Goal: Task Accomplishment & Management: Manage account settings

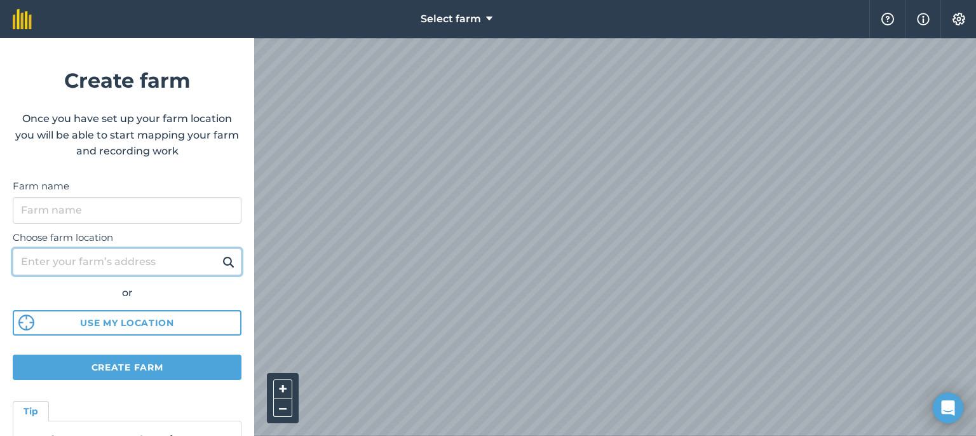
click at [111, 256] on input "Choose farm location" at bounding box center [127, 261] width 229 height 27
type input "[STREET_ADDRESS]"
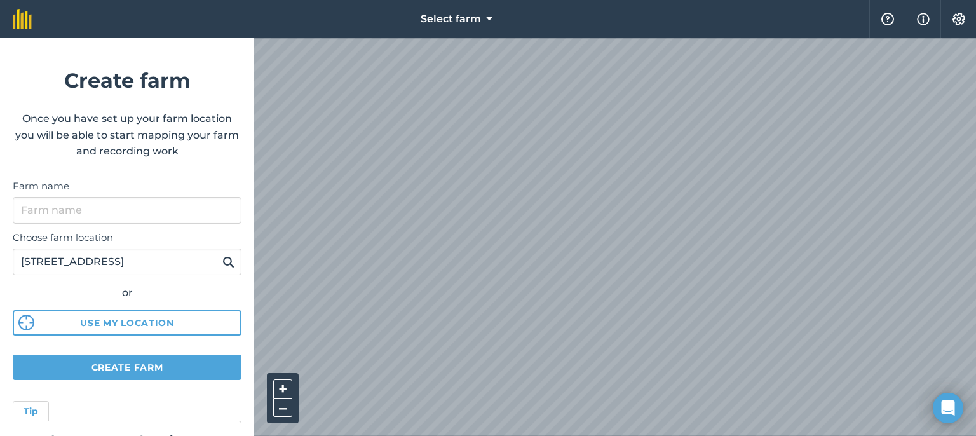
click at [222, 261] on img at bounding box center [228, 261] width 12 height 15
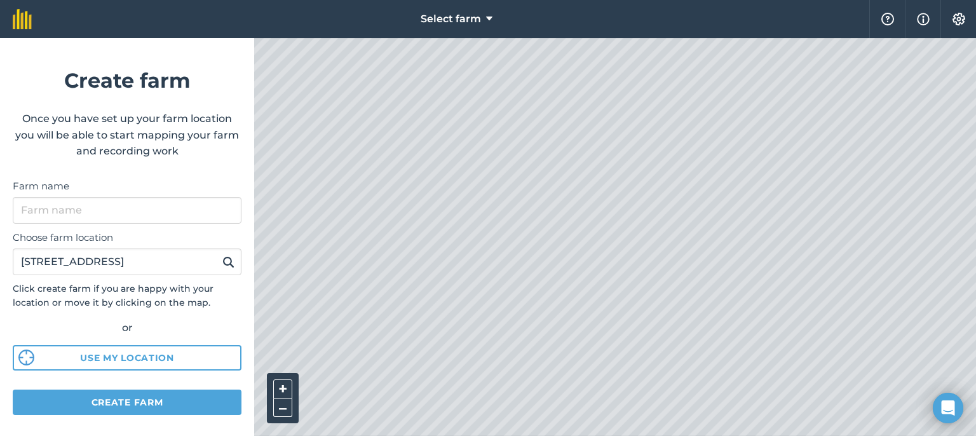
click at [550, 420] on html "Select farm Help Info Settings Create farm Once you have set up your farm locat…" at bounding box center [488, 218] width 976 height 436
click at [128, 207] on input "Farm name" at bounding box center [127, 210] width 229 height 27
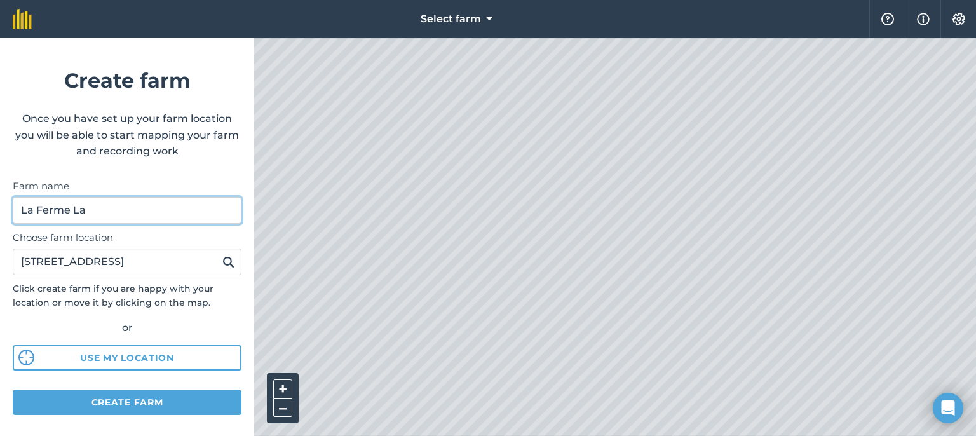
type input "La Ferme La"
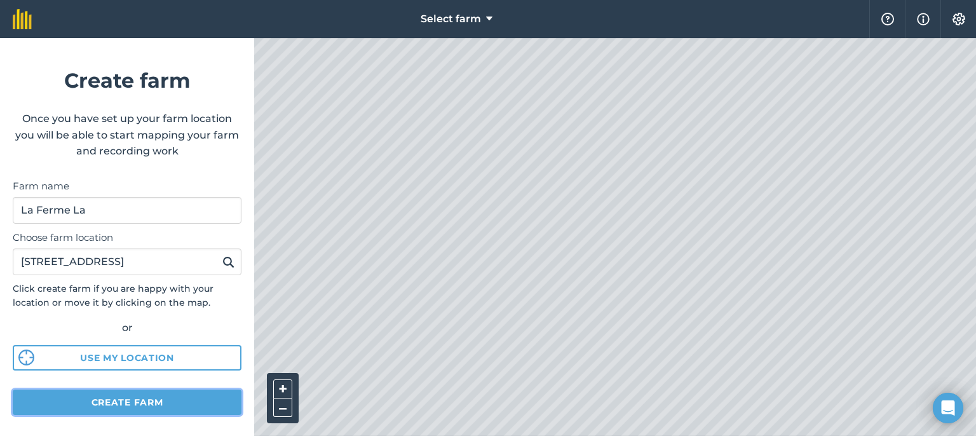
click at [180, 404] on button "Create farm" at bounding box center [127, 401] width 229 height 25
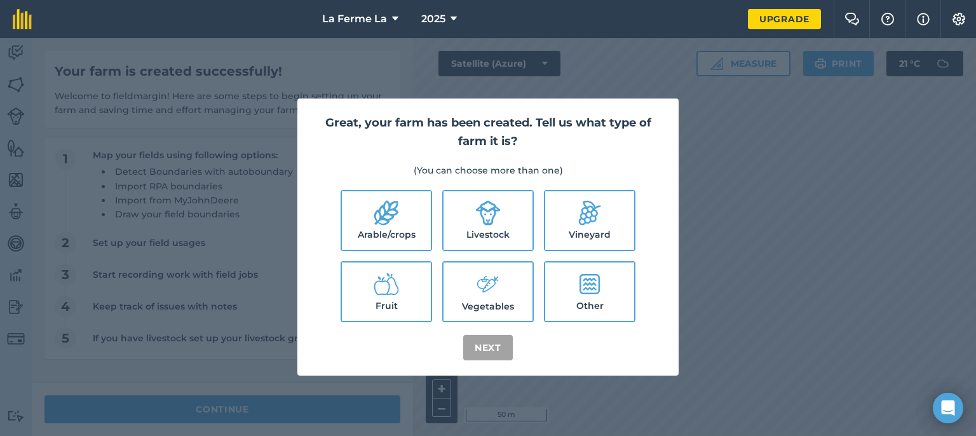
click at [498, 282] on icon at bounding box center [487, 284] width 25 height 27
checkbox input "true"
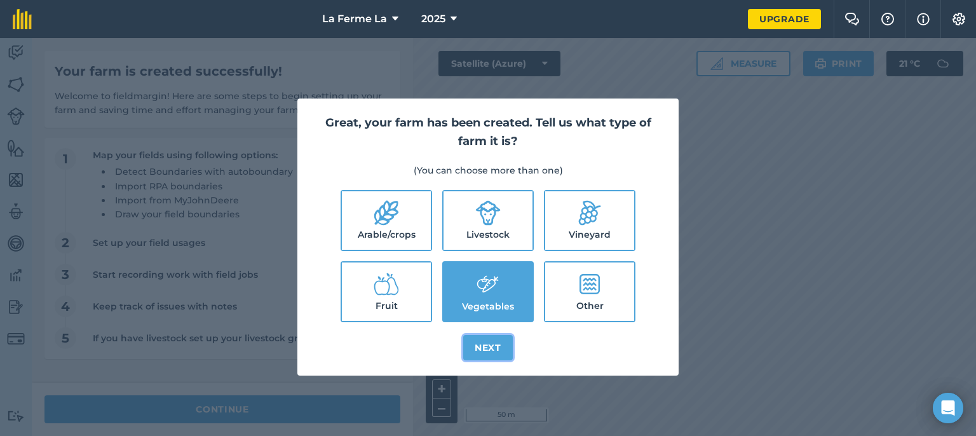
click at [483, 349] on button "Next" at bounding box center [488, 347] width 50 height 25
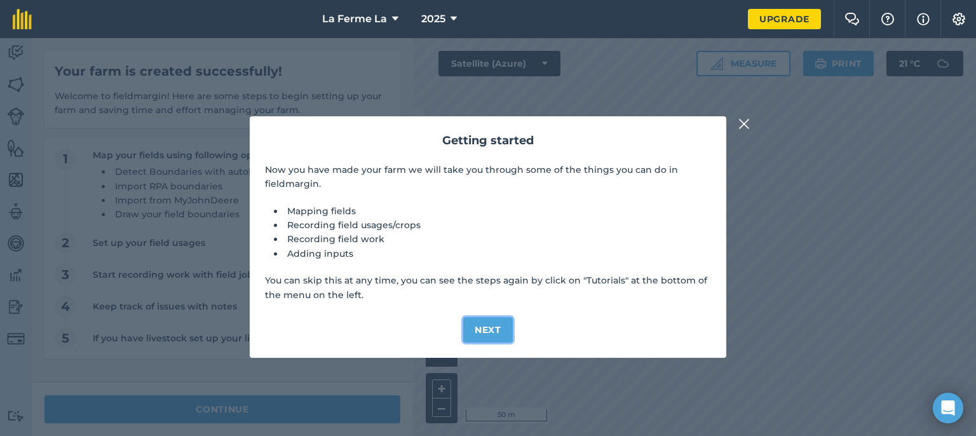
click at [499, 326] on button "Next" at bounding box center [488, 329] width 50 height 25
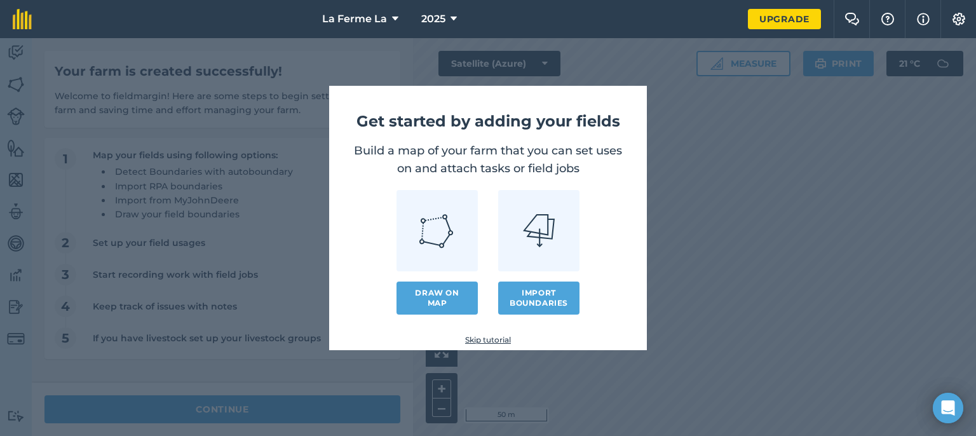
click at [434, 236] on img at bounding box center [437, 230] width 37 height 37
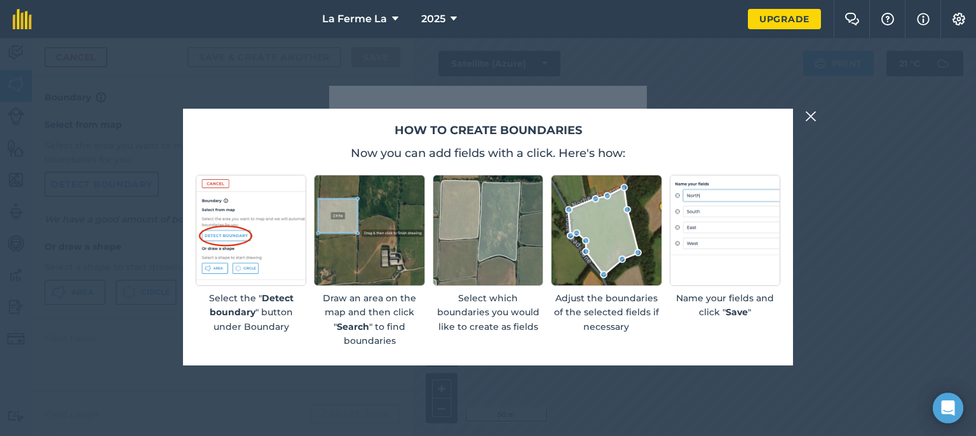
click at [248, 231] on img at bounding box center [251, 230] width 111 height 111
click at [659, 216] on img at bounding box center [724, 230] width 111 height 111
click at [659, 117] on img at bounding box center [810, 116] width 11 height 15
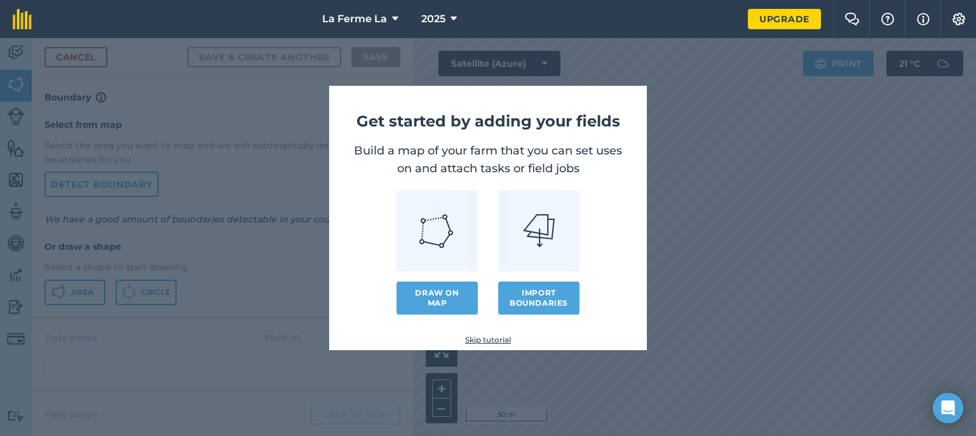
click at [441, 256] on link at bounding box center [436, 230] width 81 height 81
click at [445, 299] on link "Draw on map" at bounding box center [436, 297] width 81 height 33
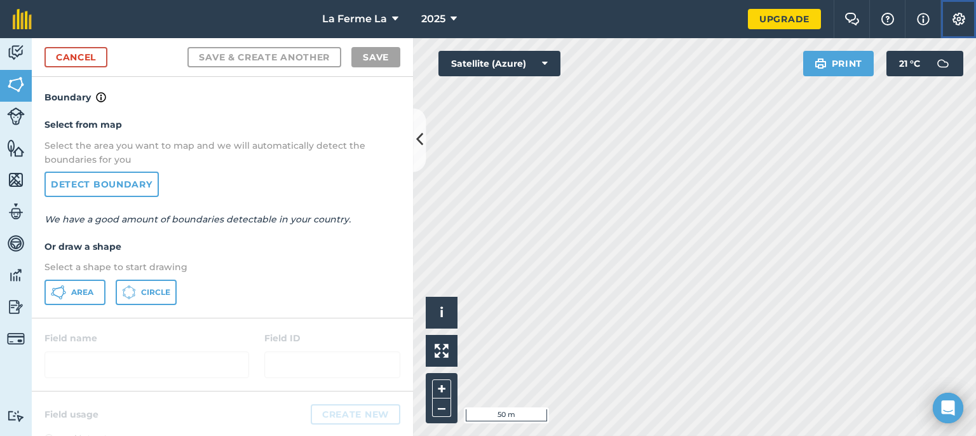
click at [659, 13] on img at bounding box center [958, 19] width 15 height 13
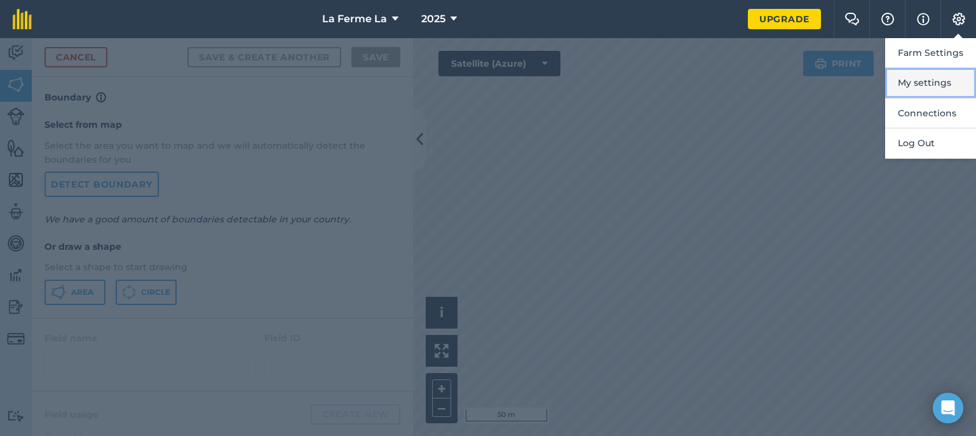
click at [659, 75] on button "My settings" at bounding box center [930, 83] width 91 height 30
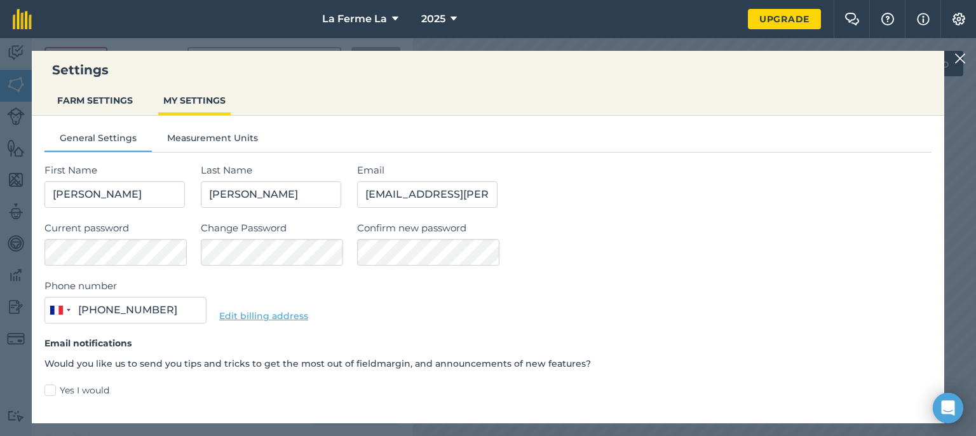
type input "06 48 17 88 07"
click at [227, 138] on button "Measurement Units" at bounding box center [212, 140] width 121 height 19
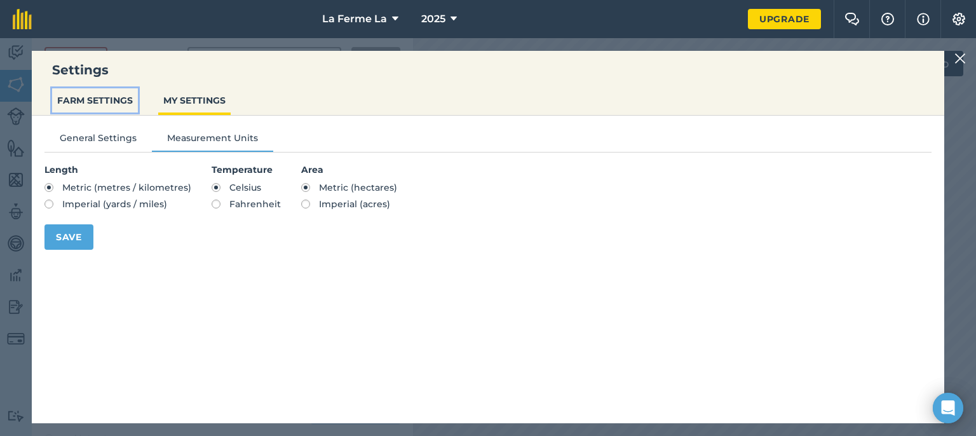
click at [123, 95] on button "FARM SETTINGS" at bounding box center [95, 100] width 86 height 24
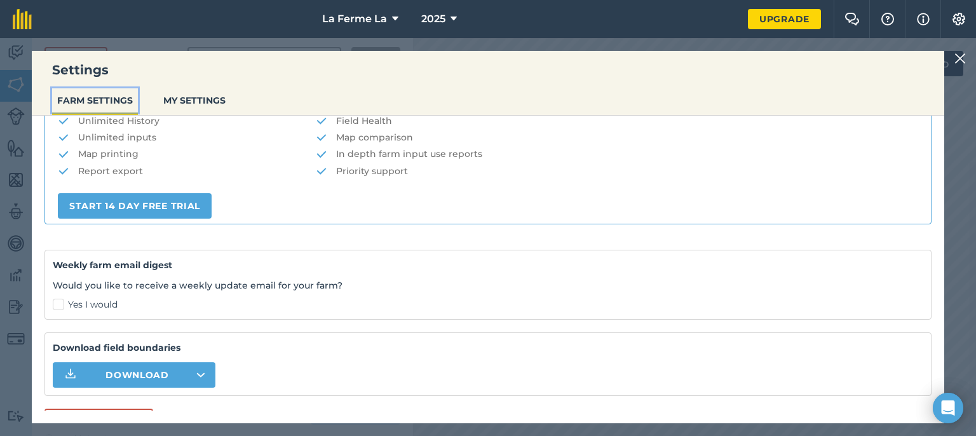
scroll to position [300, 0]
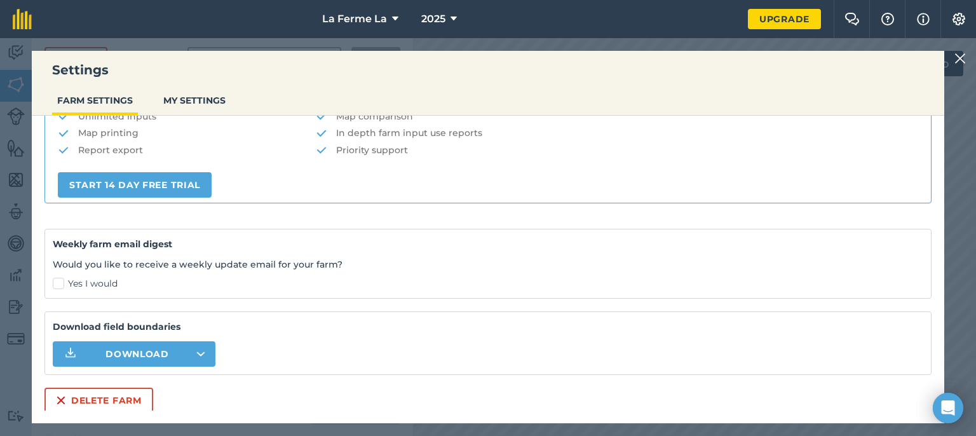
click at [659, 55] on img at bounding box center [959, 58] width 11 height 15
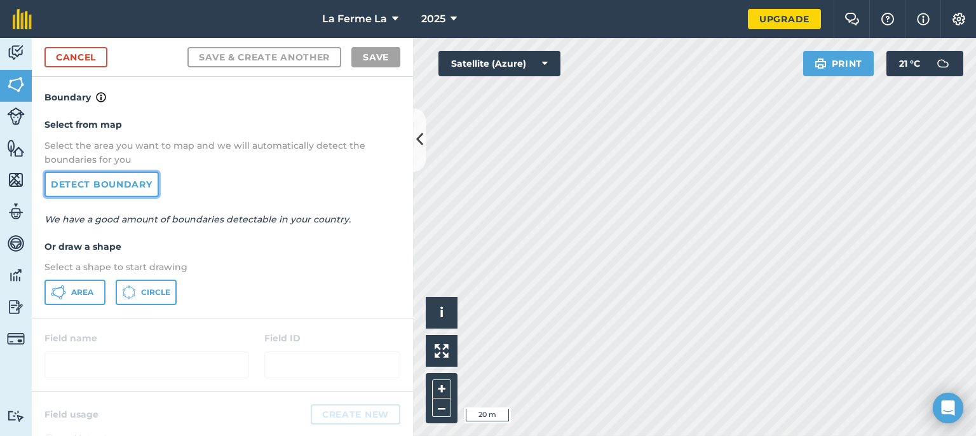
click at [81, 185] on link "Detect boundary" at bounding box center [101, 183] width 114 height 25
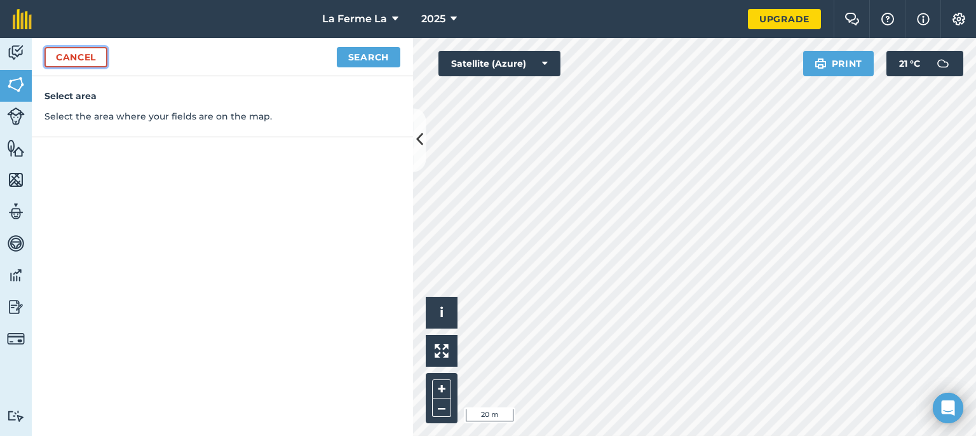
click at [67, 58] on link "Cancel" at bounding box center [75, 57] width 63 height 20
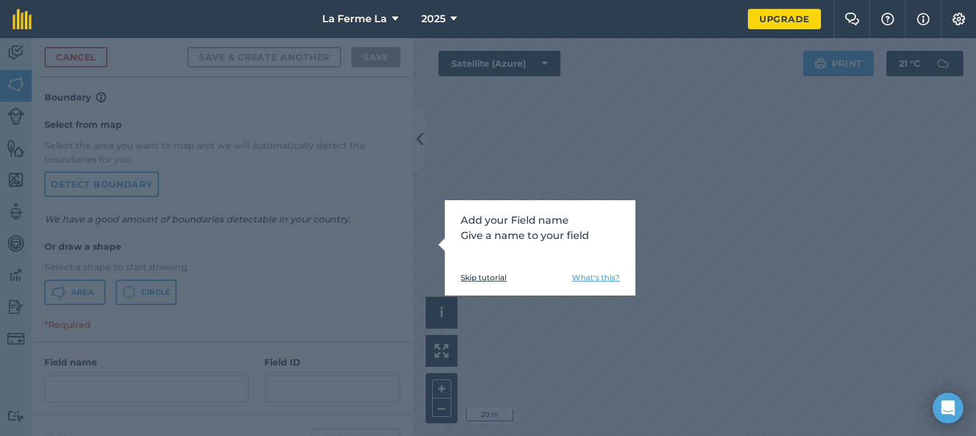
click at [507, 232] on p "Add your Field name Give a name to your field" at bounding box center [539, 228] width 159 height 30
click at [345, 238] on div "Add your Field name Give a name to your field Skip tutorial What's this?" at bounding box center [488, 237] width 976 height 398
click at [334, 267] on div "Add your Field name Give a name to your field Skip tutorial What's this?" at bounding box center [488, 237] width 976 height 398
click at [428, 245] on div "Add your Field name Give a name to your field Skip tutorial What's this?" at bounding box center [488, 237] width 976 height 398
click at [478, 145] on div "Add your Field name Give a name to your field Skip tutorial What's this?" at bounding box center [488, 237] width 976 height 398
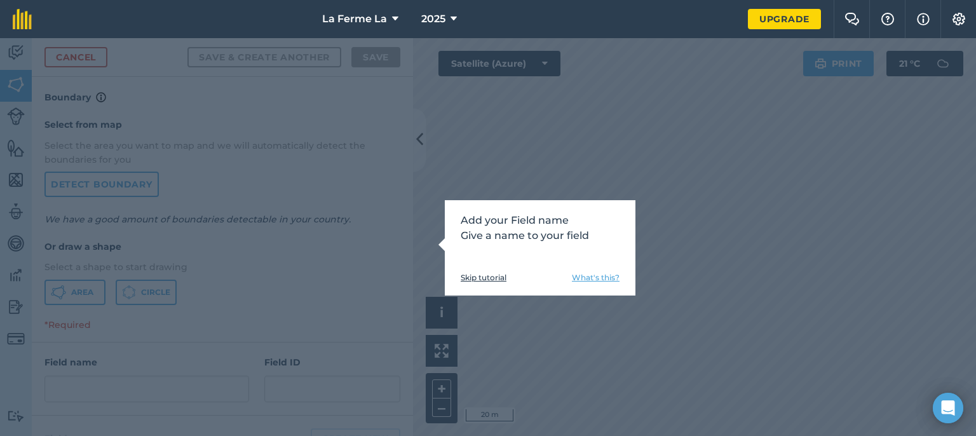
click at [573, 276] on link "What's this?" at bounding box center [596, 277] width 48 height 10
click at [390, 218] on div "Add your Field name Give a name to your field Skip tutorial What's this?" at bounding box center [488, 237] width 976 height 398
click at [283, 189] on div "Add your Field name Give a name to your field Skip tutorial What's this?" at bounding box center [488, 237] width 976 height 398
click at [489, 217] on p "Add your Field name Give a name to your field" at bounding box center [539, 228] width 159 height 30
click at [434, 248] on div "Add your Field name Give a name to your field Skip tutorial What's this?" at bounding box center [488, 237] width 976 height 398
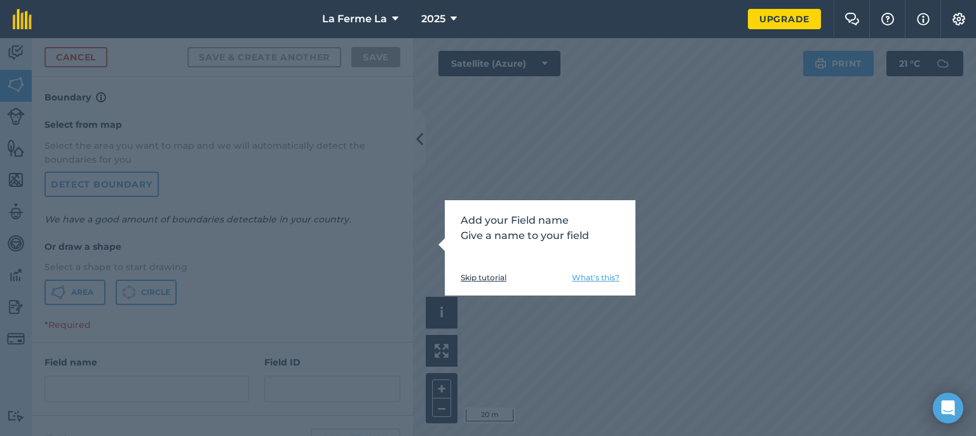
click at [402, 240] on div "Add your Field name Give a name to your field Skip tutorial What's this?" at bounding box center [488, 237] width 976 height 398
click at [490, 161] on div "Add your Field name Give a name to your field Skip tutorial What's this?" at bounding box center [488, 237] width 976 height 398
click at [386, 21] on span "La Ferme La" at bounding box center [354, 18] width 65 height 15
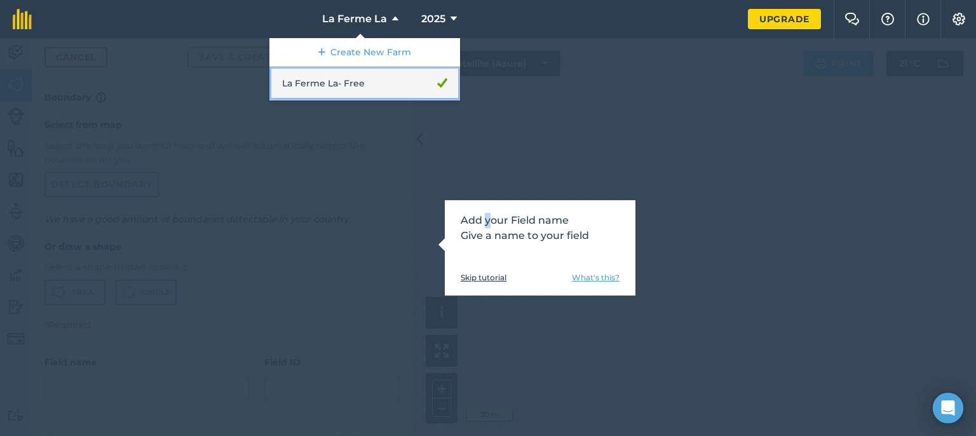
click at [345, 79] on link "La Ferme La - Free" at bounding box center [364, 84] width 191 height 34
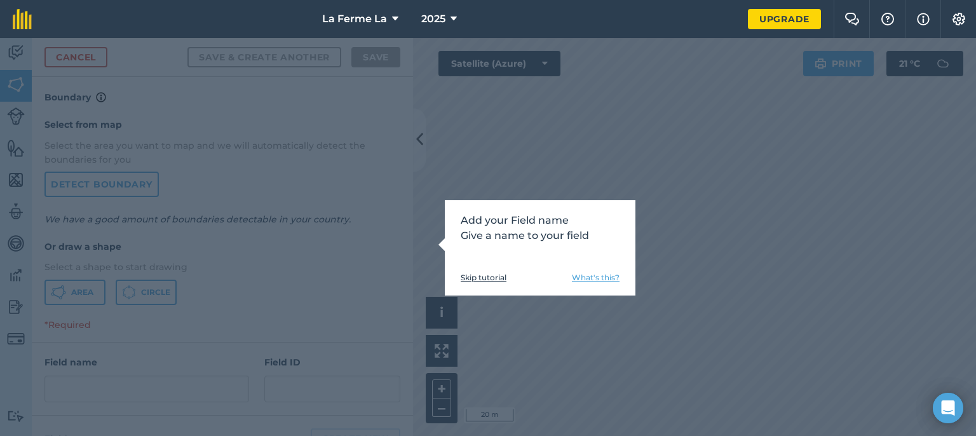
click at [503, 235] on p "Add your Field name Give a name to your field" at bounding box center [539, 228] width 159 height 30
click at [501, 355] on div "Add your Field name Give a name to your field Skip tutorial What's this?" at bounding box center [488, 237] width 976 height 398
click at [487, 272] on div "Add your Field name Give a name to your field Skip tutorial What's this?" at bounding box center [540, 247] width 191 height 95
click at [485, 277] on link "Skip tutorial" at bounding box center [483, 277] width 46 height 10
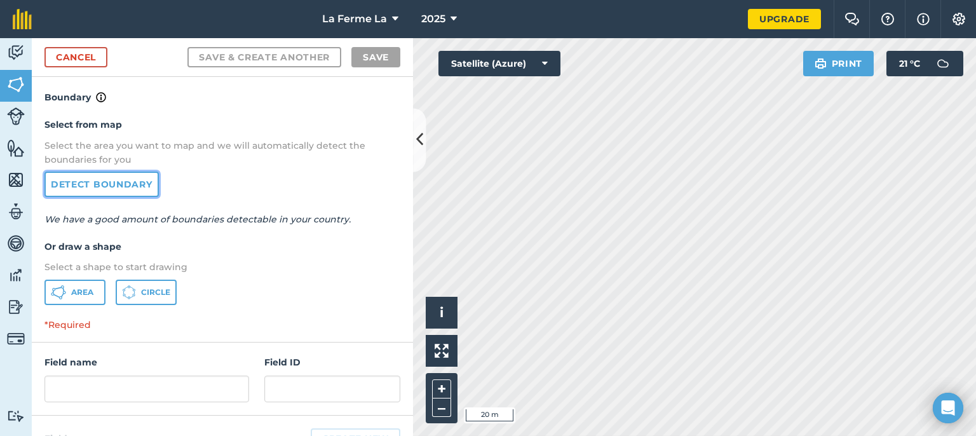
click at [124, 181] on link "Detect boundary" at bounding box center [101, 183] width 114 height 25
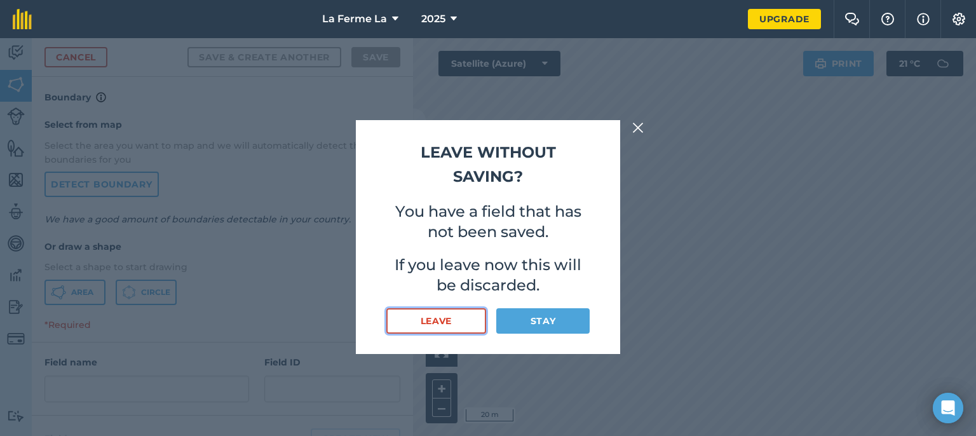
click at [455, 321] on button "Leave" at bounding box center [436, 320] width 100 height 25
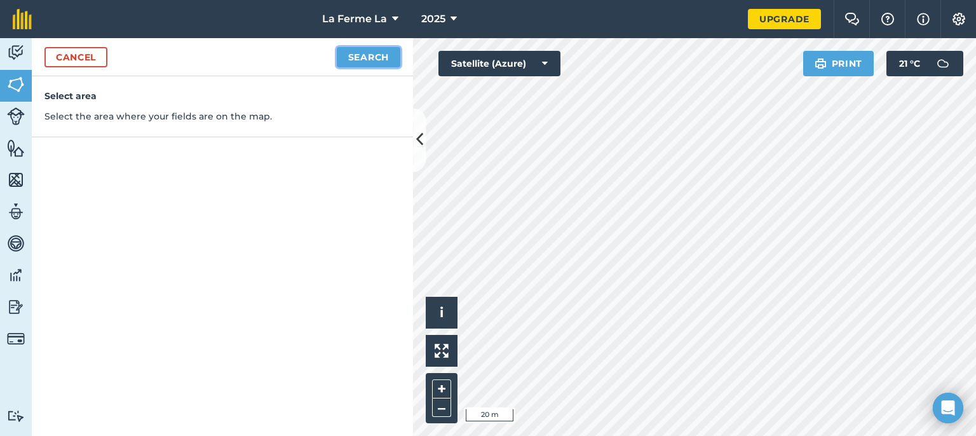
click at [385, 56] on button "Search" at bounding box center [369, 57] width 64 height 20
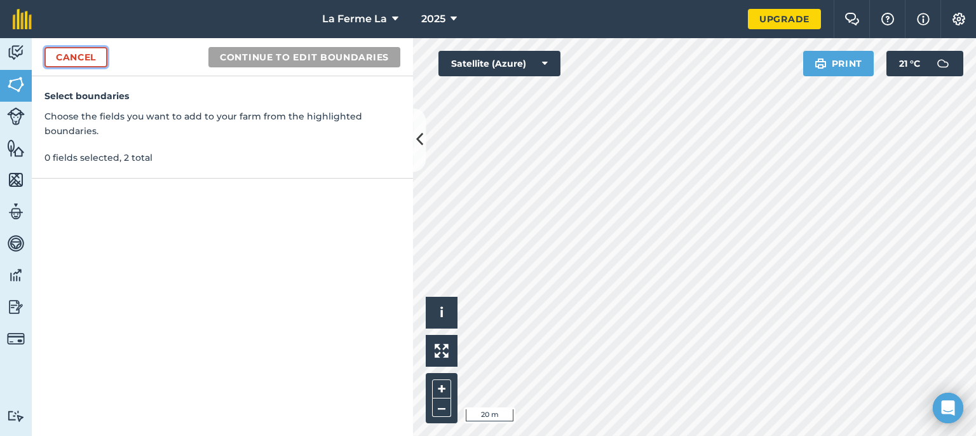
click at [66, 56] on link "Cancel" at bounding box center [75, 57] width 63 height 20
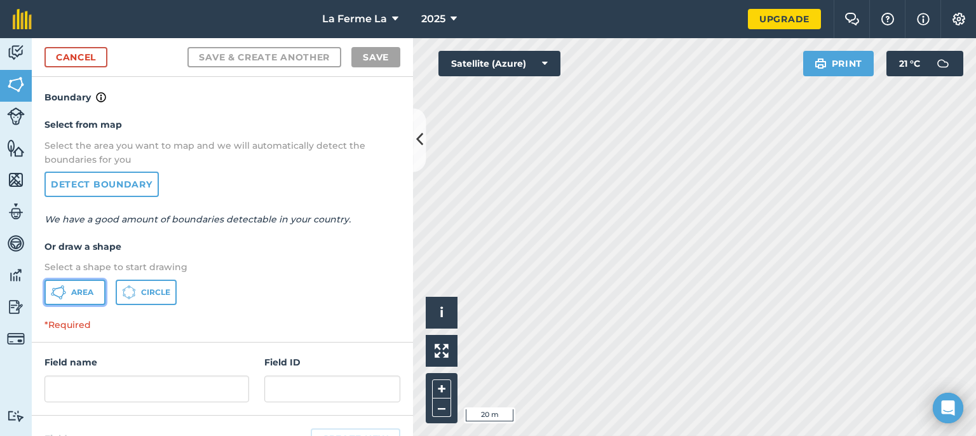
click at [95, 300] on button "Area" at bounding box center [74, 291] width 61 height 25
click at [490, 74] on button "Satellite (Azure)" at bounding box center [499, 63] width 122 height 25
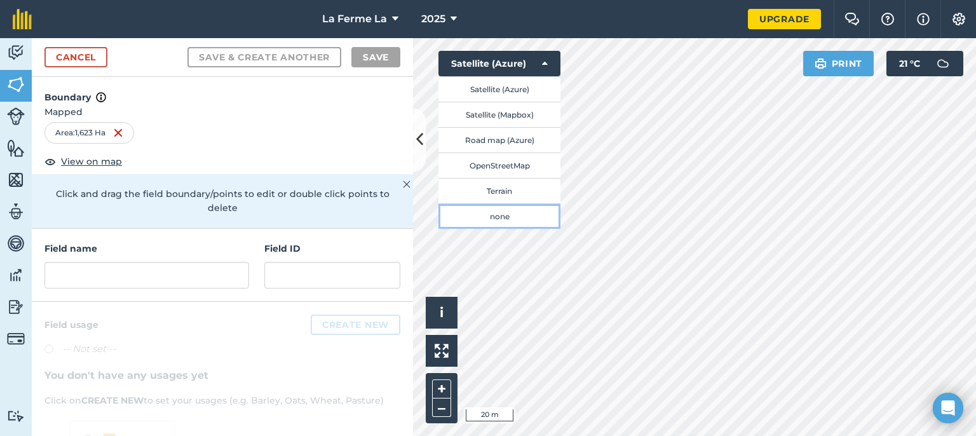
click at [504, 217] on button "none" at bounding box center [499, 215] width 122 height 25
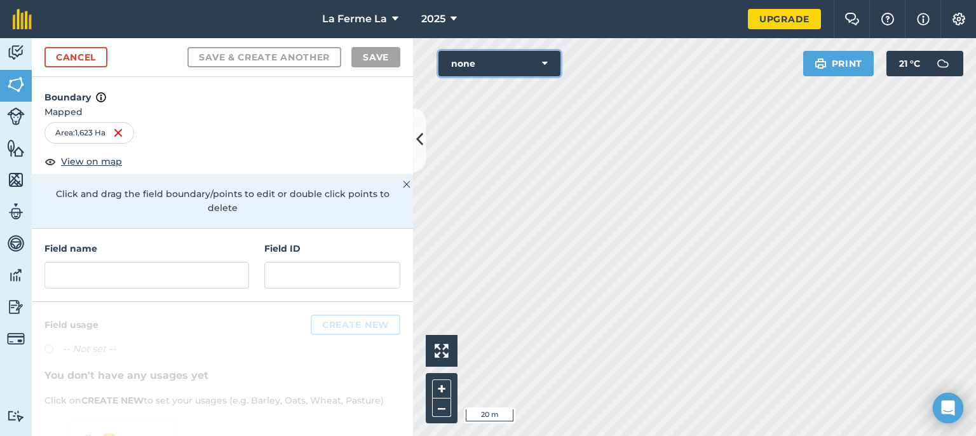
click at [530, 60] on button "none" at bounding box center [499, 63] width 122 height 25
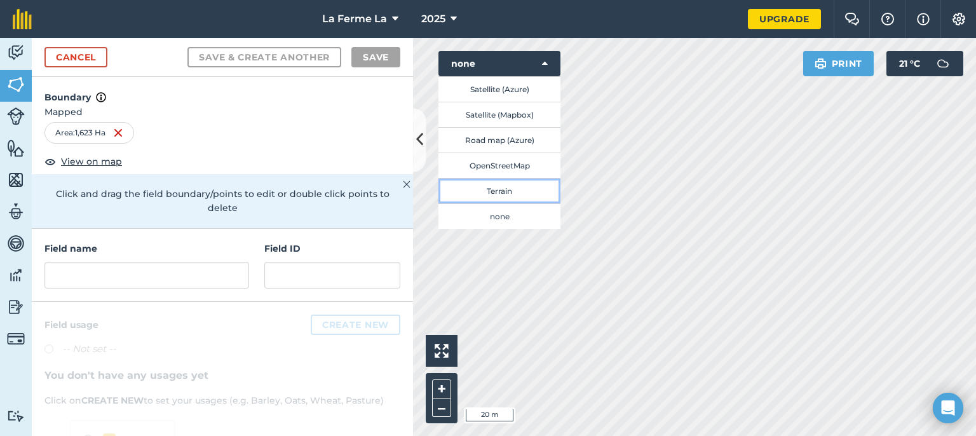
click at [522, 189] on button "Terrain" at bounding box center [499, 190] width 122 height 25
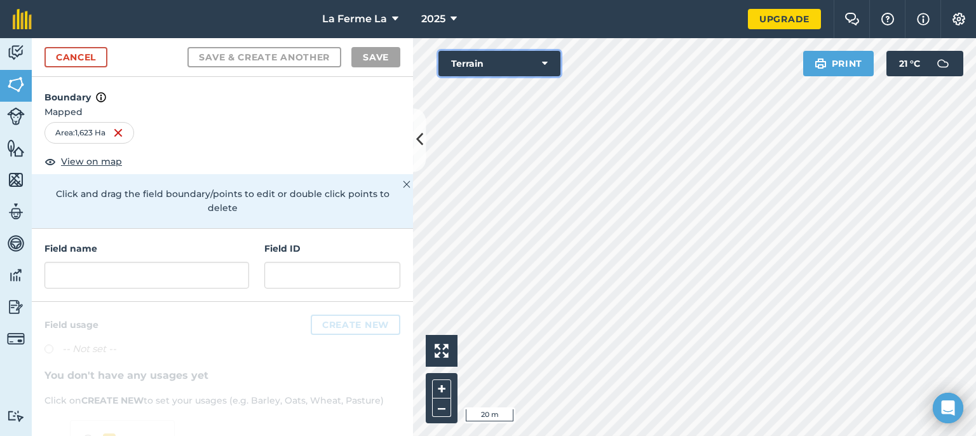
click at [527, 60] on button "Terrain" at bounding box center [499, 63] width 122 height 25
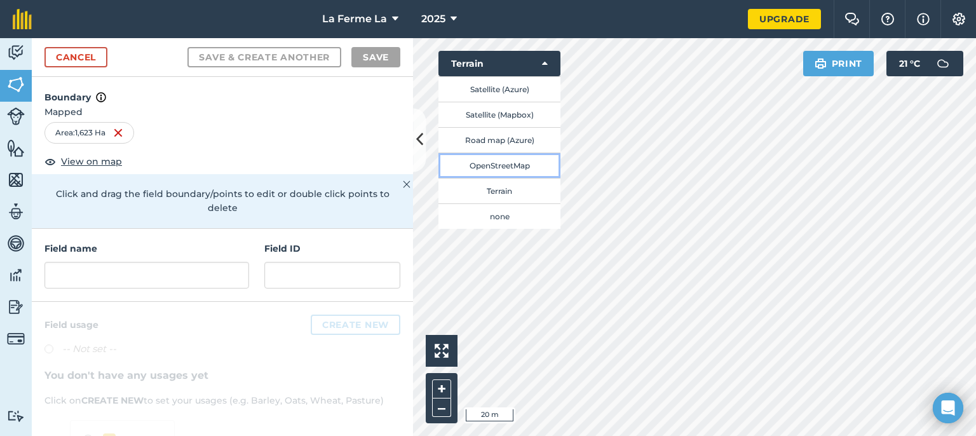
click at [525, 166] on button "OpenStreetMap" at bounding box center [499, 164] width 122 height 25
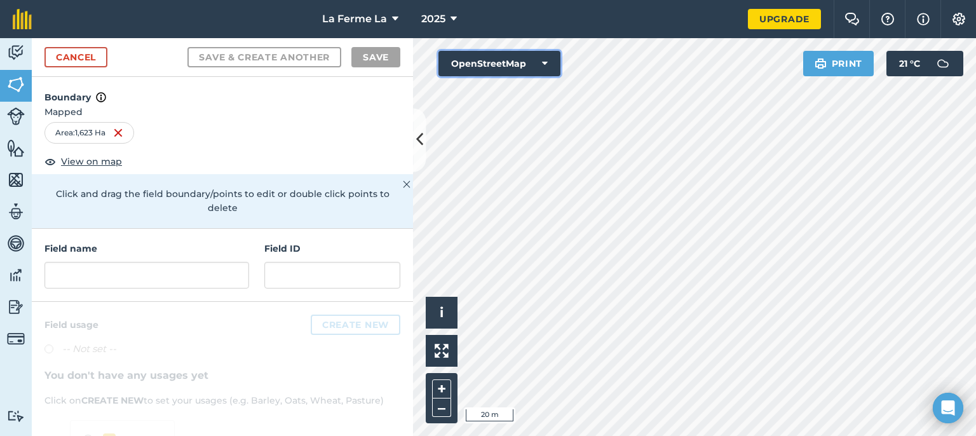
click at [532, 64] on button "OpenStreetMap" at bounding box center [499, 63] width 122 height 25
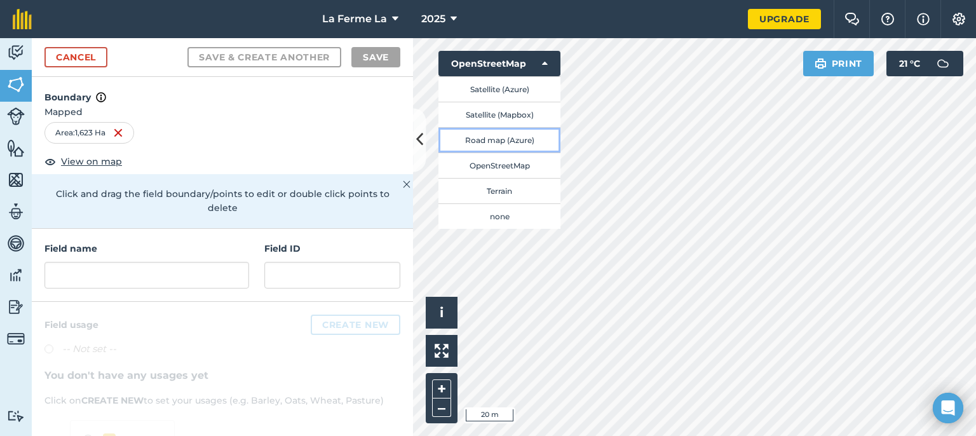
click at [523, 137] on button "Road map (Azure)" at bounding box center [499, 139] width 122 height 25
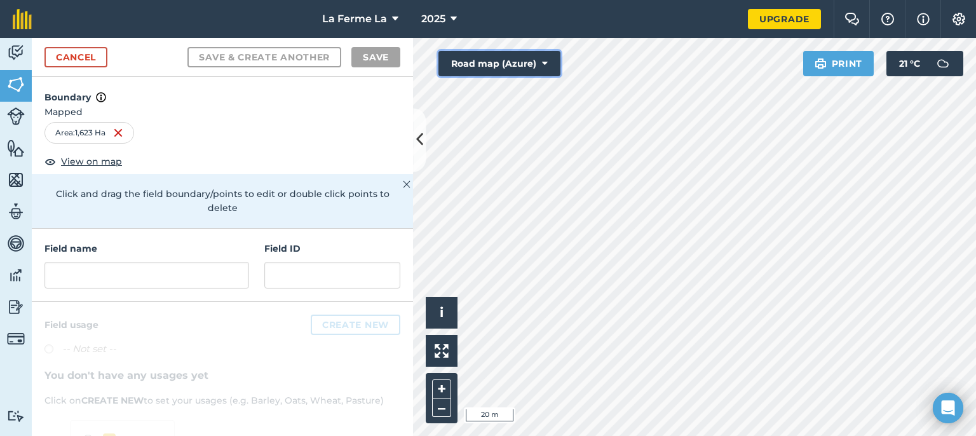
click at [519, 65] on button "Road map (Azure)" at bounding box center [499, 63] width 122 height 25
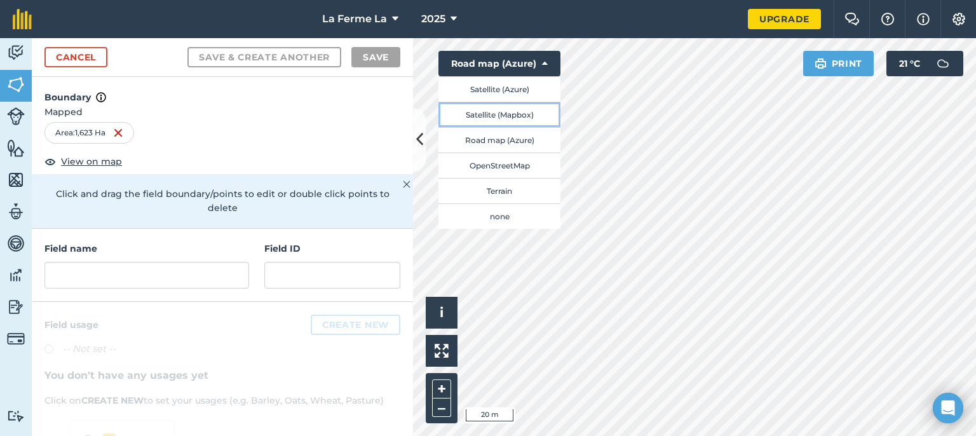
click at [502, 115] on button "Satellite (Mapbox)" at bounding box center [499, 114] width 122 height 25
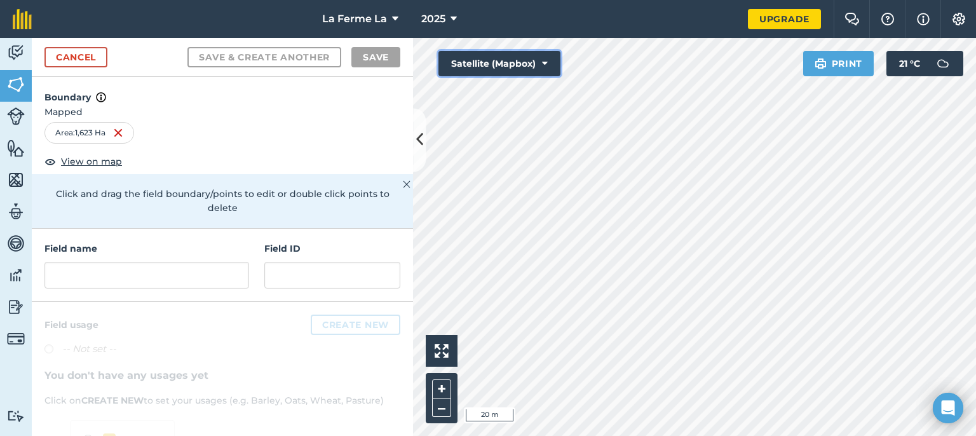
click at [490, 64] on button "Satellite (Mapbox)" at bounding box center [499, 63] width 122 height 25
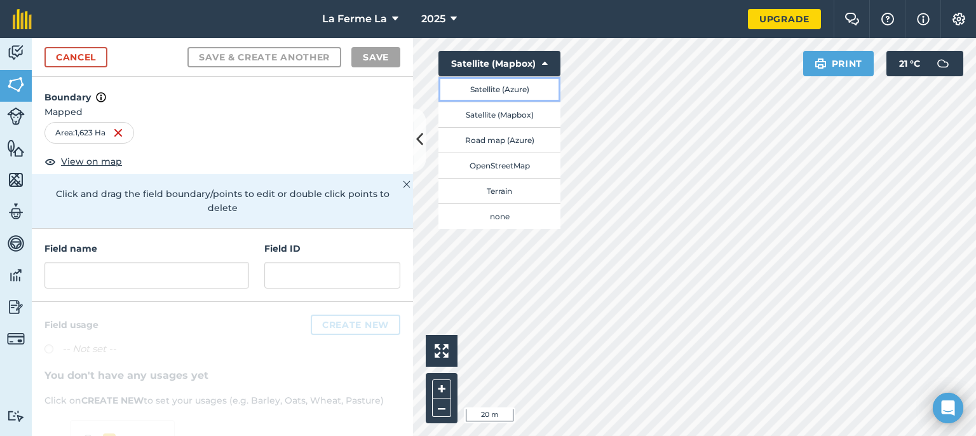
click at [487, 90] on button "Satellite (Azure)" at bounding box center [499, 88] width 122 height 25
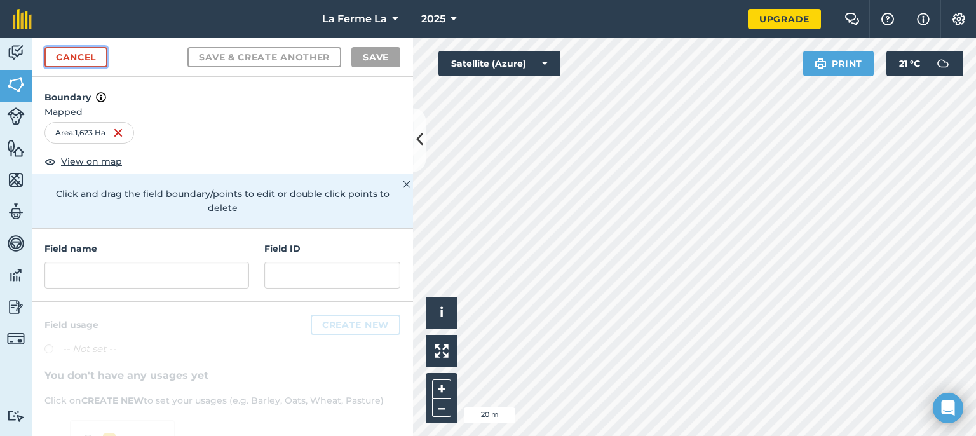
click at [104, 56] on link "Cancel" at bounding box center [75, 57] width 63 height 20
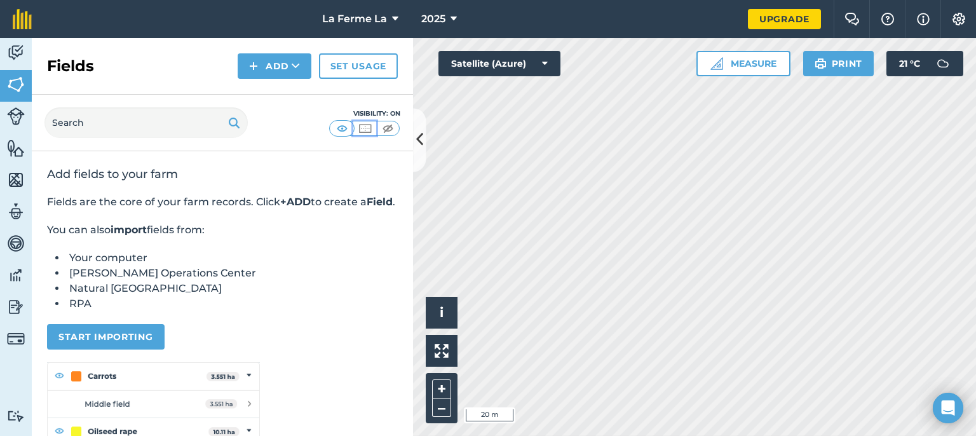
click at [368, 126] on img at bounding box center [365, 128] width 16 height 13
click at [340, 127] on img at bounding box center [342, 128] width 16 height 13
click at [391, 128] on img at bounding box center [388, 128] width 16 height 13
click at [347, 125] on img at bounding box center [342, 128] width 16 height 13
click at [19, 80] on img at bounding box center [16, 84] width 18 height 19
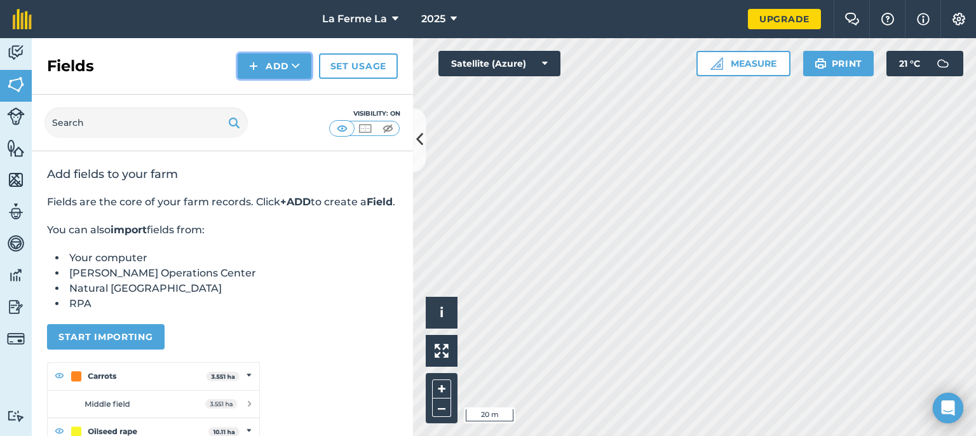
click at [297, 69] on icon at bounding box center [296, 66] width 8 height 13
click at [285, 97] on link "Draw" at bounding box center [274, 95] width 70 height 28
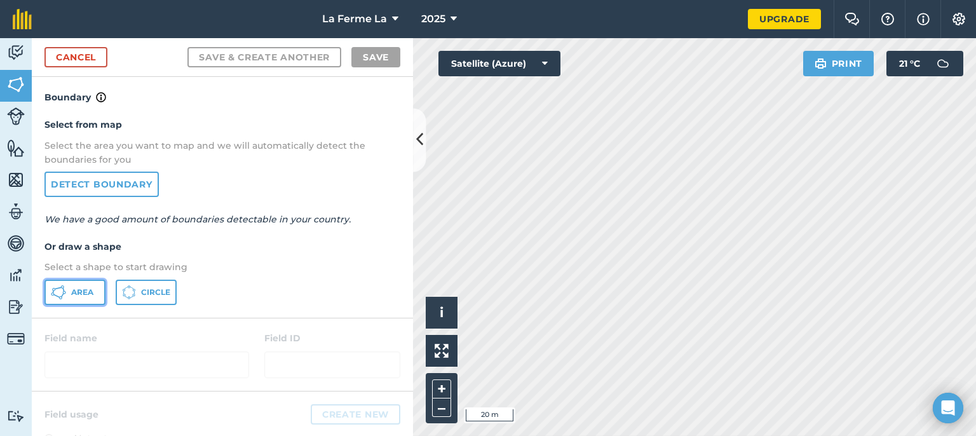
click at [71, 291] on span "Area" at bounding box center [82, 292] width 22 height 10
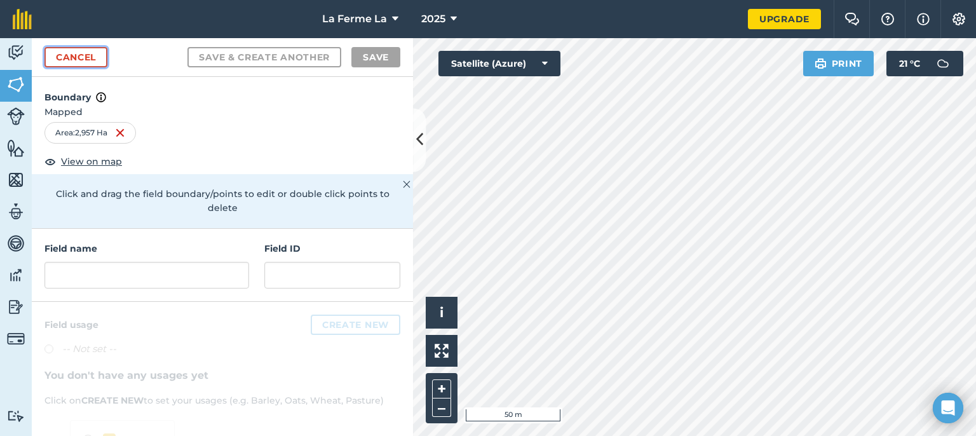
click at [82, 58] on link "Cancel" at bounding box center [75, 57] width 63 height 20
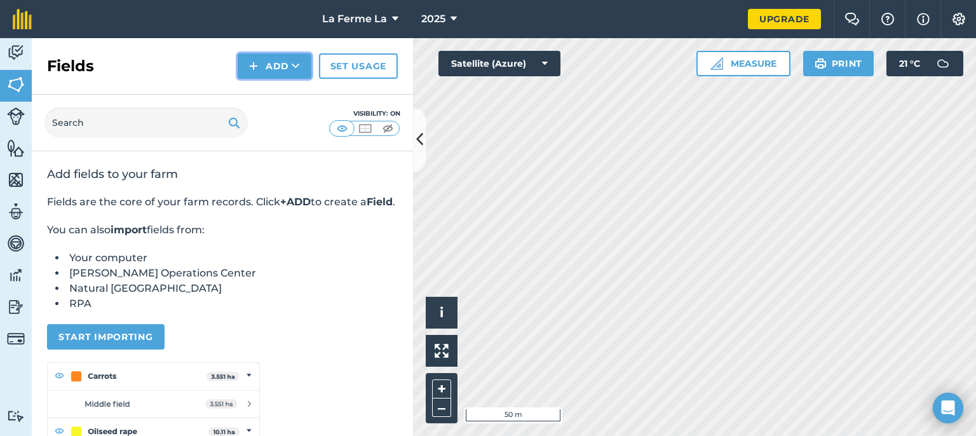
click at [269, 62] on button "Add" at bounding box center [275, 65] width 74 height 25
click at [286, 95] on link "Draw" at bounding box center [274, 95] width 70 height 28
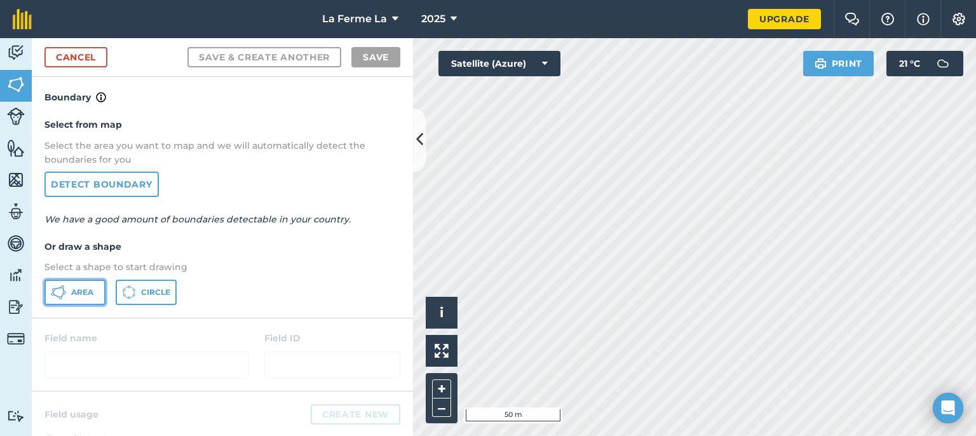
click at [96, 292] on button "Area" at bounding box center [74, 291] width 61 height 25
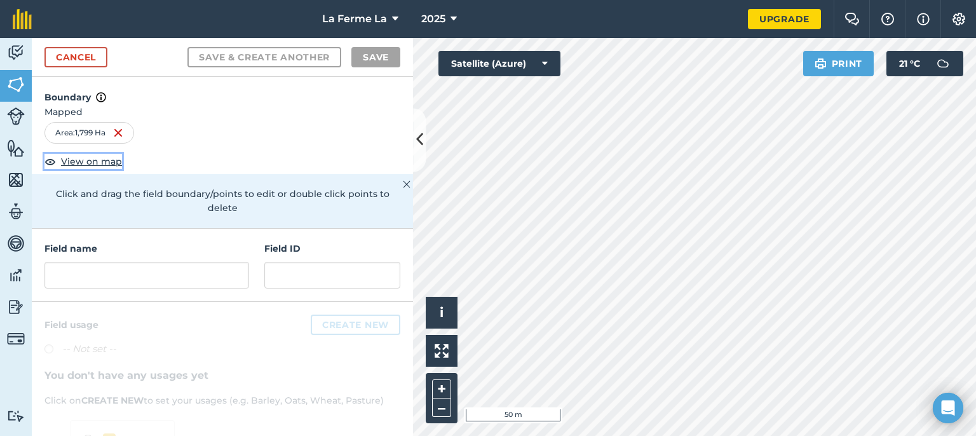
click at [97, 161] on span "View on map" at bounding box center [91, 161] width 61 height 14
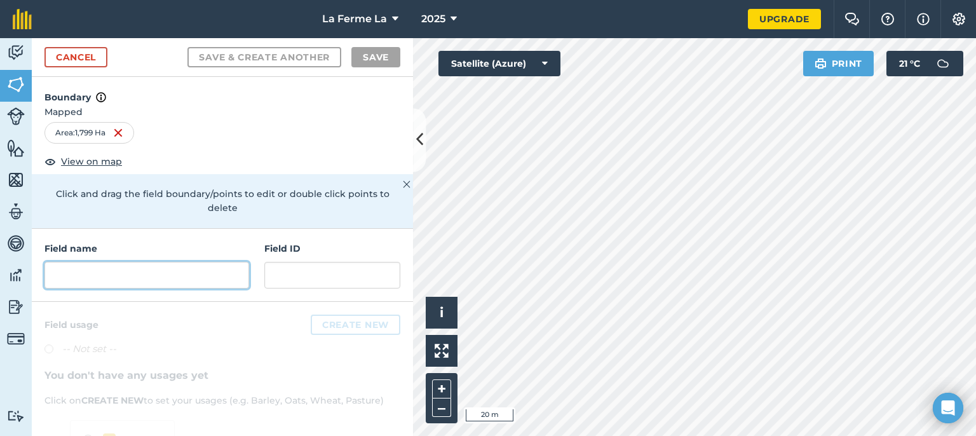
click at [181, 270] on input "text" at bounding box center [146, 275] width 205 height 27
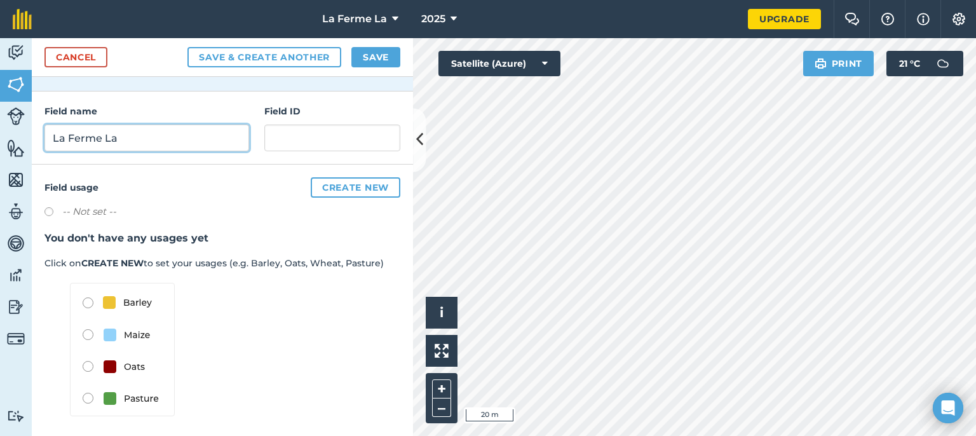
scroll to position [140, 0]
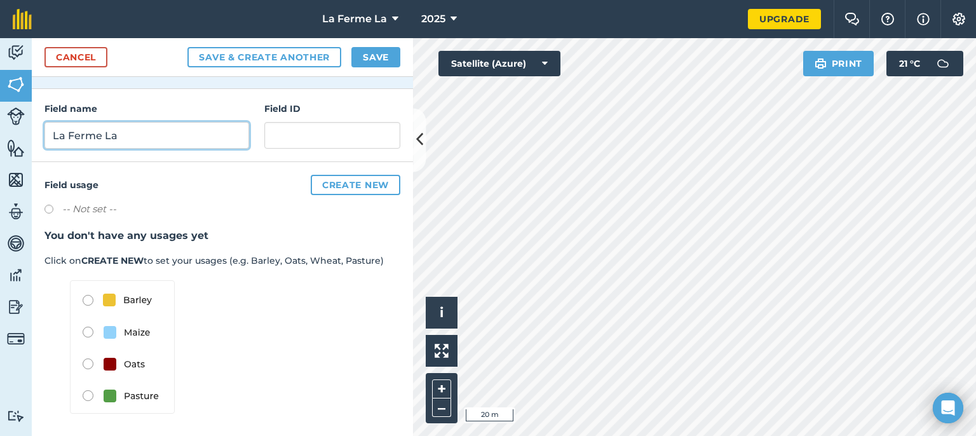
type input "La Ferme La"
click at [333, 194] on div "Field usage Create new -- Not set -- You don't have any usages yet Click on CRE…" at bounding box center [222, 299] width 381 height 275
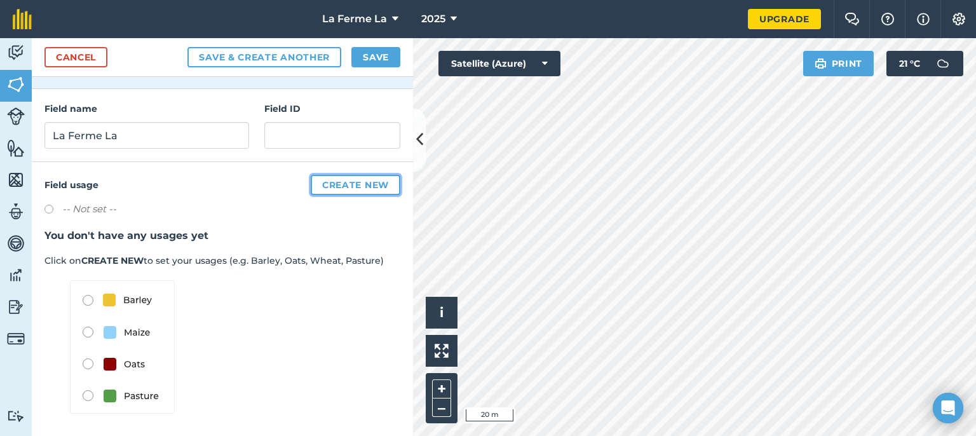
click at [340, 177] on button "Create new" at bounding box center [356, 185] width 90 height 20
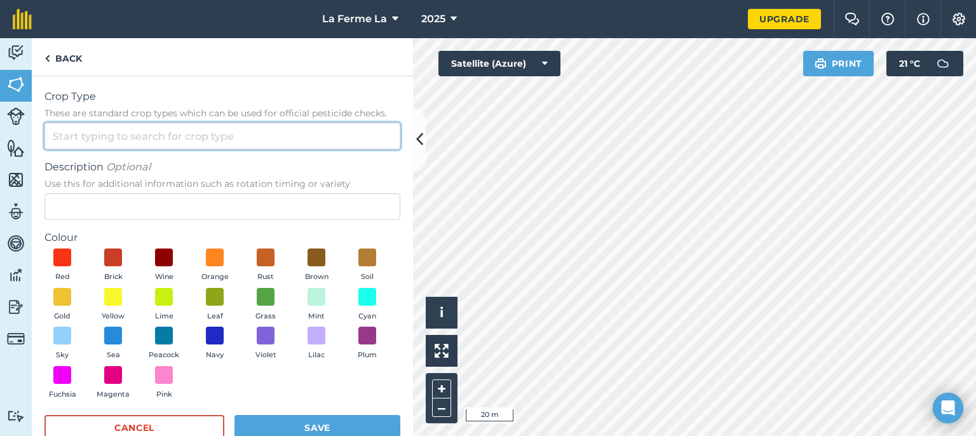
click at [109, 138] on input "Crop Type These are standard crop types which can be used for official pesticid…" at bounding box center [222, 136] width 356 height 27
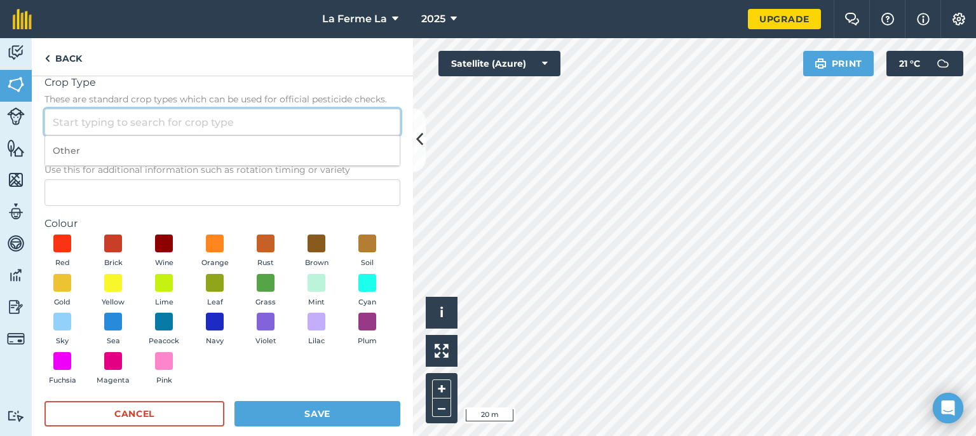
scroll to position [0, 0]
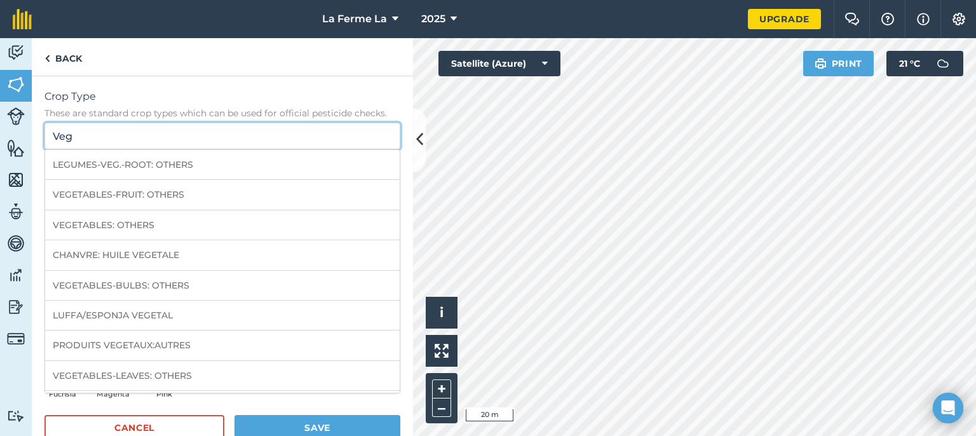
drag, startPoint x: 191, startPoint y: 130, endPoint x: 0, endPoint y: 105, distance: 192.9
click at [0, 105] on div "Activity Fields Livestock Features Maps Team Vehicles Data Reporting Billing Tu…" at bounding box center [488, 237] width 976 height 398
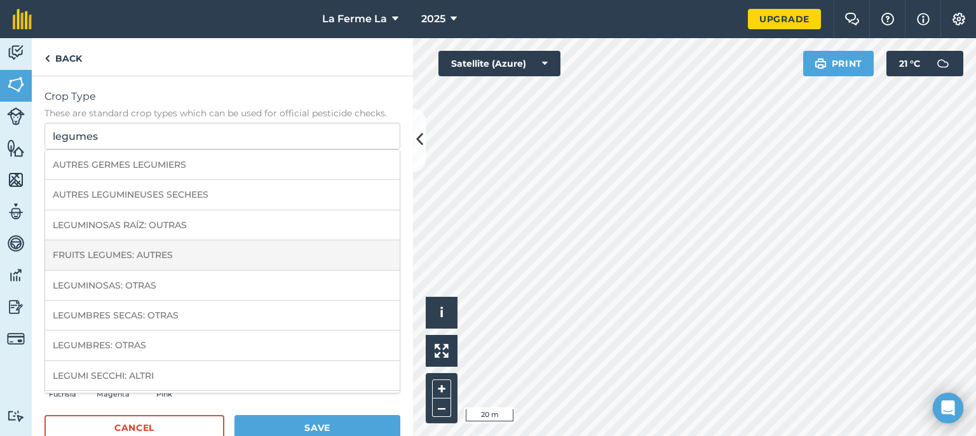
click at [260, 247] on li "FRUITS LEGUMES: AUTRES" at bounding box center [222, 255] width 354 height 30
type input "FRUITS LEGUMES: AUTRES"
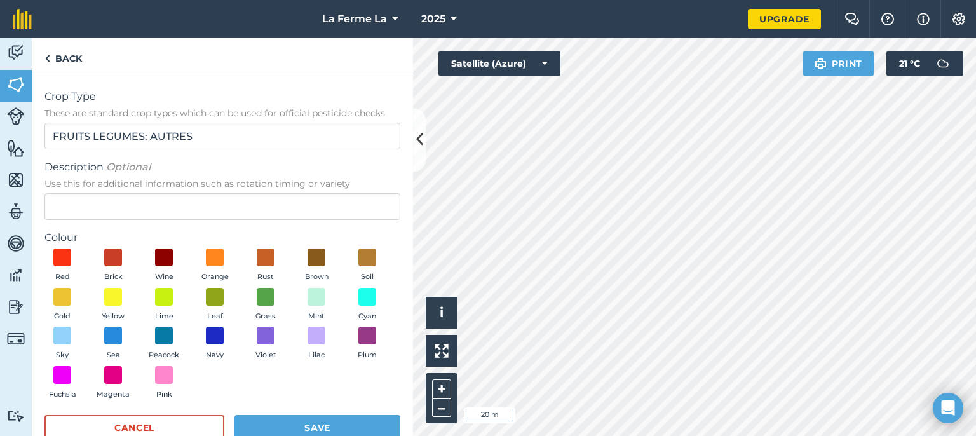
scroll to position [30, 0]
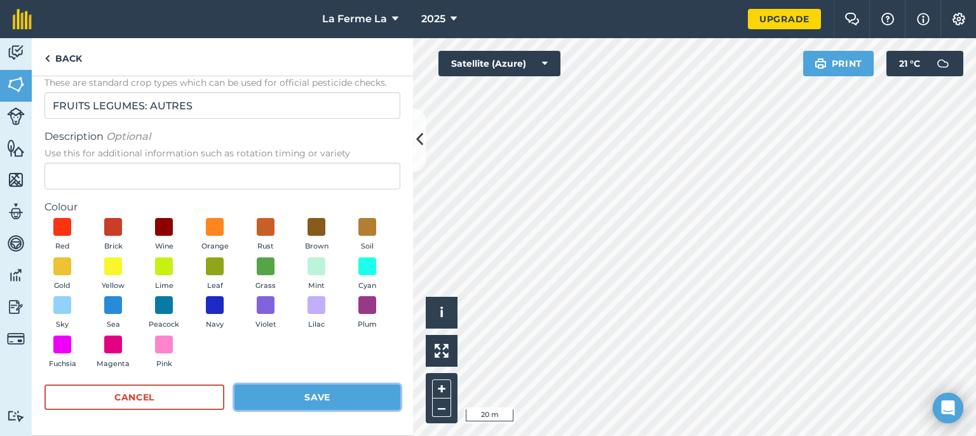
click at [307, 394] on button "Save" at bounding box center [317, 396] width 166 height 25
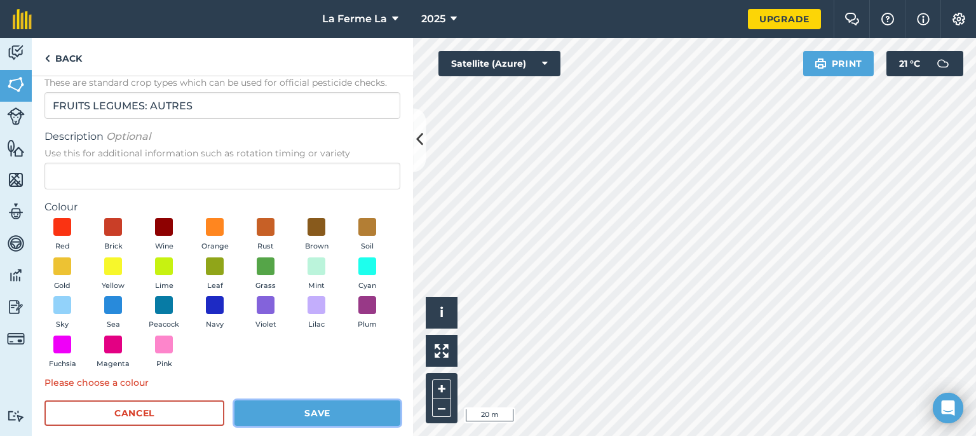
click at [293, 419] on button "Save" at bounding box center [317, 412] width 166 height 25
click at [123, 265] on span at bounding box center [114, 266] width 20 height 20
click at [328, 412] on button "Save" at bounding box center [317, 412] width 166 height 25
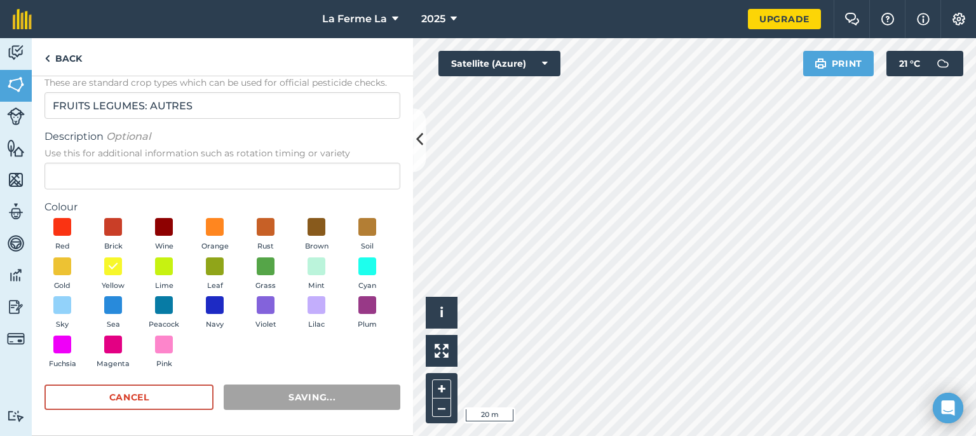
scroll to position [0, 0]
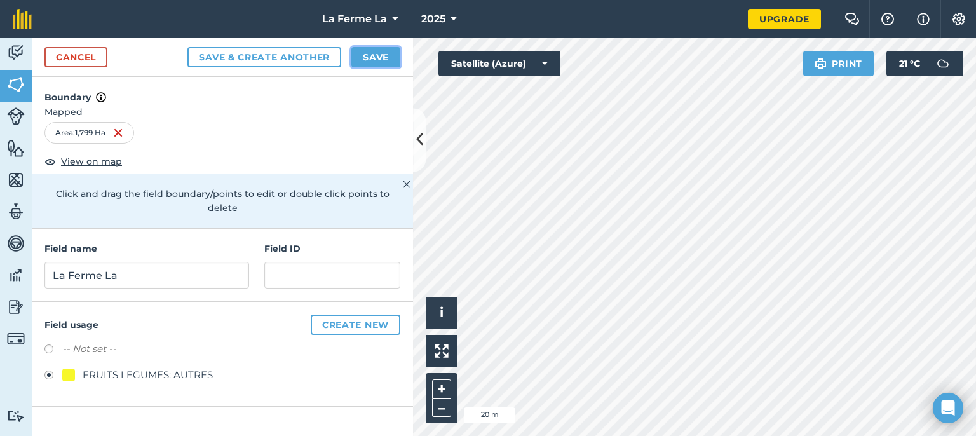
click at [371, 51] on button "Save" at bounding box center [375, 57] width 49 height 20
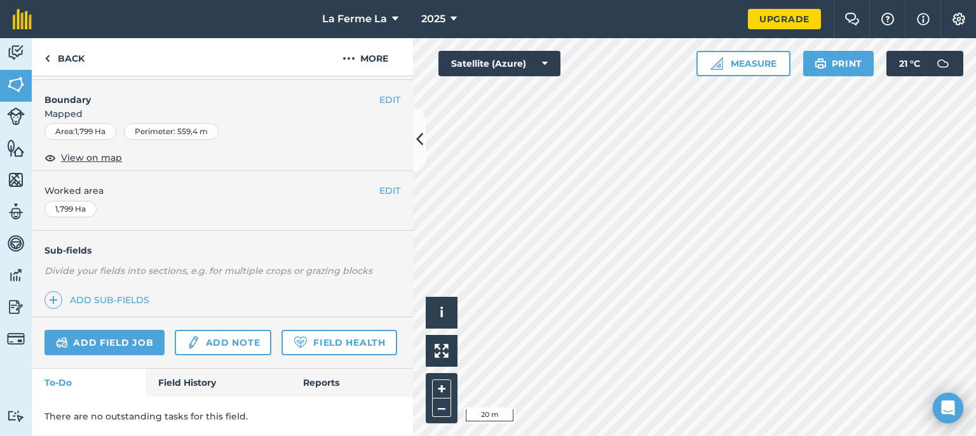
scroll to position [196, 0]
click at [659, 71] on button "Measure" at bounding box center [743, 63] width 94 height 25
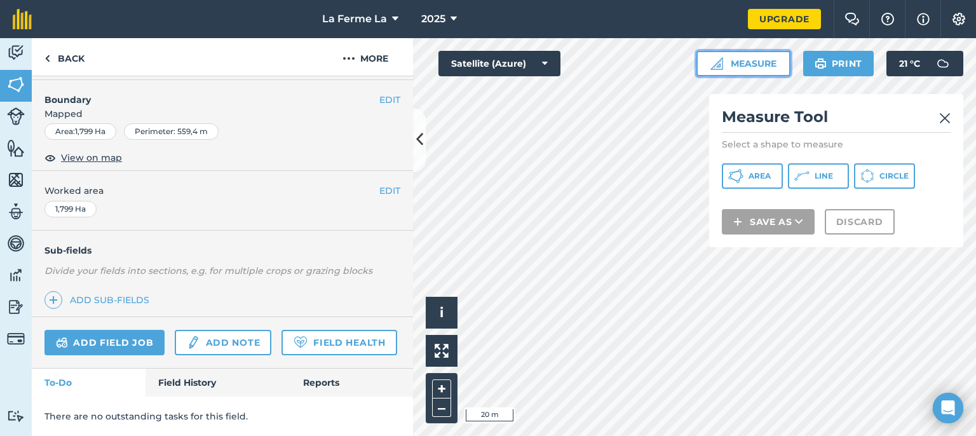
click at [659, 71] on button "Measure" at bounding box center [743, 63] width 94 height 25
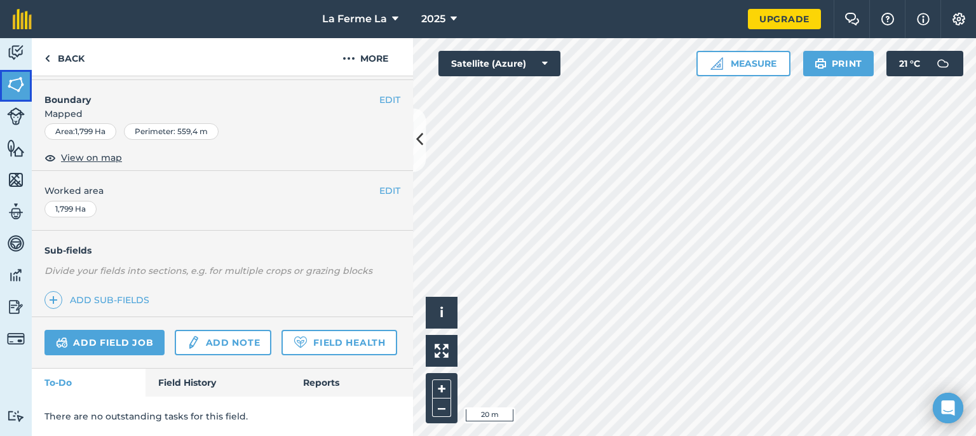
click at [15, 83] on img at bounding box center [16, 84] width 18 height 19
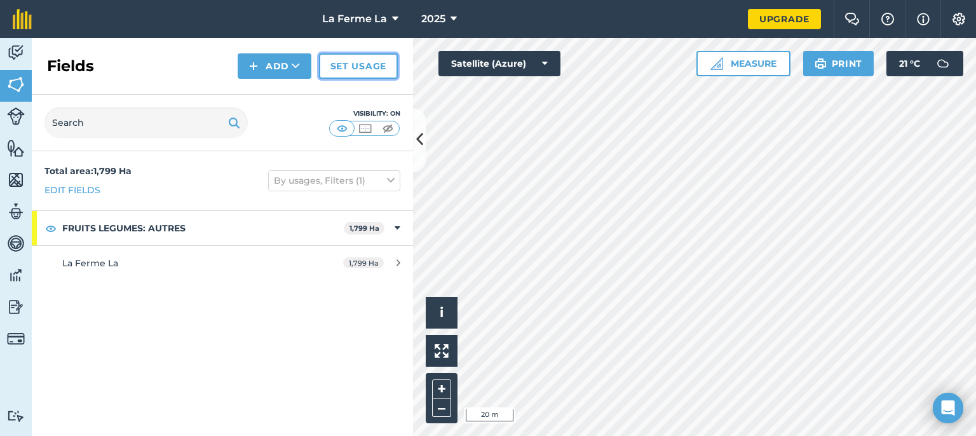
click at [347, 67] on link "Set usage" at bounding box center [358, 65] width 79 height 25
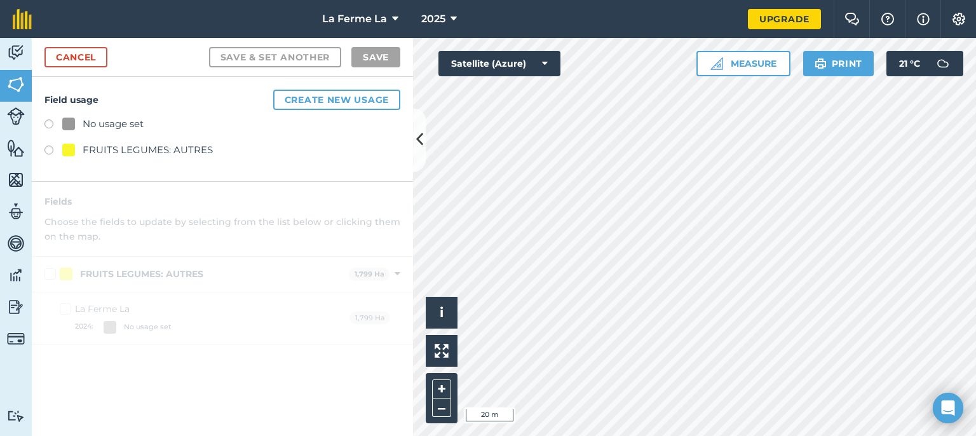
click at [53, 151] on label at bounding box center [53, 151] width 18 height 13
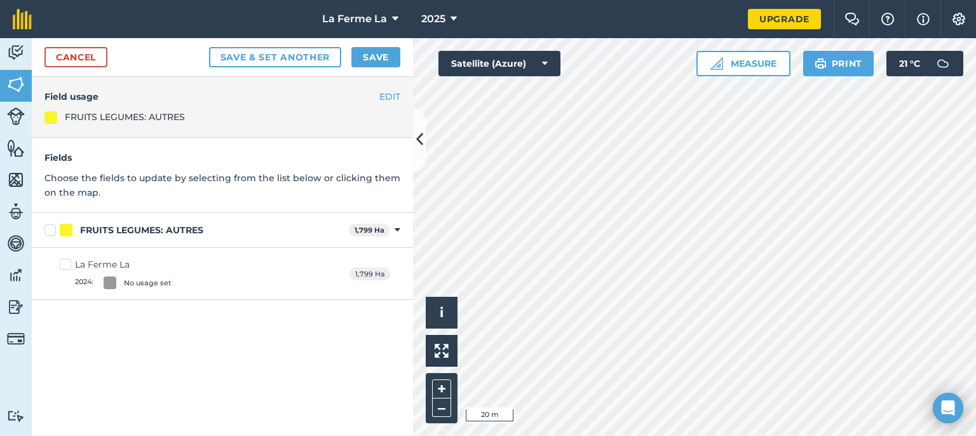
click at [51, 229] on label "FRUITS LEGUMES: AUTRES" at bounding box center [193, 230] width 299 height 13
click at [51, 229] on input "FRUITS LEGUMES: AUTRES" at bounding box center [48, 228] width 8 height 8
checkbox input "true"
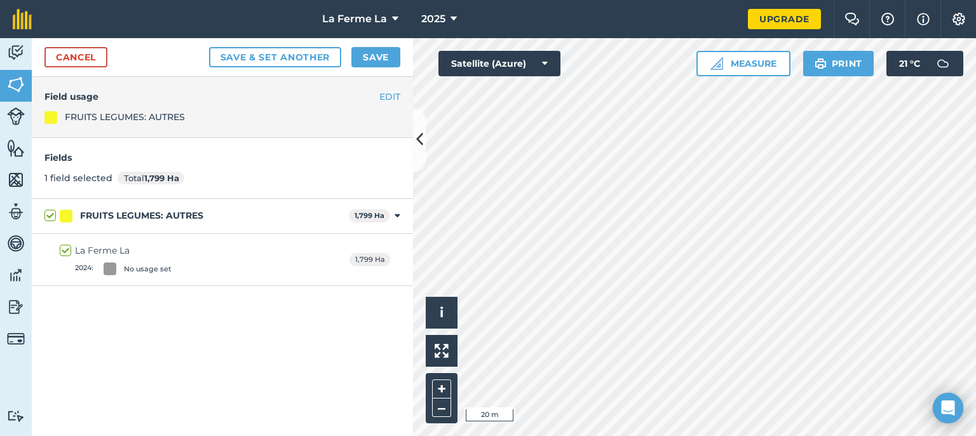
click at [45, 214] on label "FRUITS LEGUMES: AUTRES" at bounding box center [193, 215] width 299 height 13
click at [45, 214] on input "FRUITS LEGUMES: AUTRES" at bounding box center [48, 213] width 8 height 8
checkbox input "false"
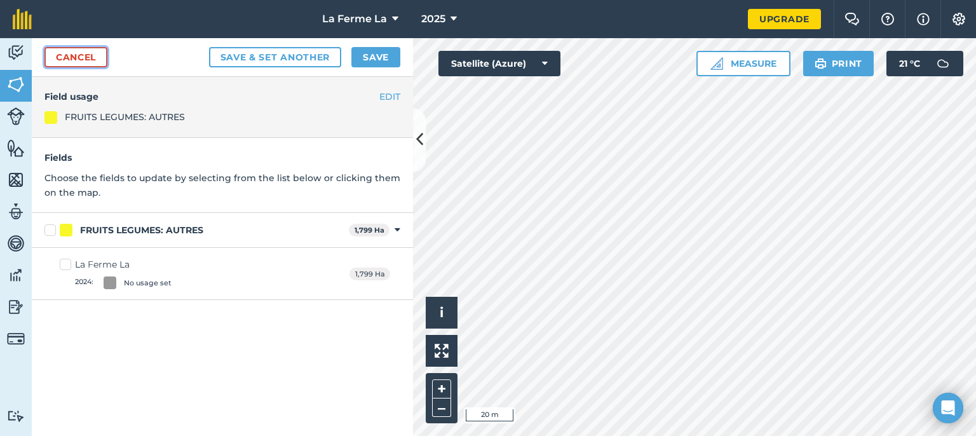
click at [93, 51] on link "Cancel" at bounding box center [75, 57] width 63 height 20
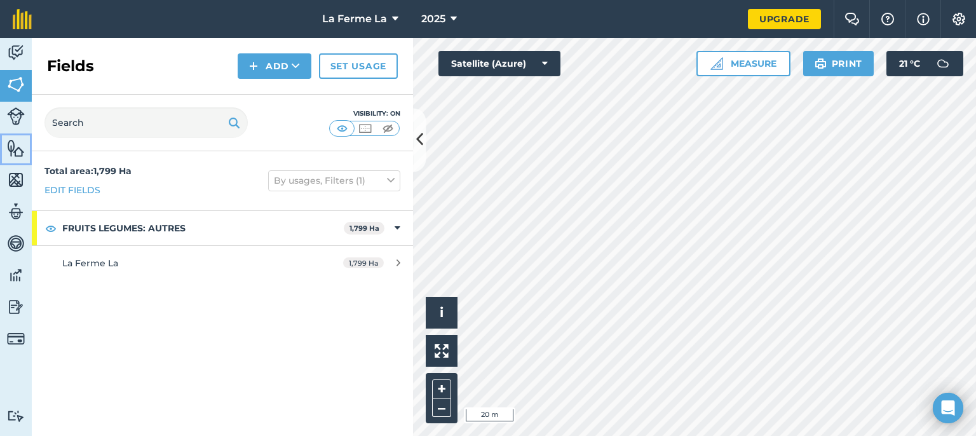
click at [18, 155] on img at bounding box center [16, 147] width 18 height 19
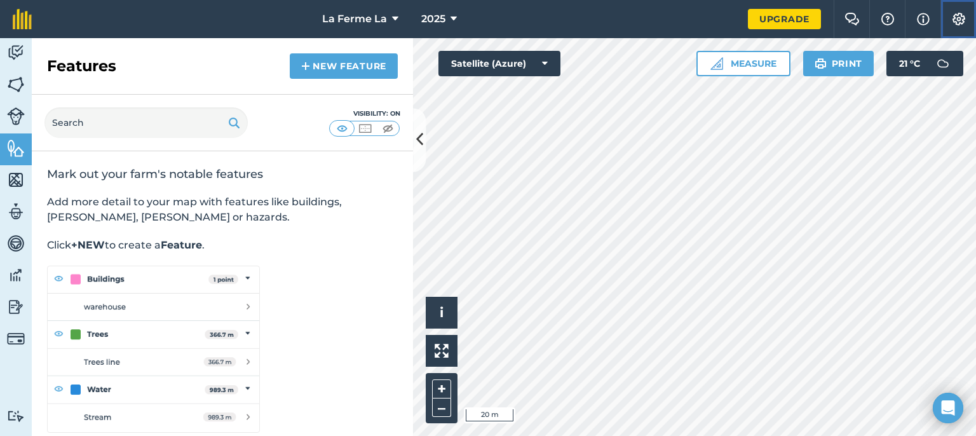
click at [659, 17] on img at bounding box center [958, 19] width 15 height 13
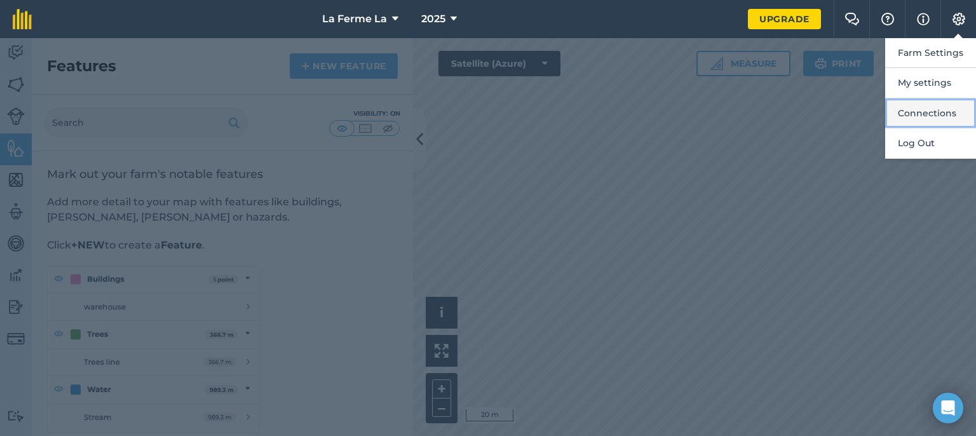
click at [659, 107] on button "Connections" at bounding box center [930, 113] width 91 height 30
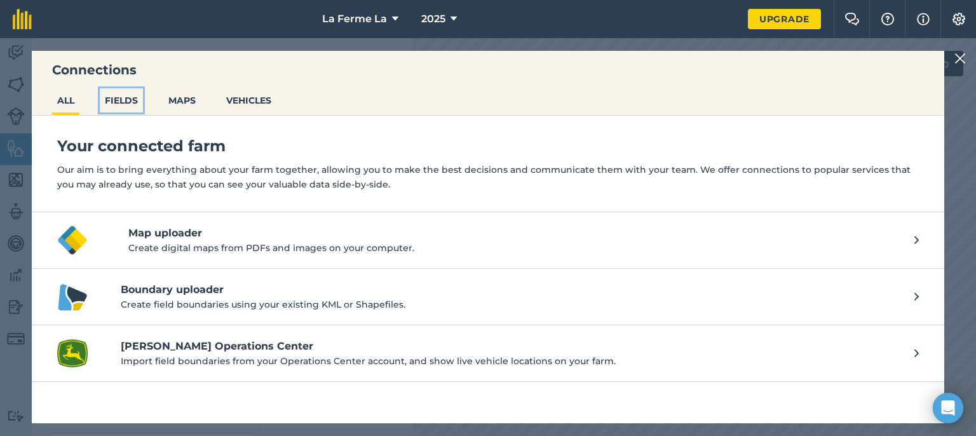
click at [132, 104] on button "FIELDS" at bounding box center [121, 100] width 43 height 24
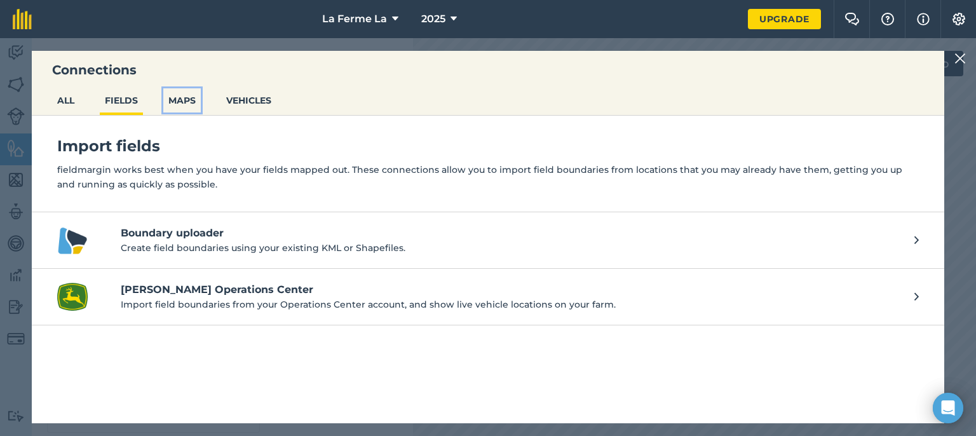
click at [181, 102] on button "MAPS" at bounding box center [181, 100] width 37 height 24
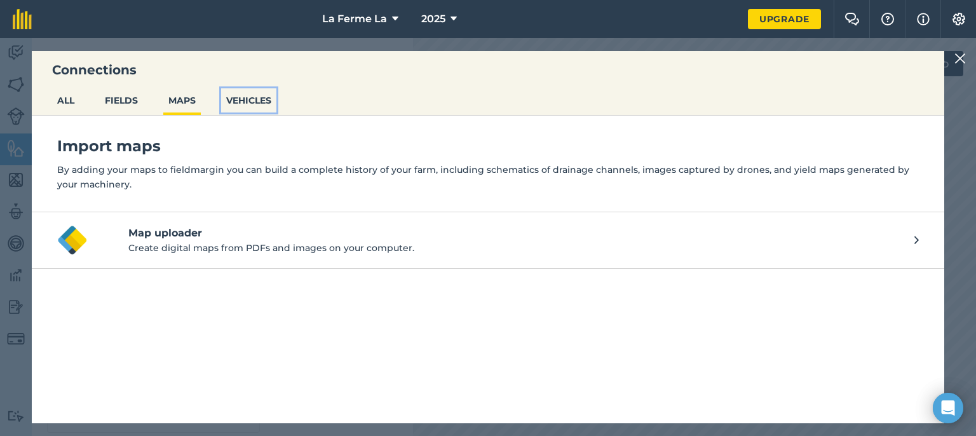
click at [249, 101] on button "VEHICLES" at bounding box center [248, 100] width 55 height 24
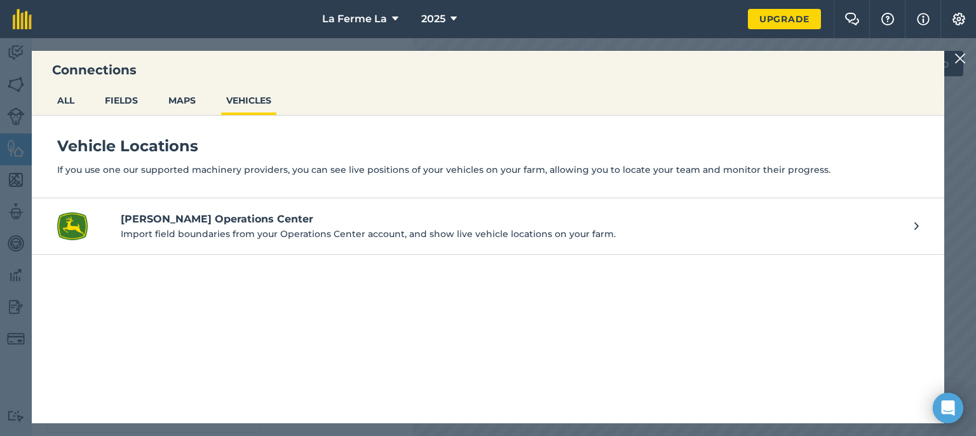
click at [659, 61] on img at bounding box center [959, 58] width 11 height 15
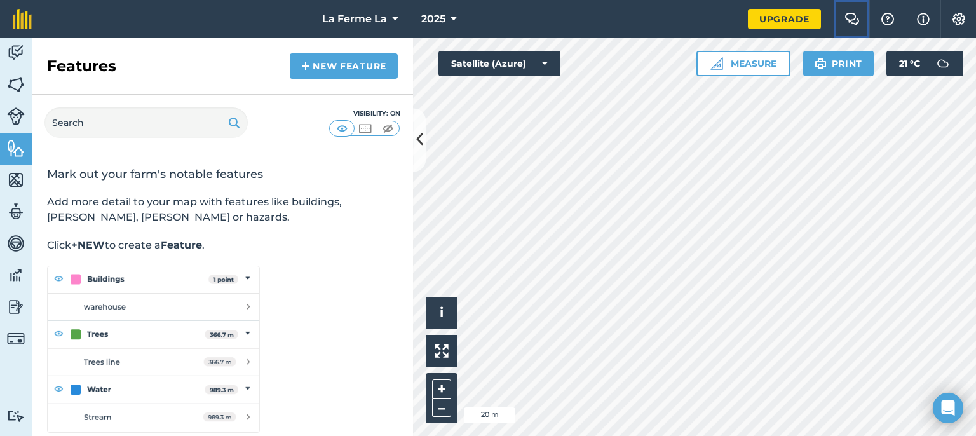
click at [659, 24] on img at bounding box center [851, 19] width 15 height 13
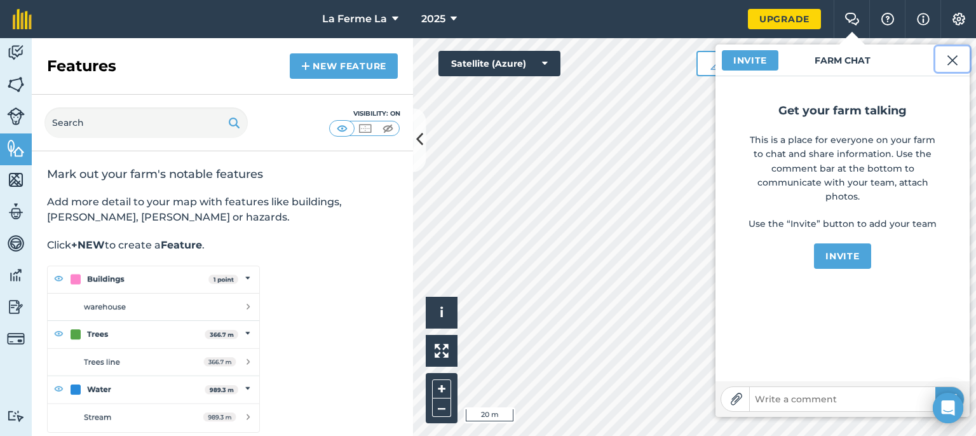
click at [659, 59] on img at bounding box center [951, 60] width 11 height 15
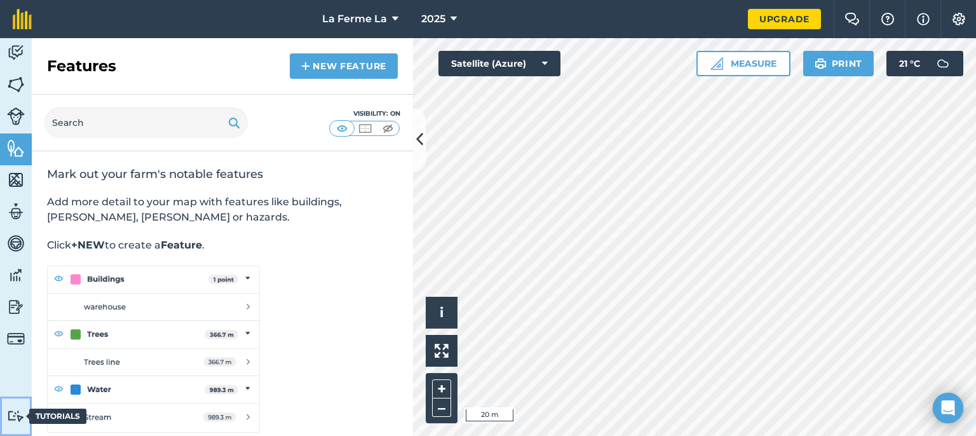
click at [15, 419] on img at bounding box center [16, 416] width 18 height 12
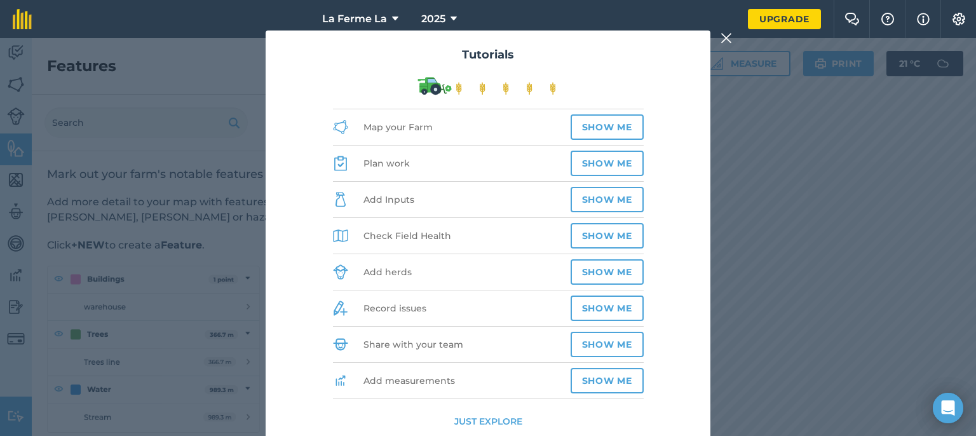
click at [611, 114] on li "Map your Farm Show me" at bounding box center [488, 127] width 311 height 36
click at [610, 128] on button "Show me" at bounding box center [606, 126] width 73 height 25
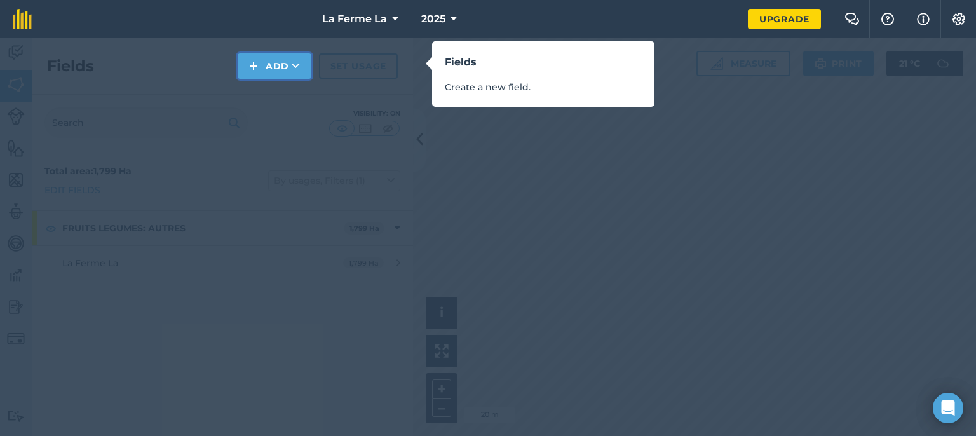
click at [264, 59] on button "Add" at bounding box center [275, 65] width 74 height 25
click at [299, 97] on link "Draw" at bounding box center [274, 95] width 70 height 28
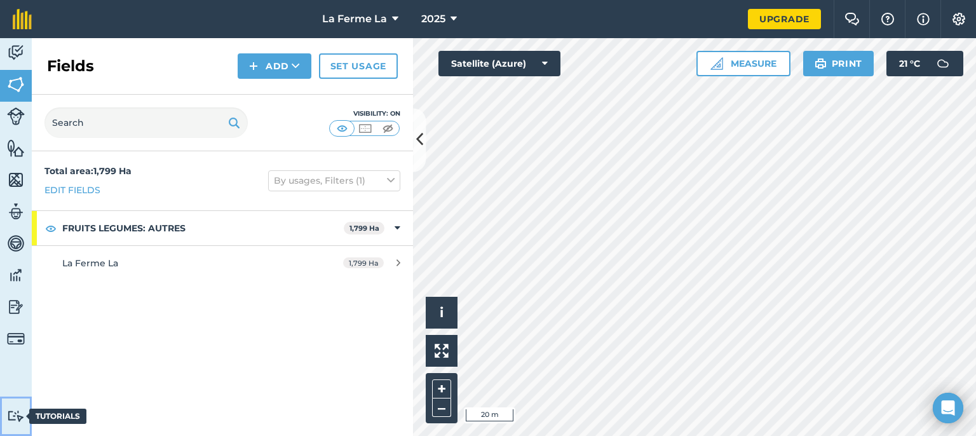
click at [15, 417] on img at bounding box center [16, 416] width 18 height 12
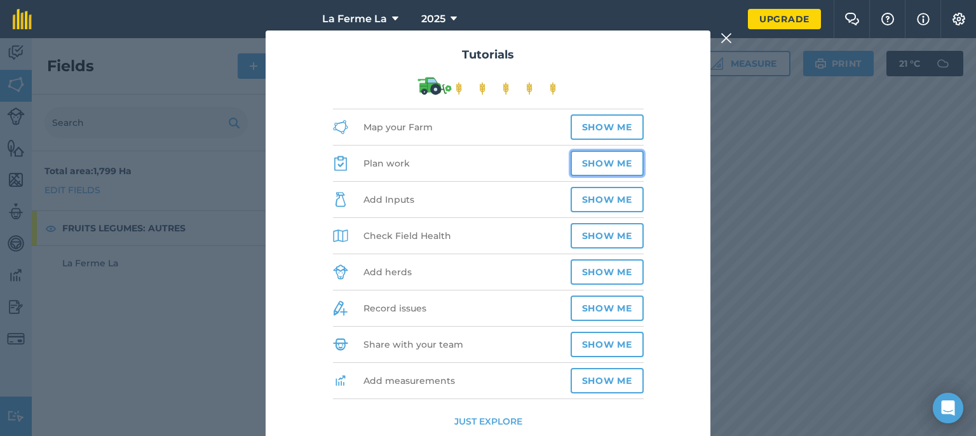
click at [587, 161] on button "Show me" at bounding box center [606, 163] width 73 height 25
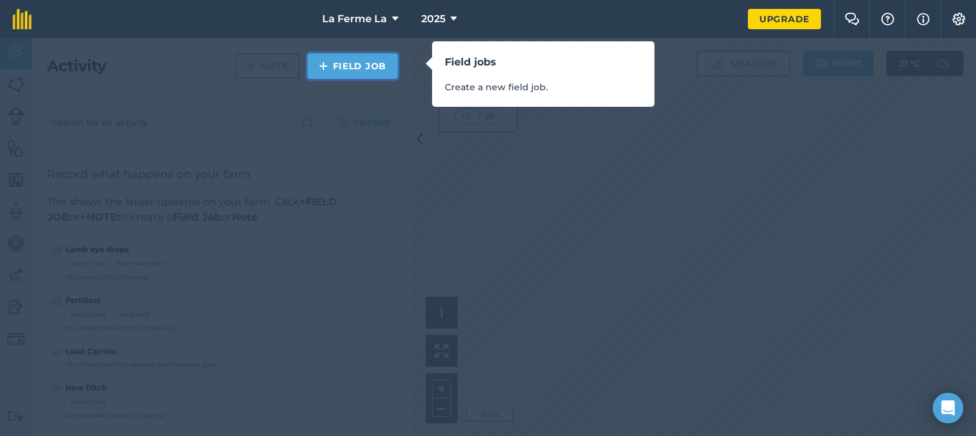
click at [343, 62] on link "Field Job" at bounding box center [352, 65] width 90 height 25
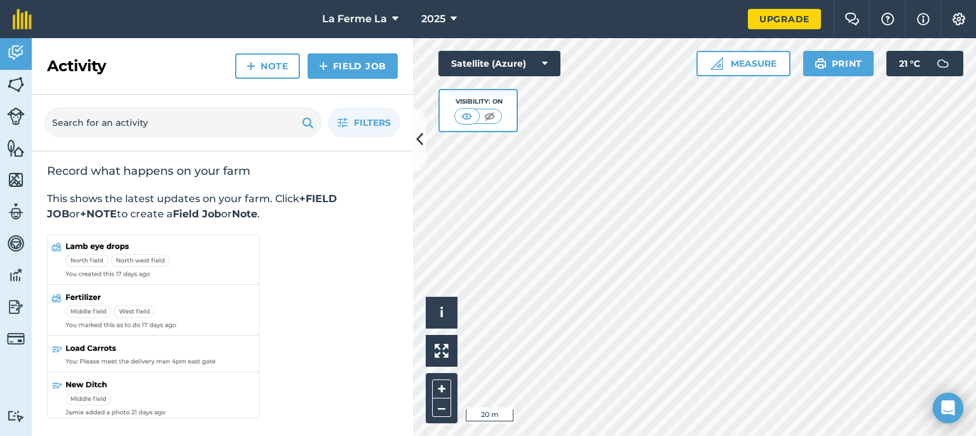
scroll to position [4, 0]
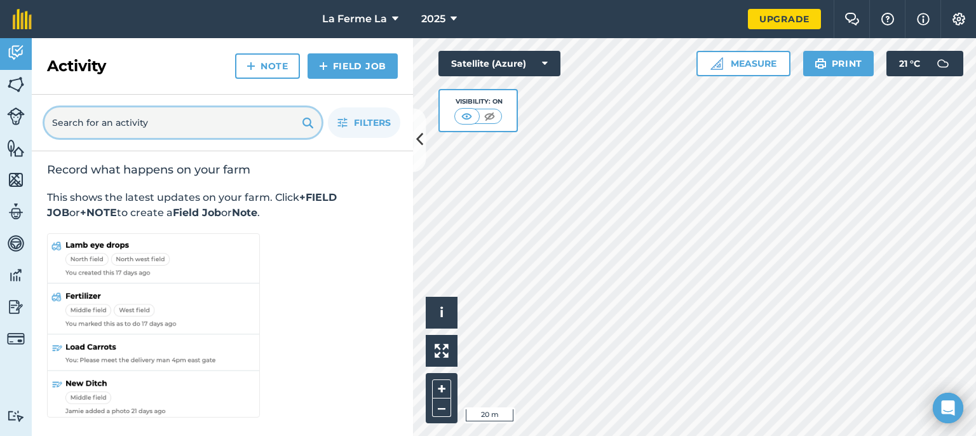
click at [258, 119] on input "text" at bounding box center [182, 122] width 277 height 30
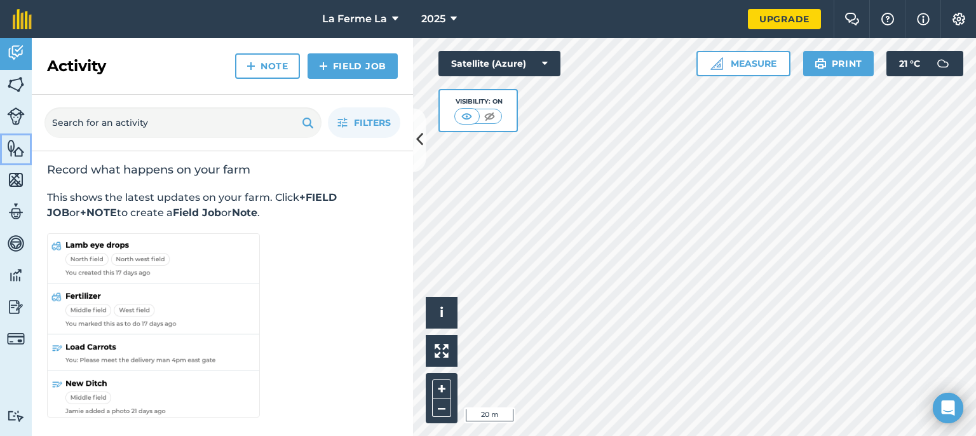
click at [8, 145] on img at bounding box center [16, 147] width 18 height 19
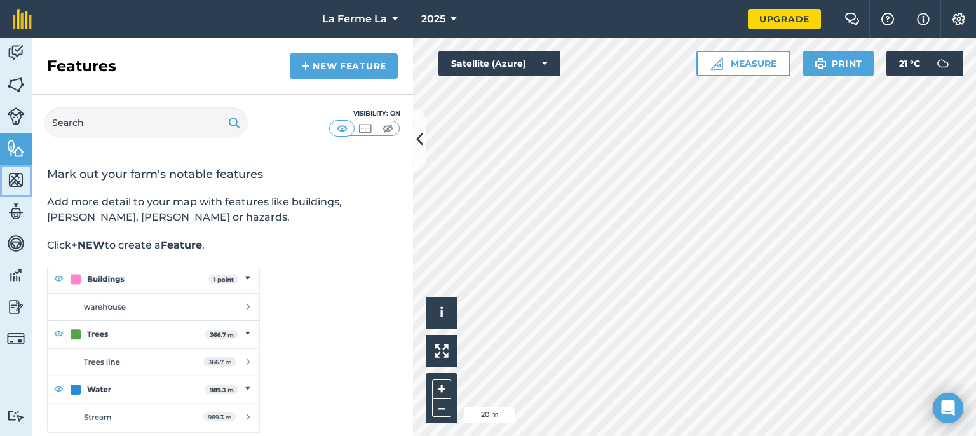
click at [15, 177] on img at bounding box center [16, 179] width 18 height 19
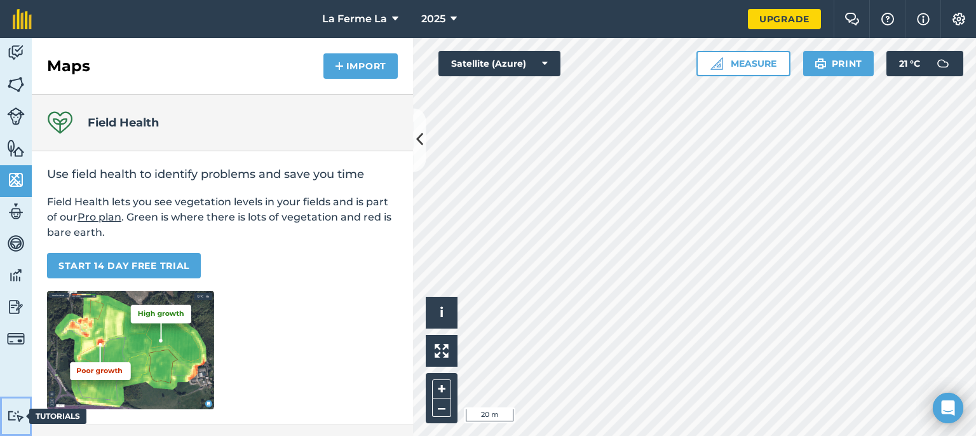
click at [8, 419] on img at bounding box center [16, 416] width 18 height 12
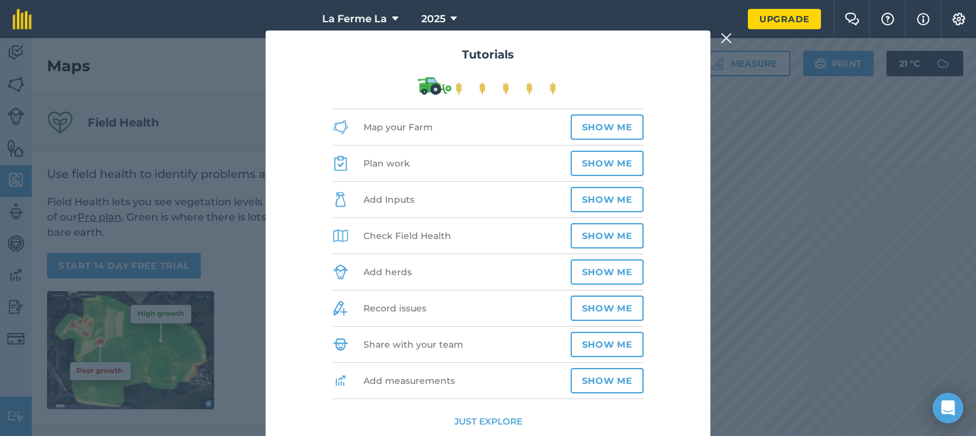
click at [541, 130] on li "Map your Farm Show me" at bounding box center [488, 127] width 311 height 36
click at [584, 128] on button "Show me" at bounding box center [606, 126] width 73 height 25
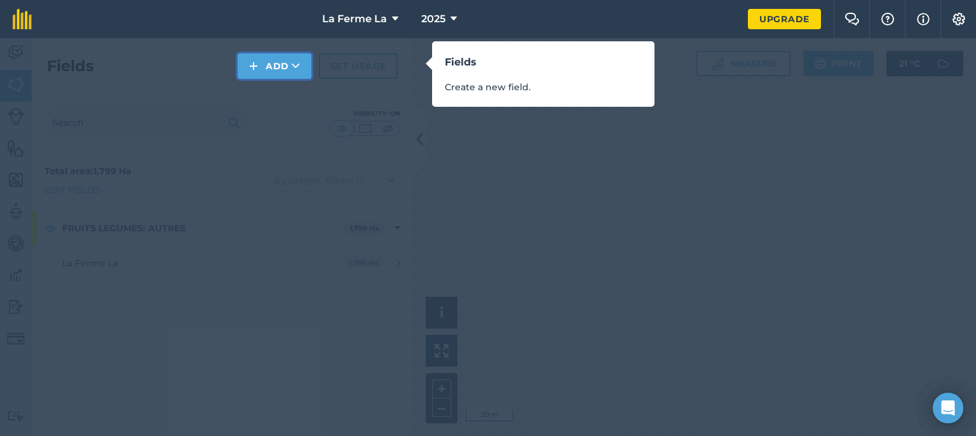
click at [281, 74] on button "Add" at bounding box center [275, 65] width 74 height 25
click at [276, 93] on link "Draw" at bounding box center [274, 95] width 70 height 28
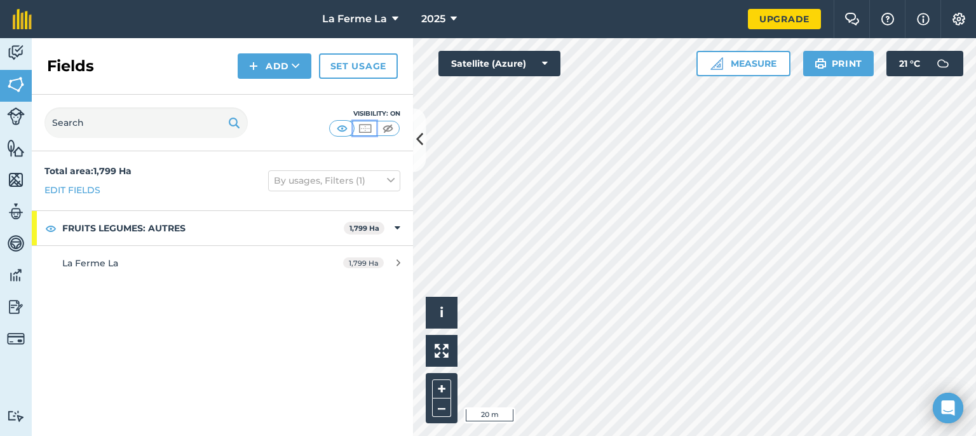
click at [366, 129] on img at bounding box center [365, 128] width 16 height 13
click at [384, 128] on img at bounding box center [388, 128] width 16 height 13
click at [368, 128] on img at bounding box center [365, 128] width 16 height 13
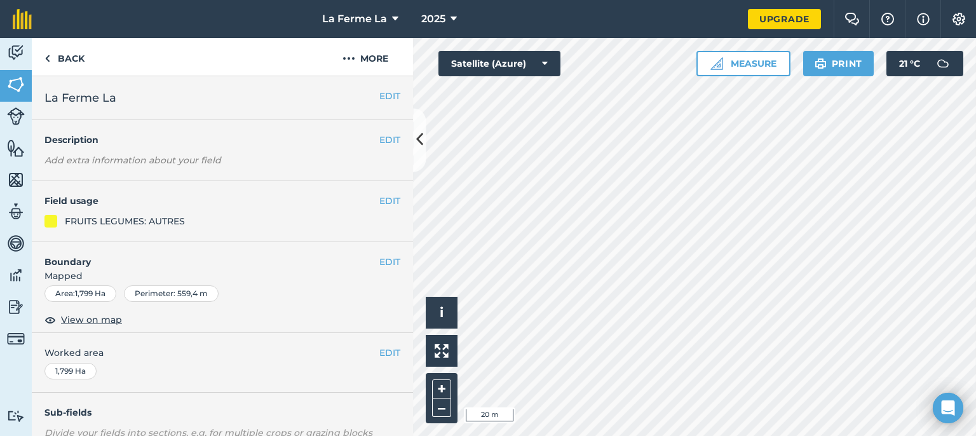
scroll to position [64, 0]
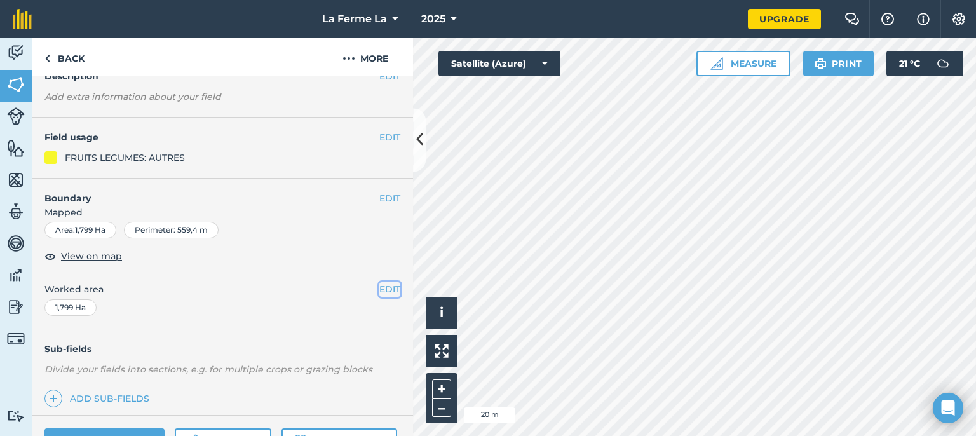
click at [379, 290] on button "EDIT" at bounding box center [389, 289] width 21 height 14
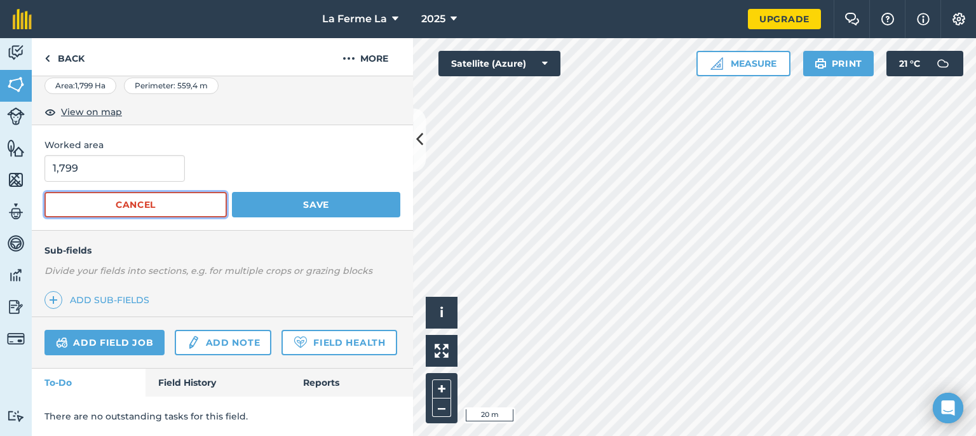
click at [177, 192] on button "Cancel" at bounding box center [135, 204] width 182 height 25
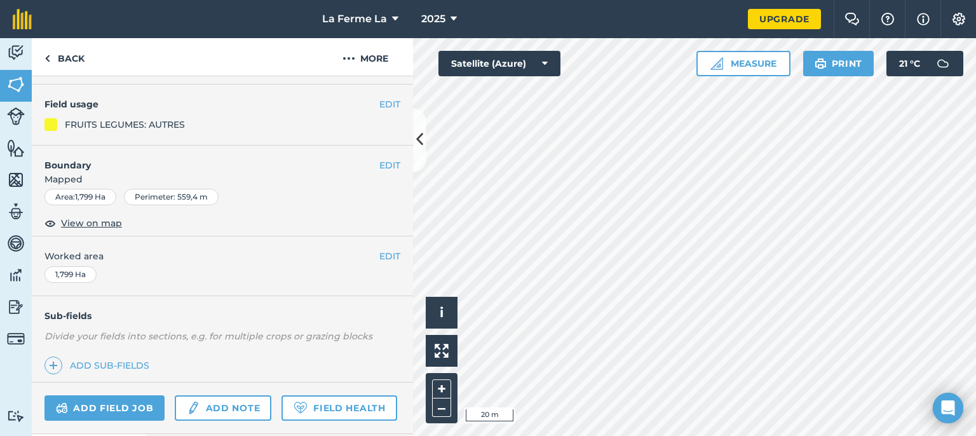
scroll to position [0, 0]
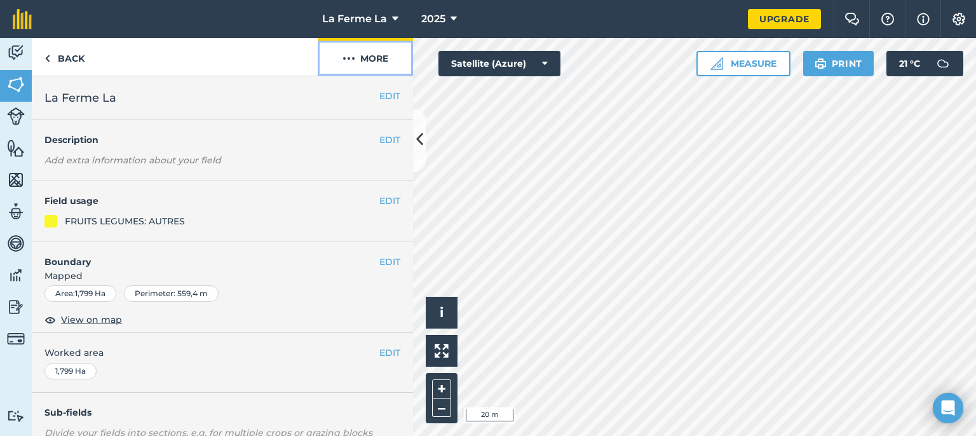
click at [359, 59] on button "More" at bounding box center [365, 56] width 95 height 37
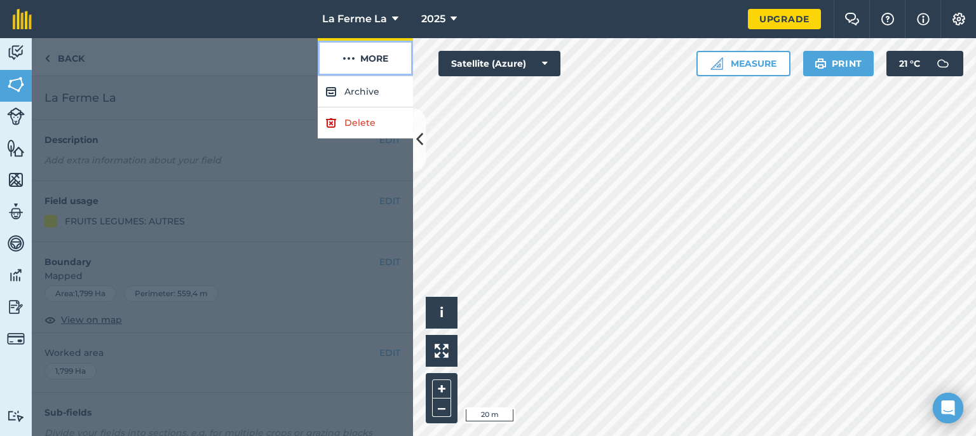
drag, startPoint x: 359, startPoint y: 59, endPoint x: 252, endPoint y: 76, distance: 109.2
click at [359, 60] on button "More" at bounding box center [365, 56] width 95 height 37
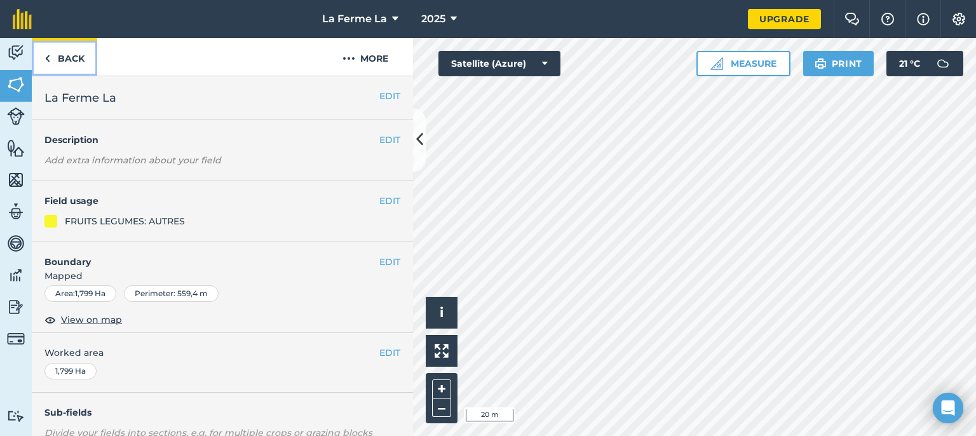
click at [72, 60] on link "Back" at bounding box center [64, 56] width 65 height 37
click at [59, 62] on link "Back" at bounding box center [64, 56] width 65 height 37
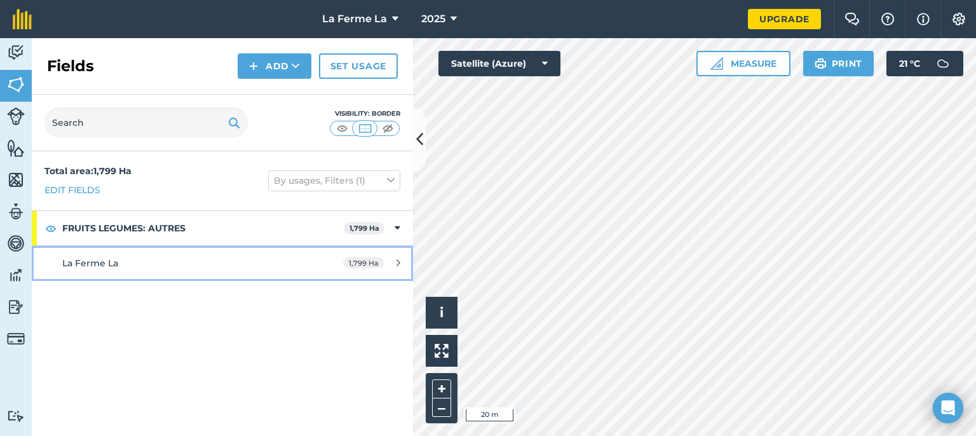
click at [124, 256] on div "La Ferme La" at bounding box center [181, 263] width 239 height 14
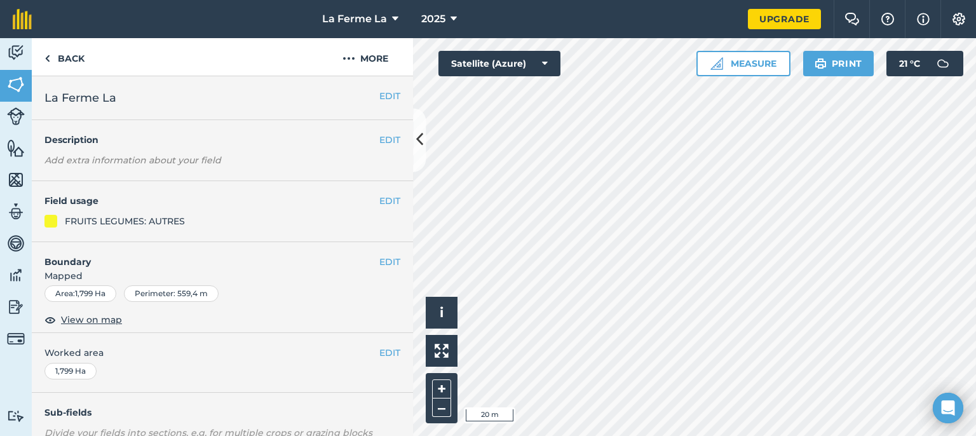
click at [132, 213] on div "EDIT Field usage FRUITS LEGUMES: AUTRES" at bounding box center [222, 211] width 381 height 61
click at [132, 218] on div "FRUITS LEGUMES: AUTRES" at bounding box center [125, 221] width 120 height 14
click at [134, 218] on div "FRUITS LEGUMES: AUTRES" at bounding box center [125, 221] width 120 height 14
click at [381, 192] on div "EDIT Field usage FRUITS LEGUMES: AUTRES" at bounding box center [222, 211] width 381 height 61
click at [379, 199] on button "EDIT" at bounding box center [389, 201] width 21 height 14
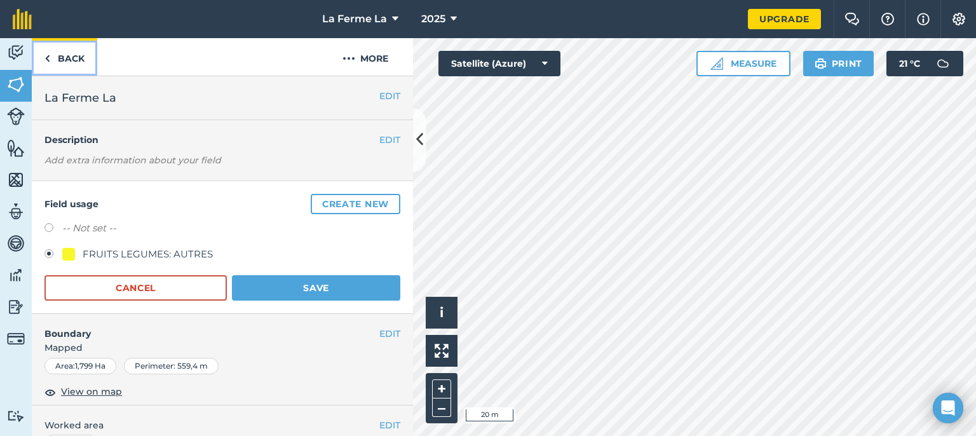
click at [71, 59] on link "Back" at bounding box center [64, 56] width 65 height 37
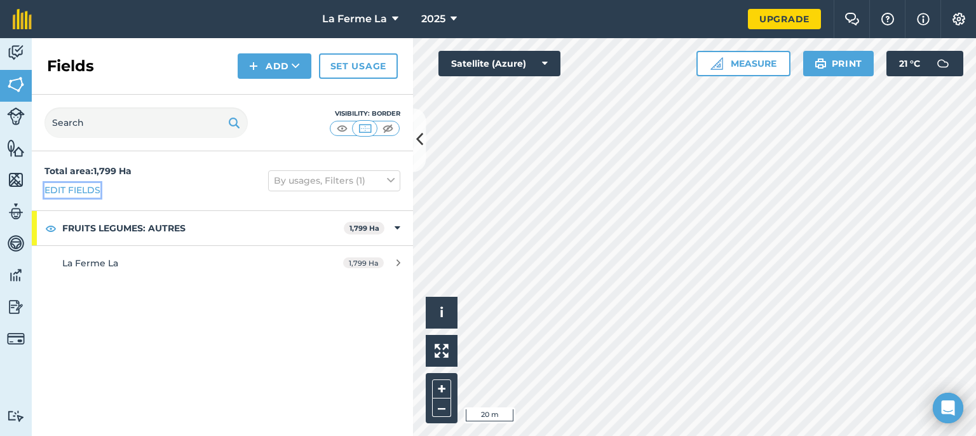
click at [84, 191] on link "Edit fields" at bounding box center [72, 190] width 56 height 14
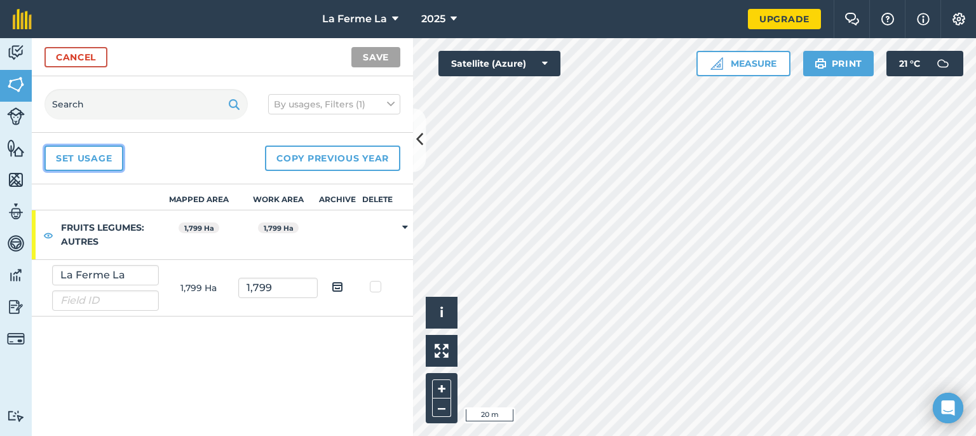
click at [99, 161] on link "Set usage" at bounding box center [83, 157] width 79 height 25
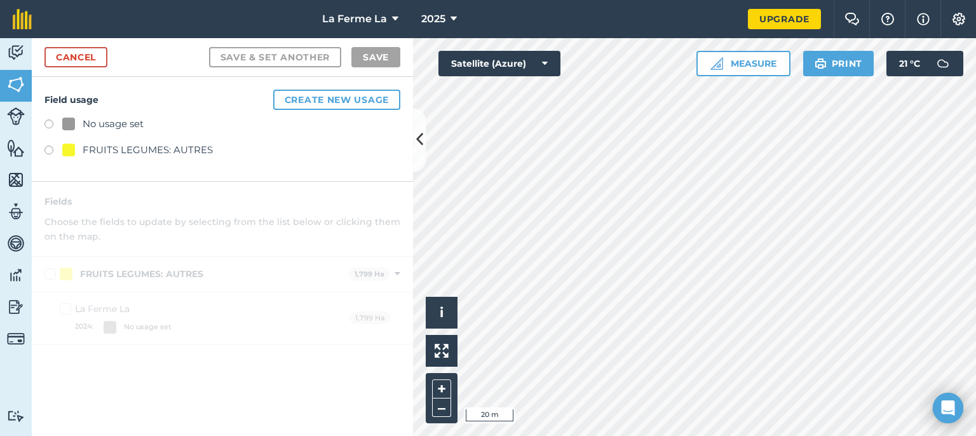
click at [49, 145] on label at bounding box center [53, 151] width 18 height 13
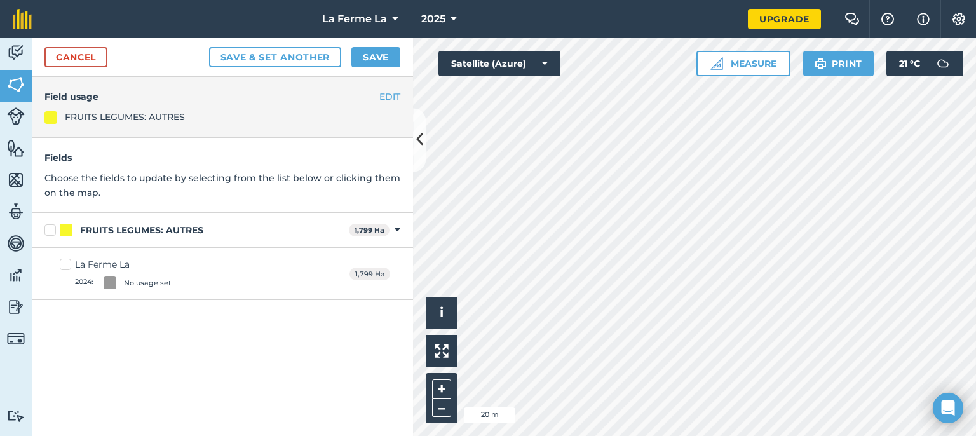
click at [56, 262] on div "La Ferme La 2024 : No usage set 1,799 Ha" at bounding box center [222, 274] width 381 height 52
click at [69, 270] on label "La Ferme La 2024 : No usage set" at bounding box center [116, 273] width 112 height 31
click at [68, 266] on input "La Ferme La 2024 : No usage set" at bounding box center [64, 262] width 8 height 8
checkbox input "true"
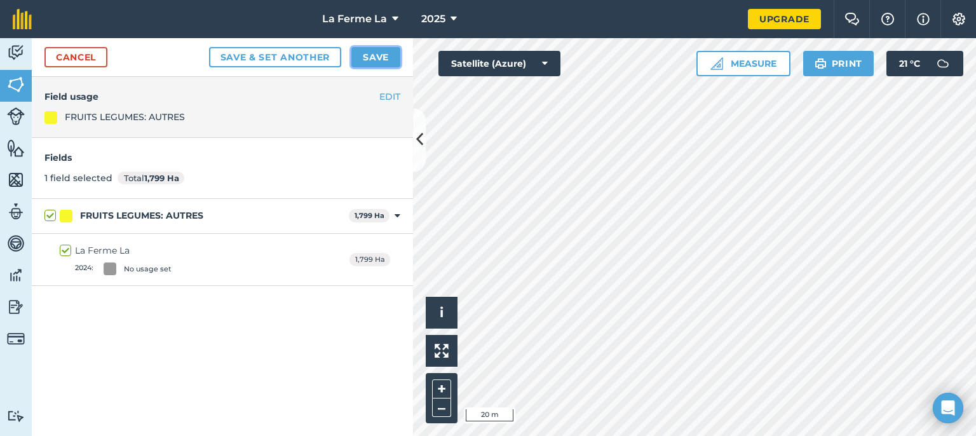
click at [373, 54] on button "Save" at bounding box center [375, 57] width 49 height 20
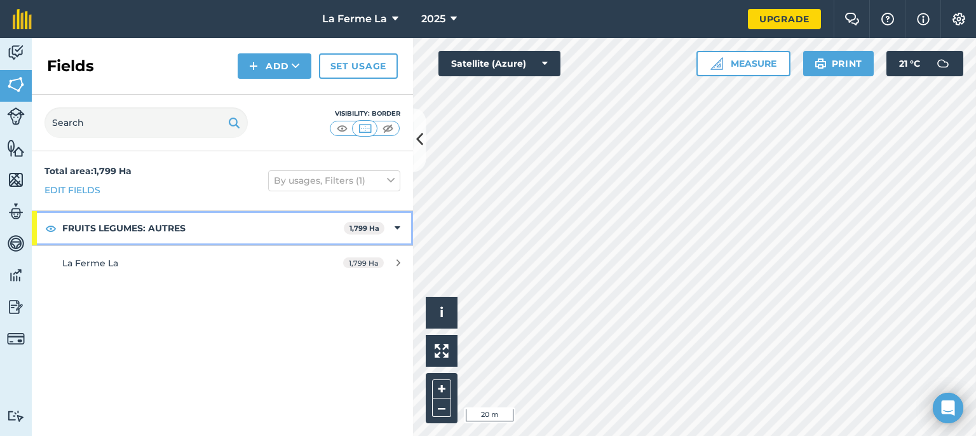
click at [114, 238] on strong "FRUITS LEGUMES: AUTRES" at bounding box center [202, 228] width 281 height 34
click at [121, 234] on strong "FRUITS LEGUMES: AUTRES" at bounding box center [204, 228] width 284 height 34
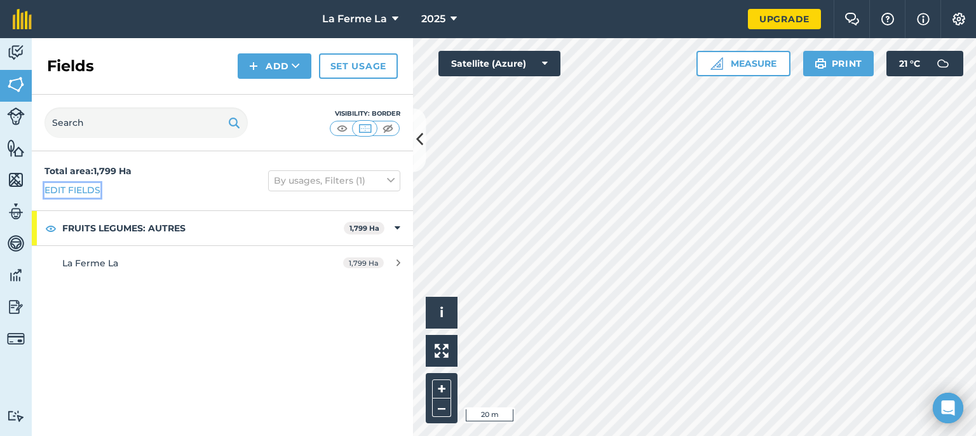
click at [83, 192] on link "Edit fields" at bounding box center [72, 190] width 56 height 14
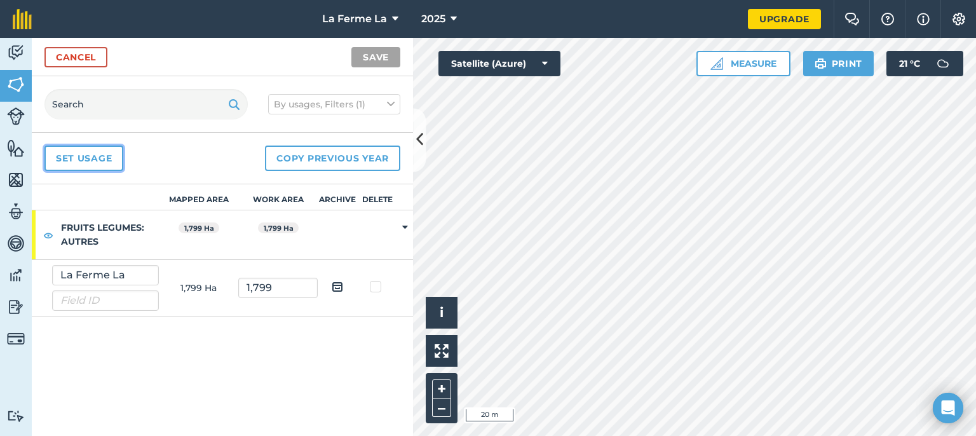
click at [104, 161] on link "Set usage" at bounding box center [83, 157] width 79 height 25
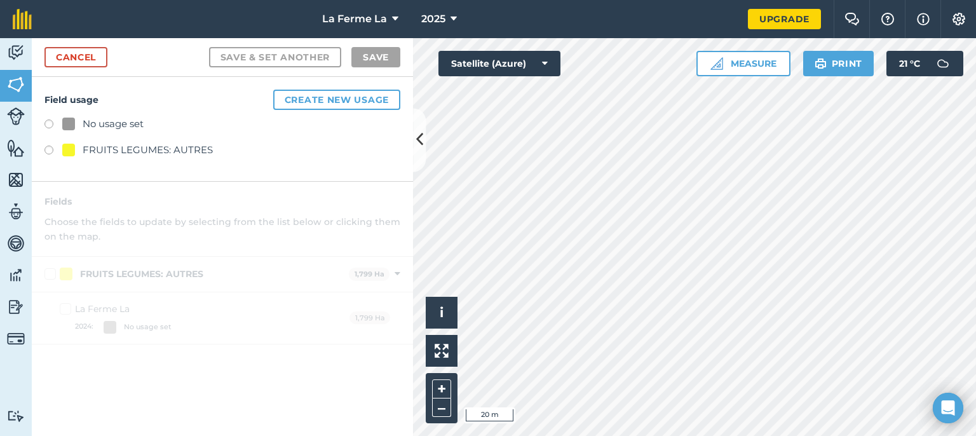
click at [53, 145] on label at bounding box center [53, 151] width 18 height 13
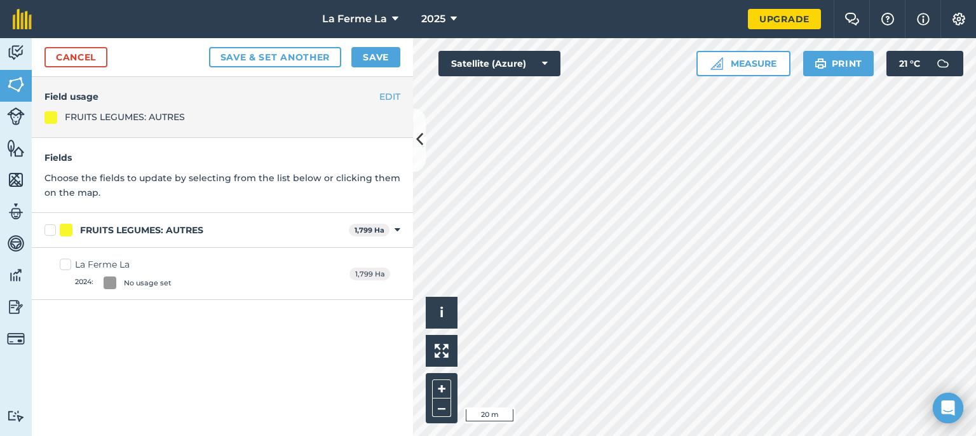
click at [66, 267] on label "La Ferme La 2024 : No usage set" at bounding box center [116, 273] width 112 height 31
click at [66, 266] on input "La Ferme La 2024 : No usage set" at bounding box center [64, 262] width 8 height 8
checkbox input "true"
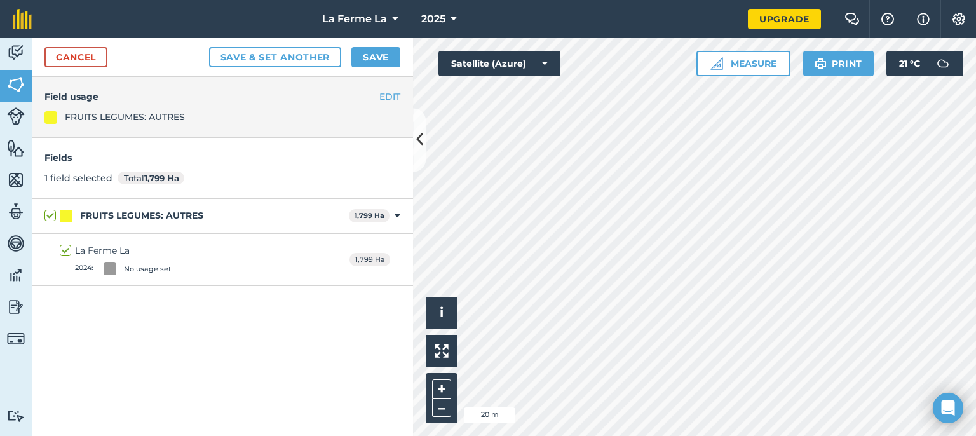
click at [48, 219] on label "FRUITS LEGUMES: AUTRES" at bounding box center [193, 215] width 299 height 13
click at [48, 217] on input "FRUITS LEGUMES: AUTRES" at bounding box center [48, 213] width 8 height 8
checkbox input "false"
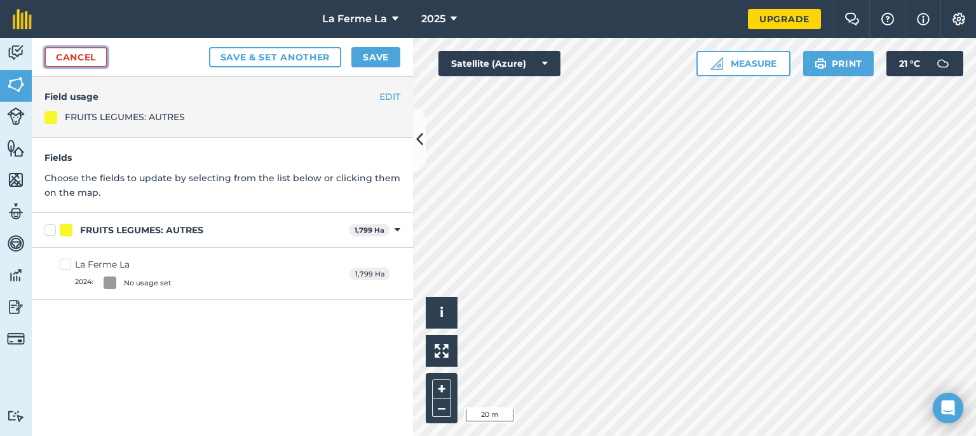
click at [79, 55] on link "Cancel" at bounding box center [75, 57] width 63 height 20
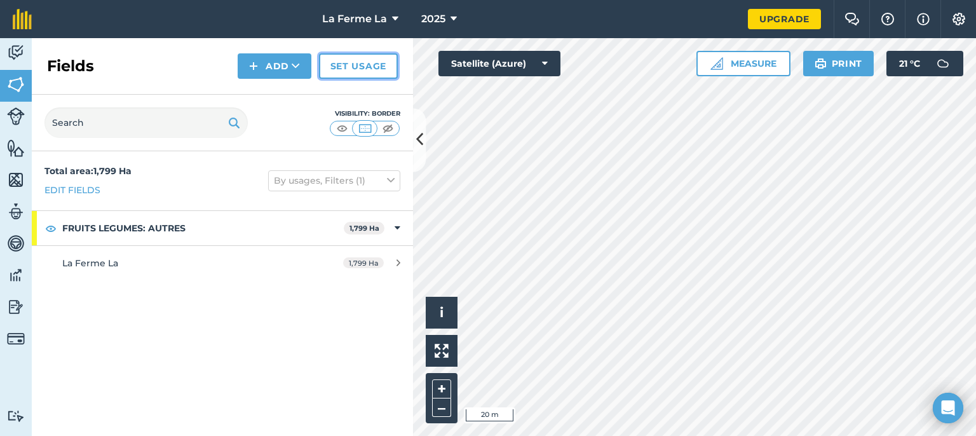
click at [338, 70] on link "Set usage" at bounding box center [358, 65] width 79 height 25
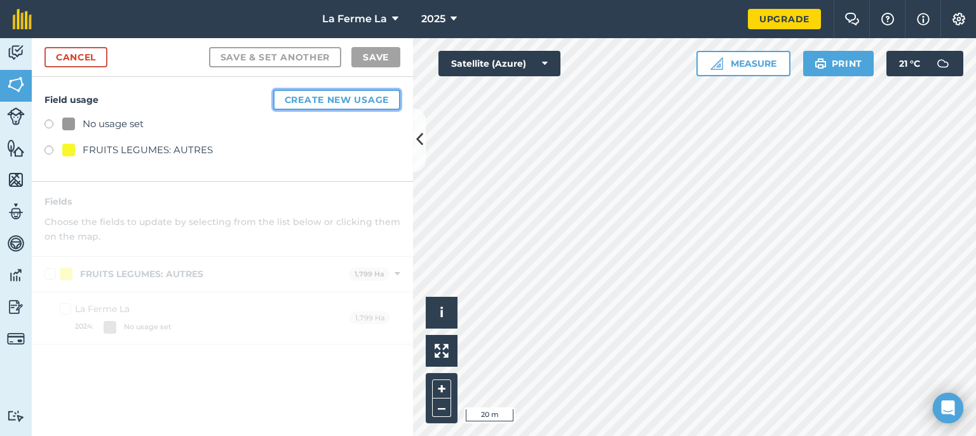
click at [340, 100] on button "Create new usage" at bounding box center [336, 100] width 127 height 20
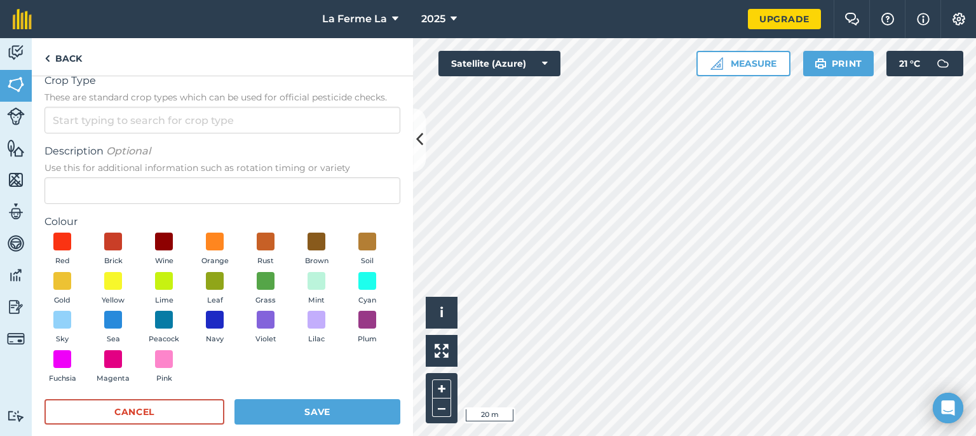
scroll to position [30, 0]
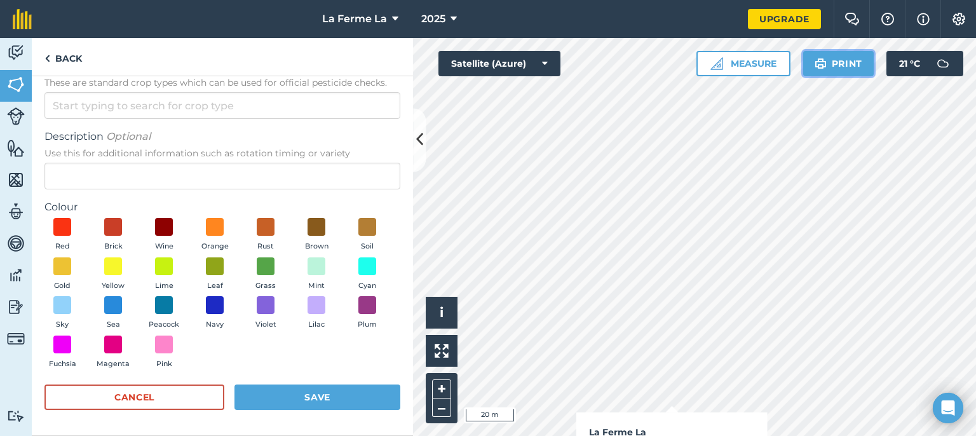
click at [659, 64] on button "Print" at bounding box center [838, 63] width 71 height 25
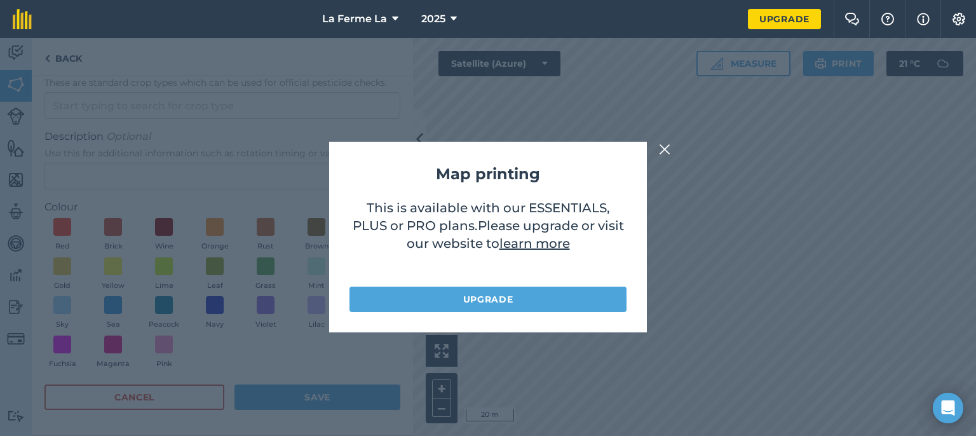
click at [659, 152] on img at bounding box center [664, 149] width 11 height 15
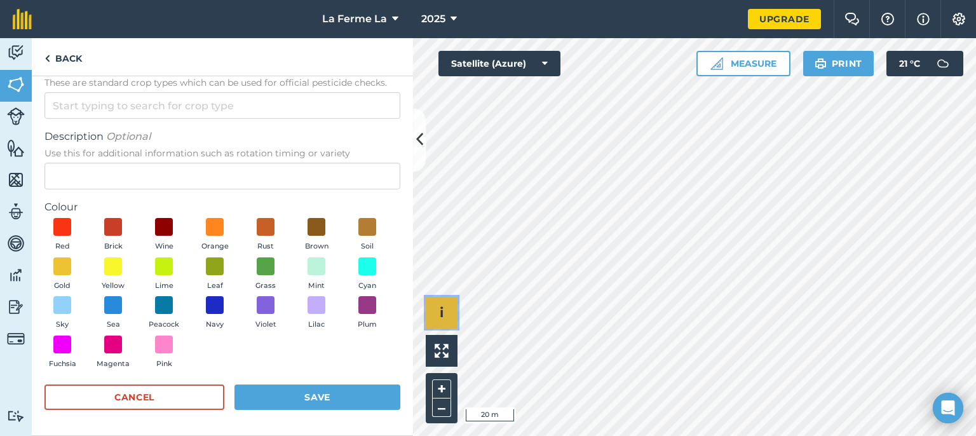
click at [431, 307] on button "i" at bounding box center [442, 313] width 32 height 32
click at [431, 307] on button "›" at bounding box center [442, 313] width 32 height 32
click at [56, 57] on link "Back" at bounding box center [63, 56] width 63 height 37
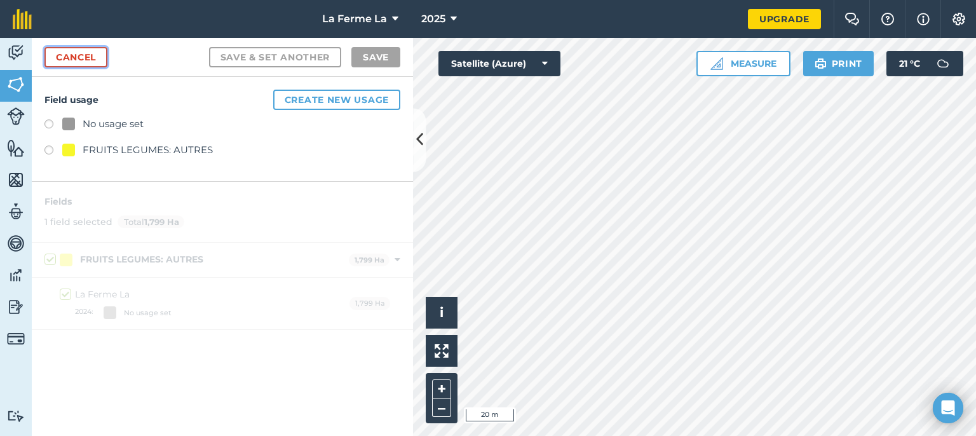
click at [56, 57] on link "Cancel" at bounding box center [75, 57] width 63 height 20
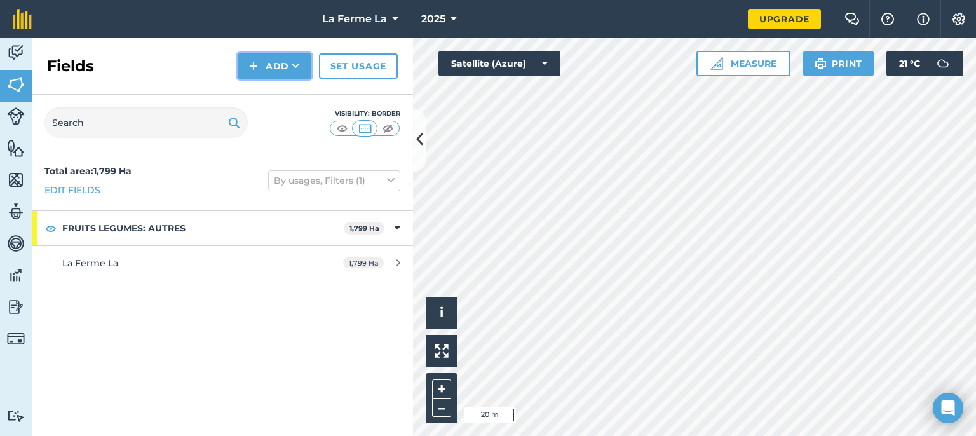
click at [278, 68] on button "Add" at bounding box center [275, 65] width 74 height 25
click at [285, 64] on button "Add Draw Import" at bounding box center [275, 65] width 74 height 25
click at [348, 64] on link "Set usage" at bounding box center [358, 65] width 79 height 25
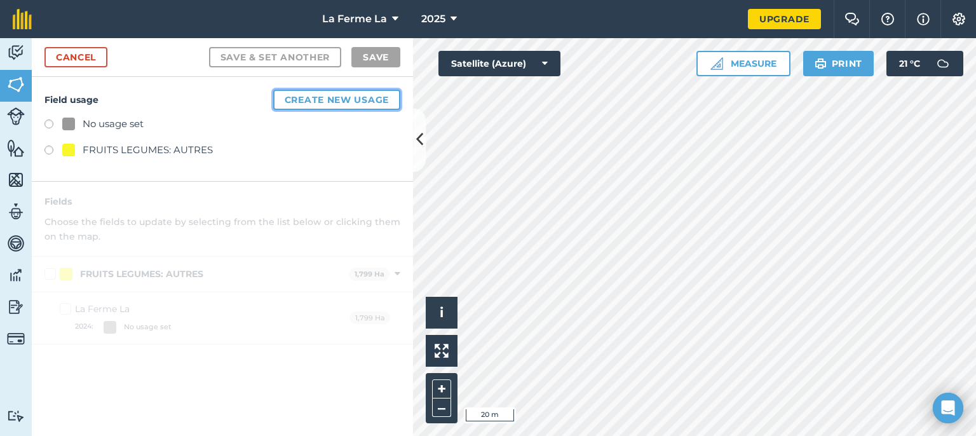
click at [301, 98] on button "Create new usage" at bounding box center [336, 100] width 127 height 20
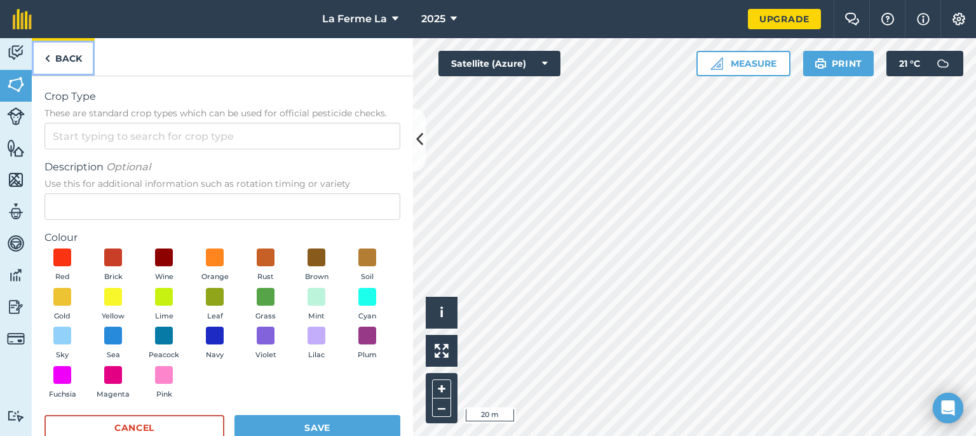
click at [75, 60] on link "Back" at bounding box center [63, 56] width 63 height 37
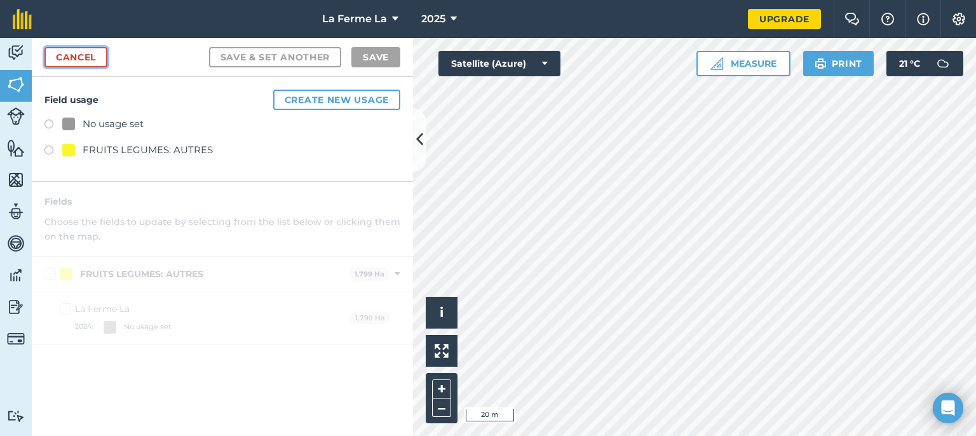
click at [86, 62] on link "Cancel" at bounding box center [75, 57] width 63 height 20
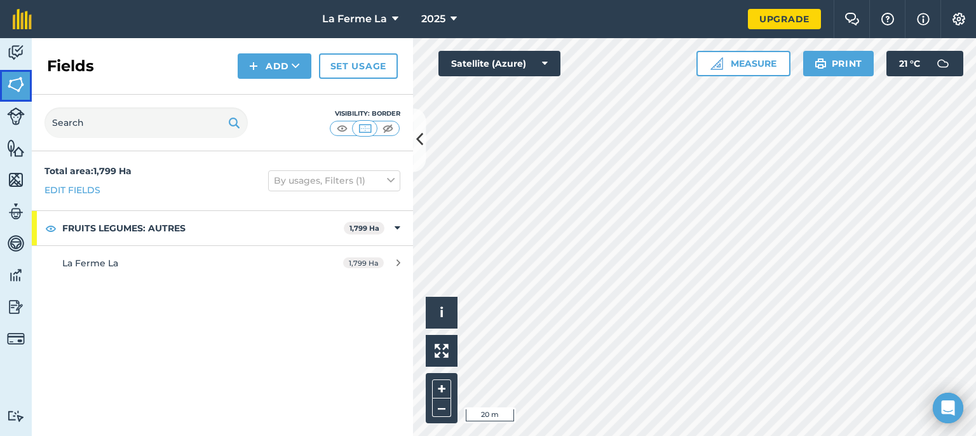
click at [15, 90] on img at bounding box center [16, 84] width 18 height 19
click at [20, 89] on img at bounding box center [16, 84] width 18 height 19
click at [290, 63] on button "Add" at bounding box center [275, 65] width 74 height 25
click at [280, 93] on link "Draw" at bounding box center [274, 95] width 70 height 28
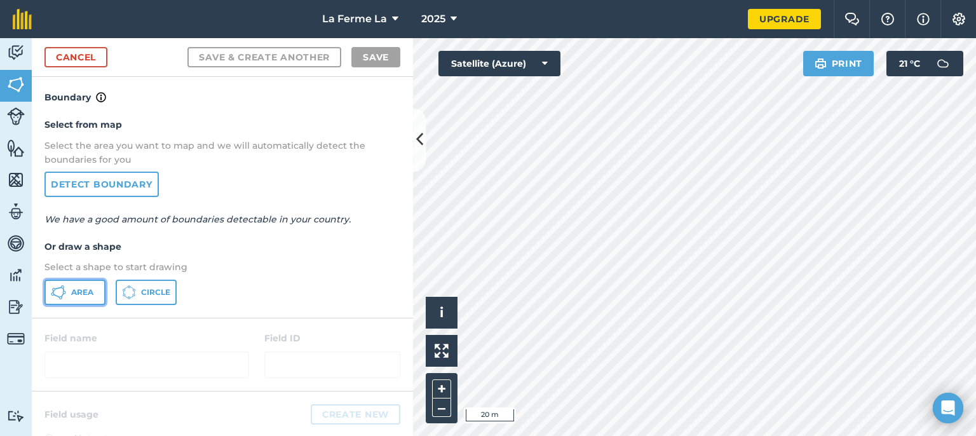
click at [76, 287] on span "Area" at bounding box center [82, 292] width 22 height 10
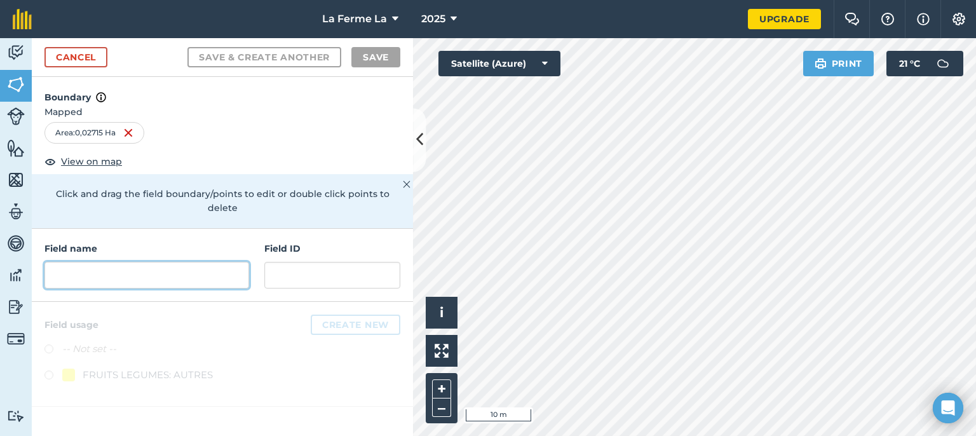
click at [145, 263] on input "text" at bounding box center [146, 275] width 205 height 27
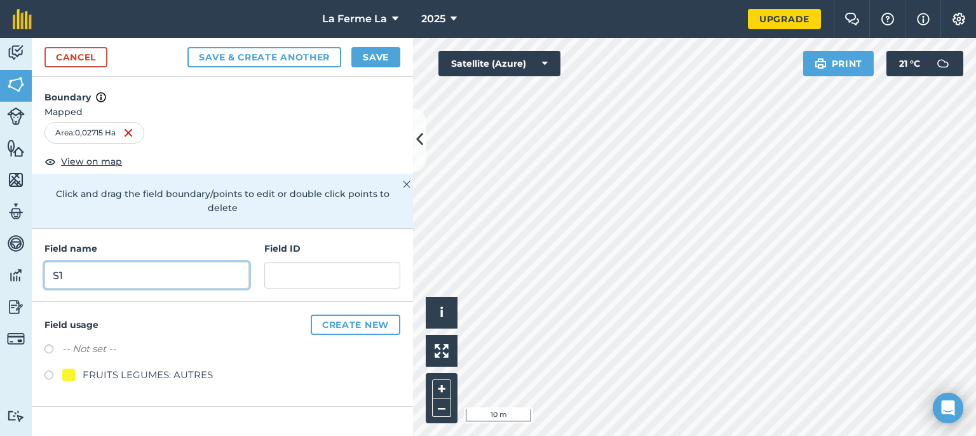
type input "S1"
click at [50, 344] on label at bounding box center [53, 350] width 18 height 13
radio input "true"
click at [55, 370] on label at bounding box center [53, 376] width 18 height 13
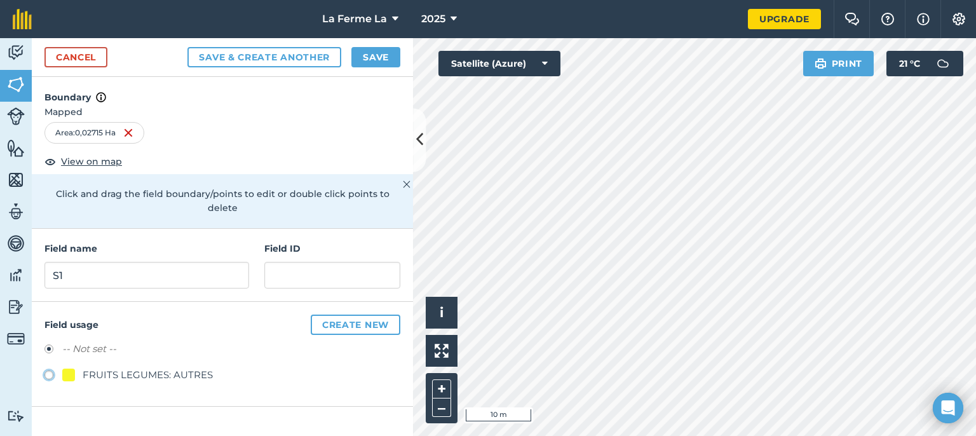
click at [280, 59] on button "Save & Create Another" at bounding box center [264, 57] width 154 height 20
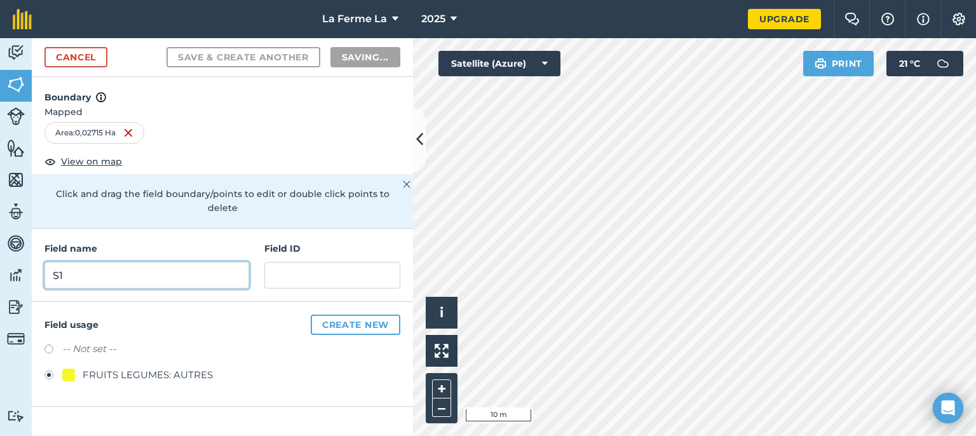
radio input "false"
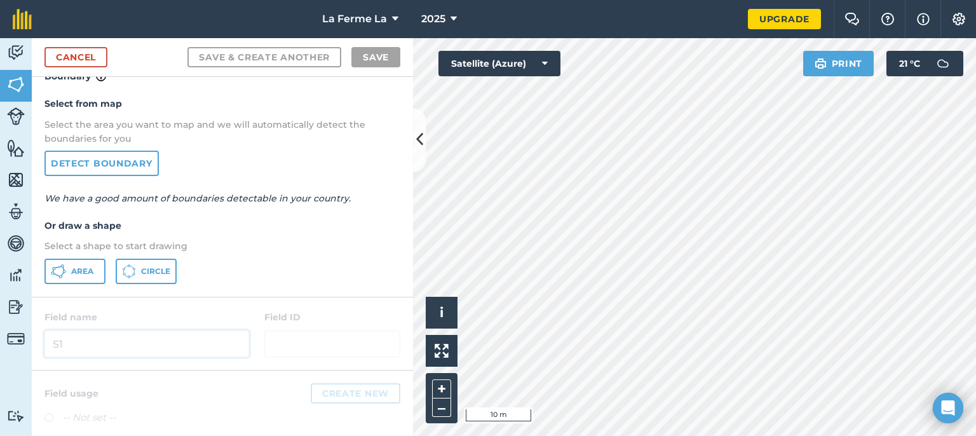
scroll to position [58, 0]
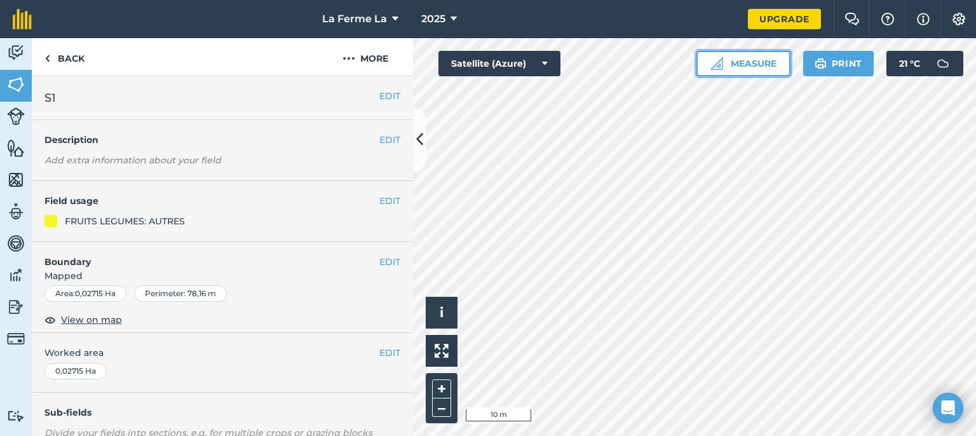
click at [659, 67] on button "Measure" at bounding box center [743, 63] width 94 height 25
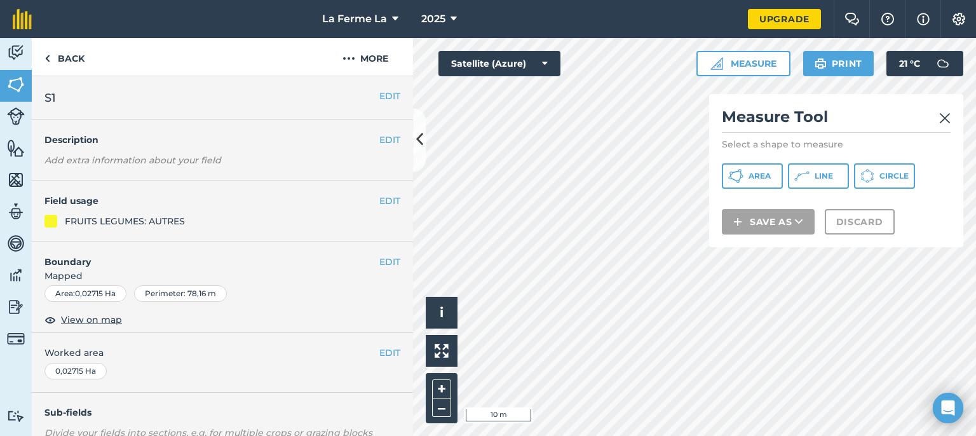
click at [659, 118] on img at bounding box center [944, 118] width 11 height 15
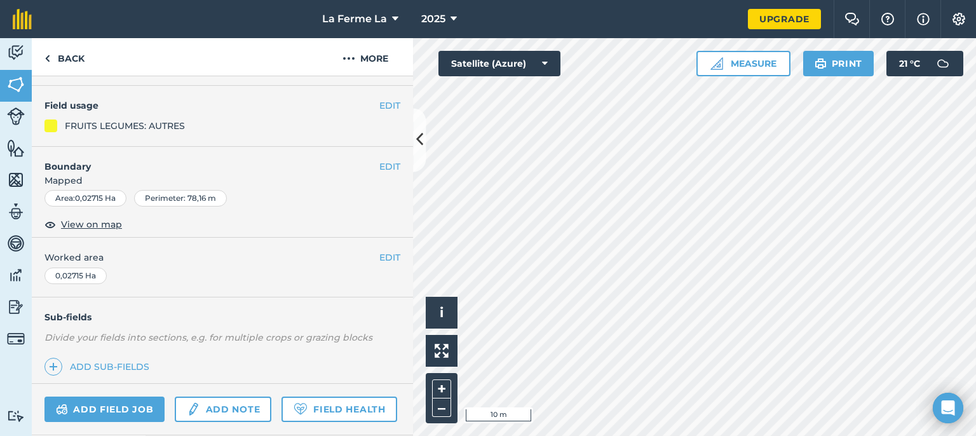
scroll to position [196, 0]
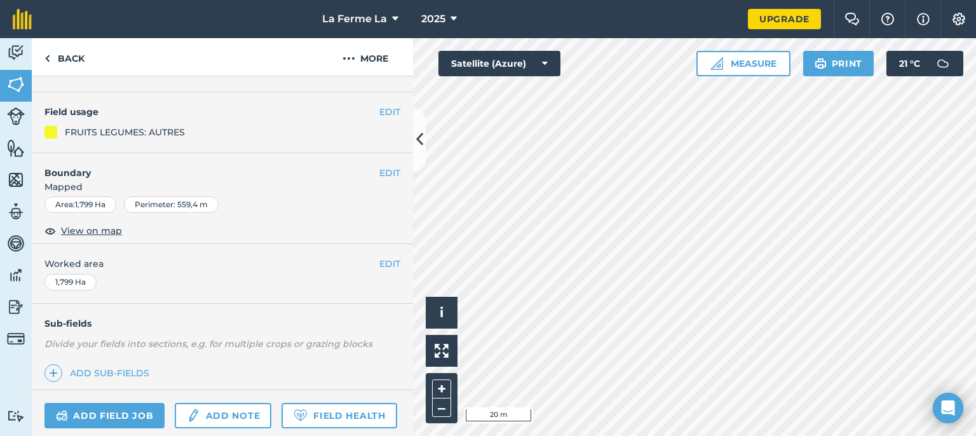
scroll to position [196, 0]
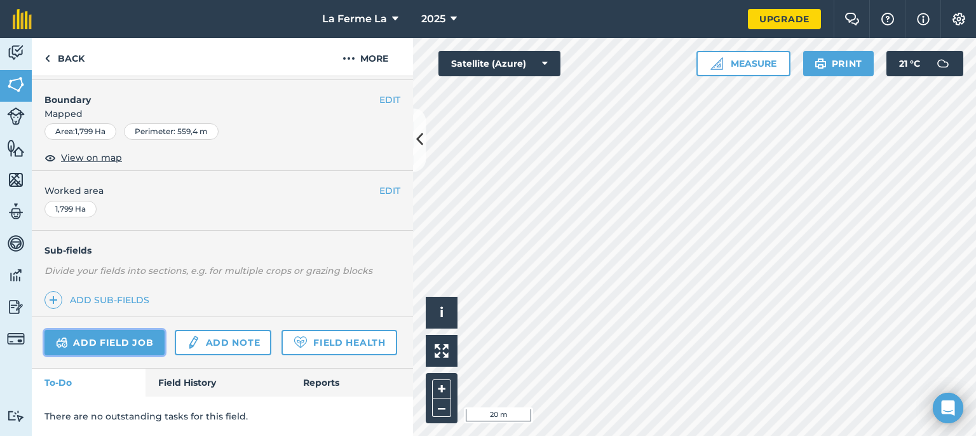
click at [100, 330] on link "Add field job" at bounding box center [104, 342] width 120 height 25
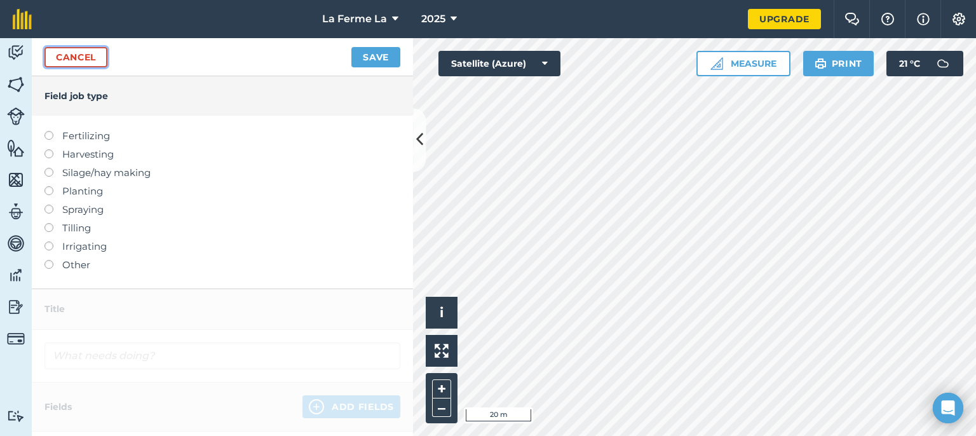
click at [58, 62] on link "Cancel" at bounding box center [75, 57] width 63 height 20
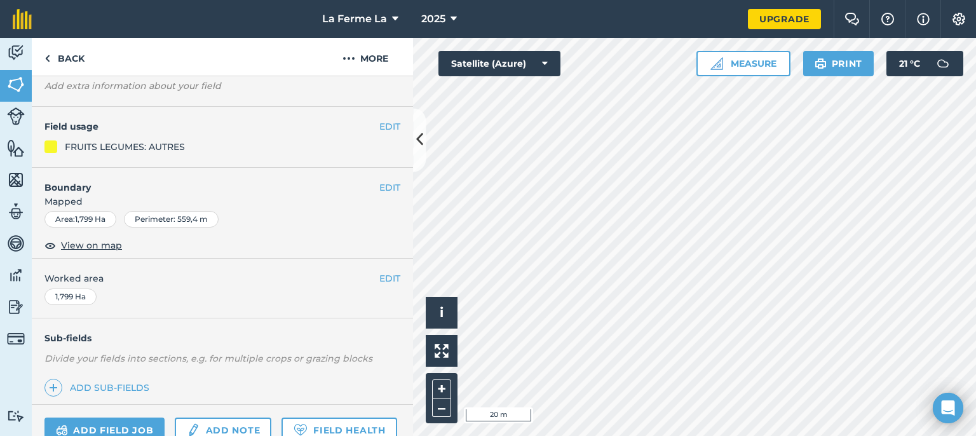
scroll to position [191, 0]
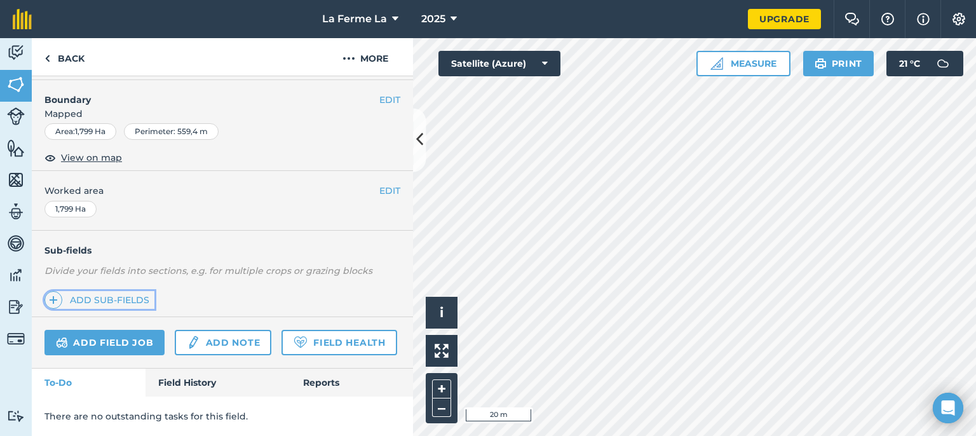
click at [107, 291] on link "Add sub-fields" at bounding box center [99, 300] width 110 height 18
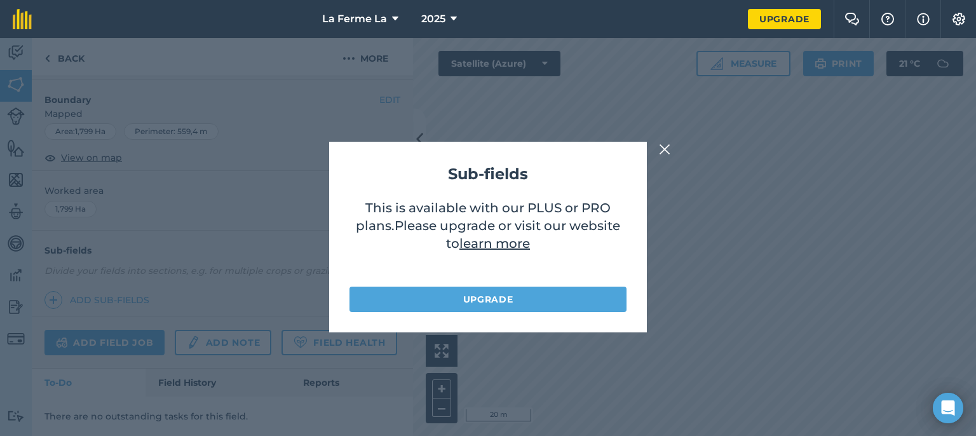
click at [659, 147] on img at bounding box center [664, 149] width 11 height 15
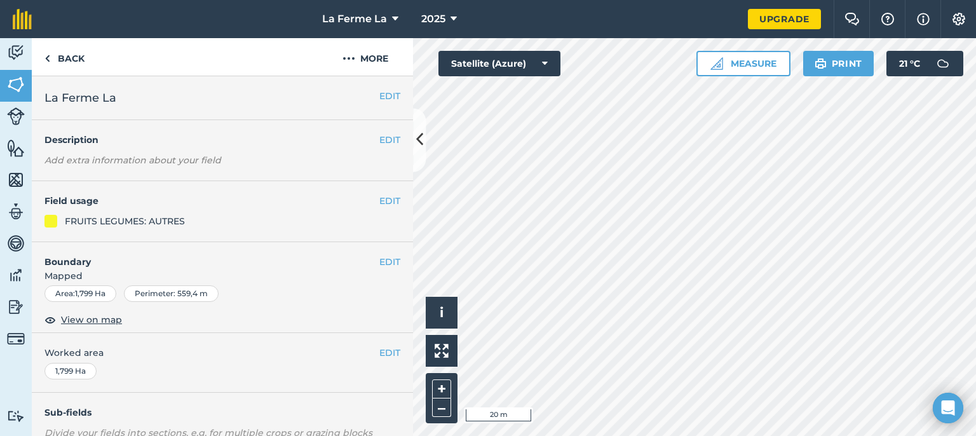
scroll to position [196, 0]
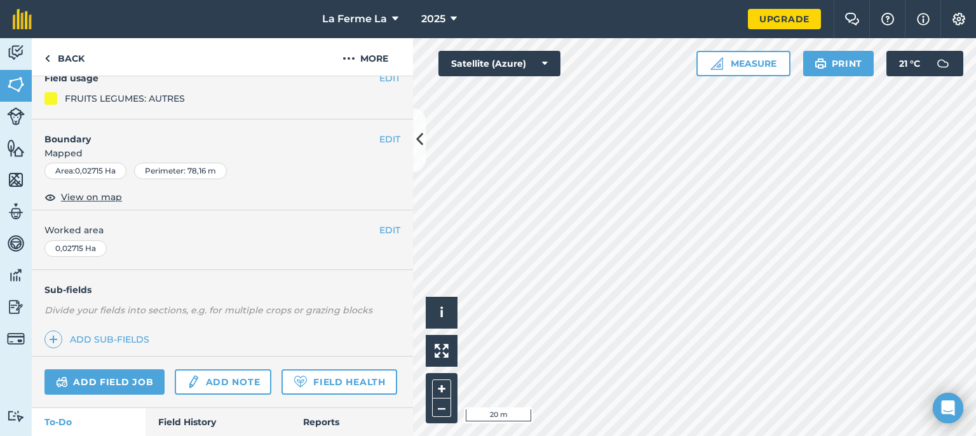
scroll to position [127, 0]
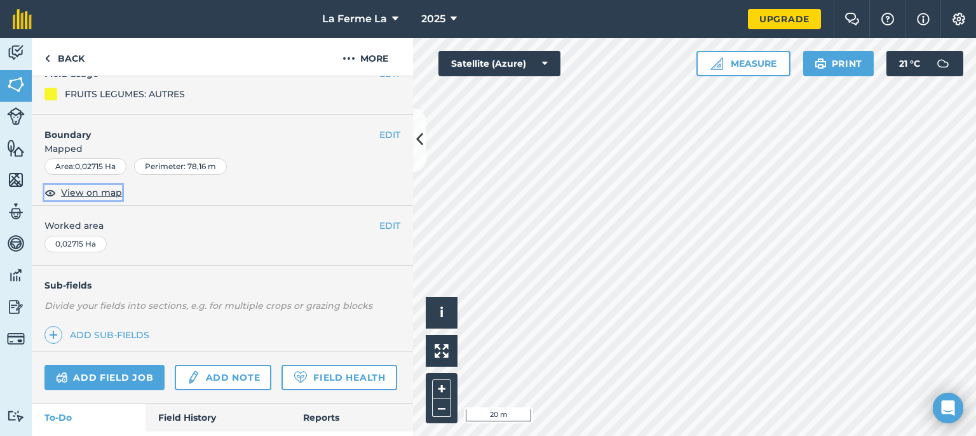
click at [116, 195] on span "View on map" at bounding box center [91, 192] width 61 height 14
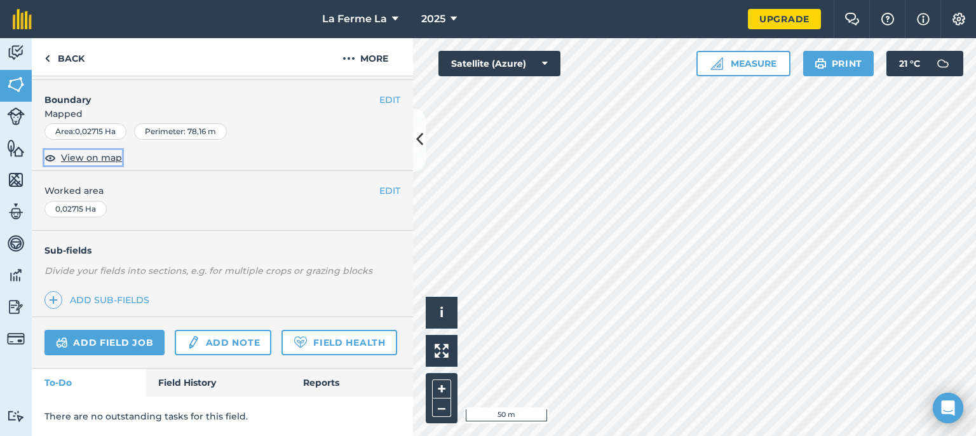
scroll to position [196, 0]
click at [224, 330] on link "Add note" at bounding box center [223, 342] width 97 height 25
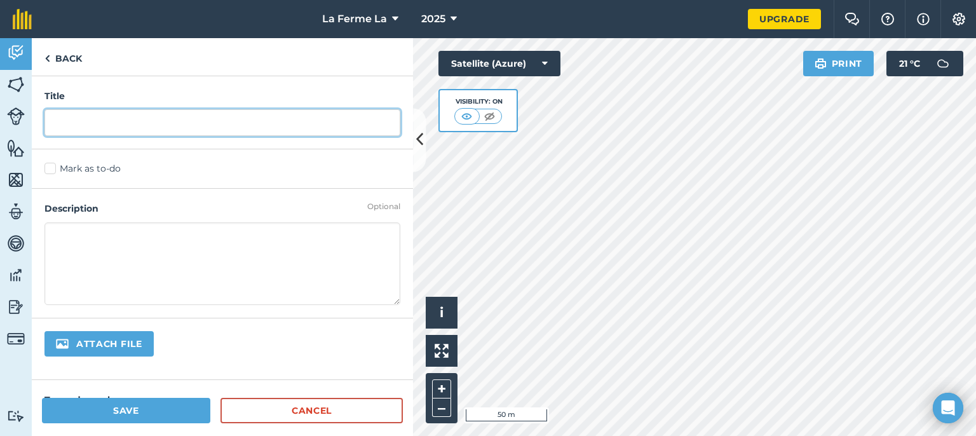
click at [187, 120] on input "text" at bounding box center [222, 122] width 356 height 27
type input "s"
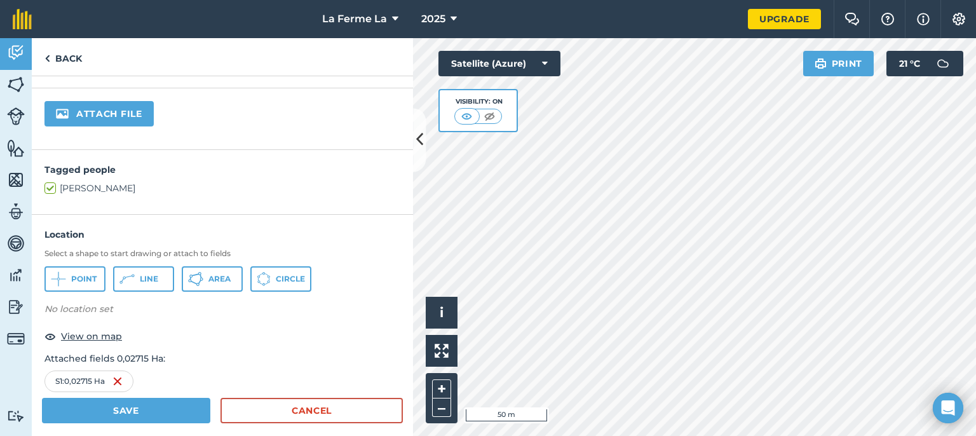
scroll to position [254, 0]
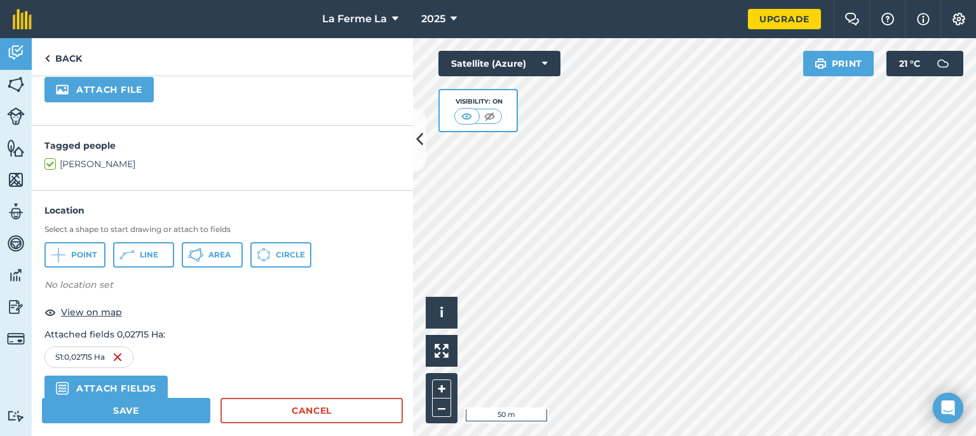
type input "S!1"
click at [58, 163] on label "[PERSON_NAME]" at bounding box center [222, 164] width 356 height 13
click at [53, 163] on input "[PERSON_NAME]" at bounding box center [48, 162] width 8 height 8
checkbox input "false"
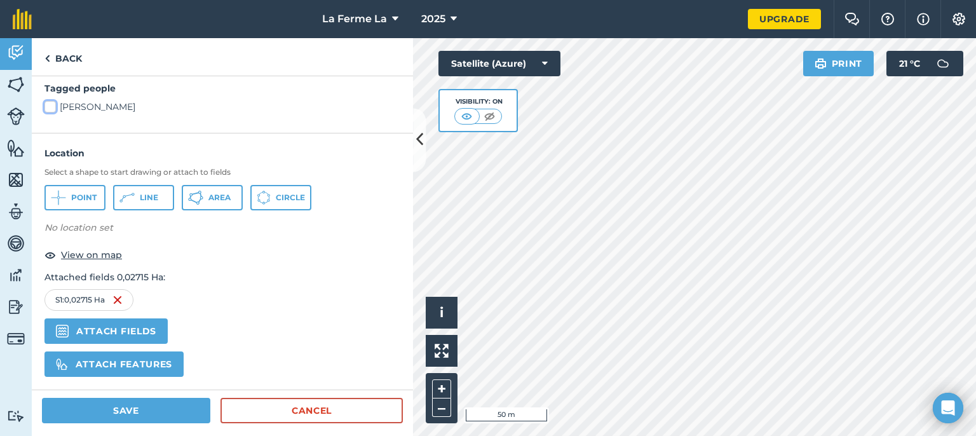
scroll to position [386, 0]
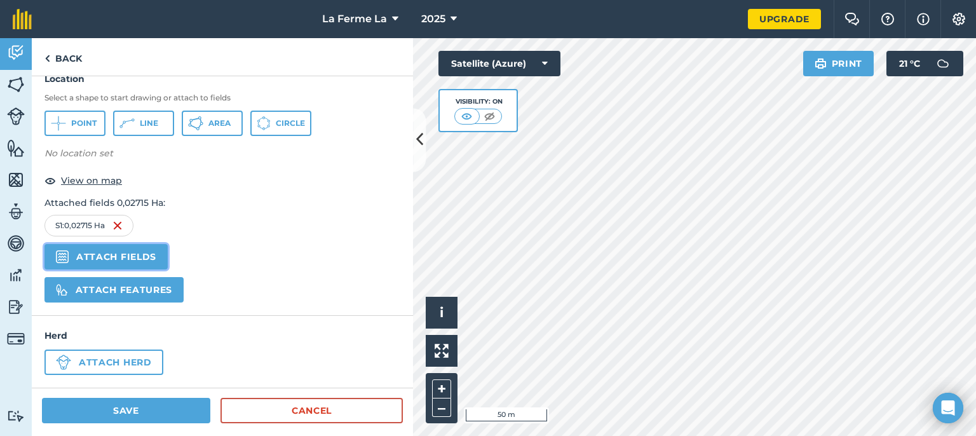
click at [137, 255] on button "Attach fields" at bounding box center [105, 256] width 123 height 25
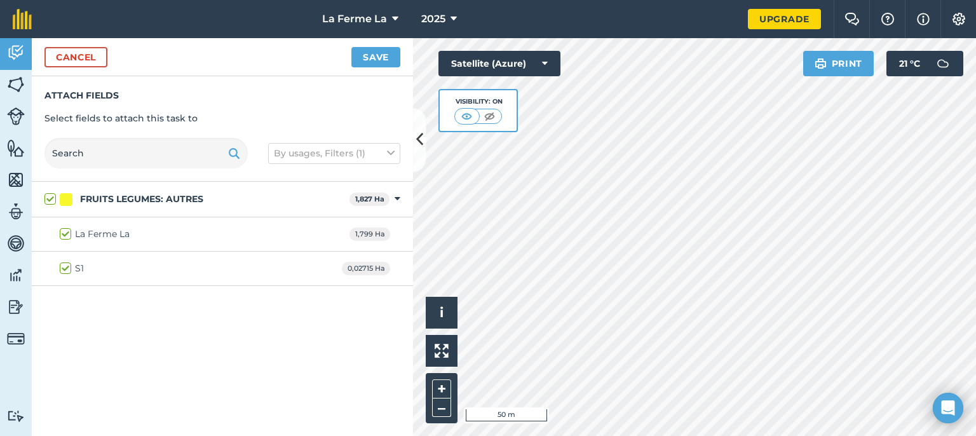
checkbox input "true"
click at [366, 61] on button "Save" at bounding box center [375, 57] width 49 height 20
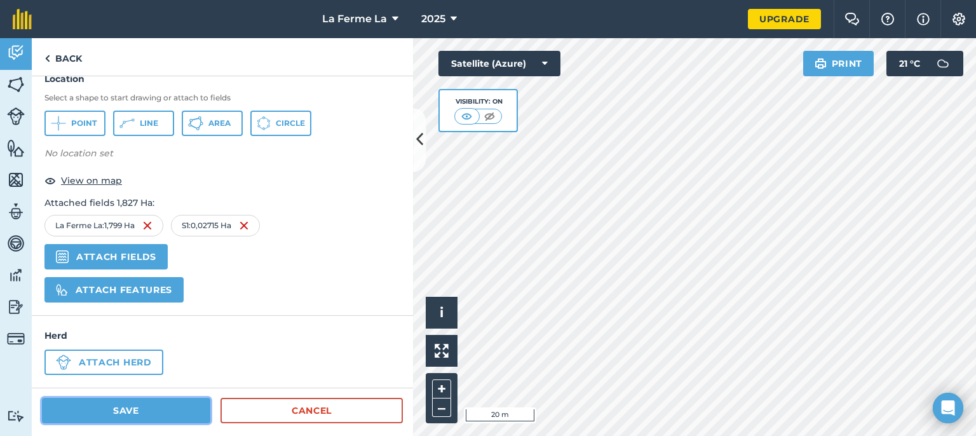
click at [137, 412] on button "Save" at bounding box center [126, 410] width 168 height 25
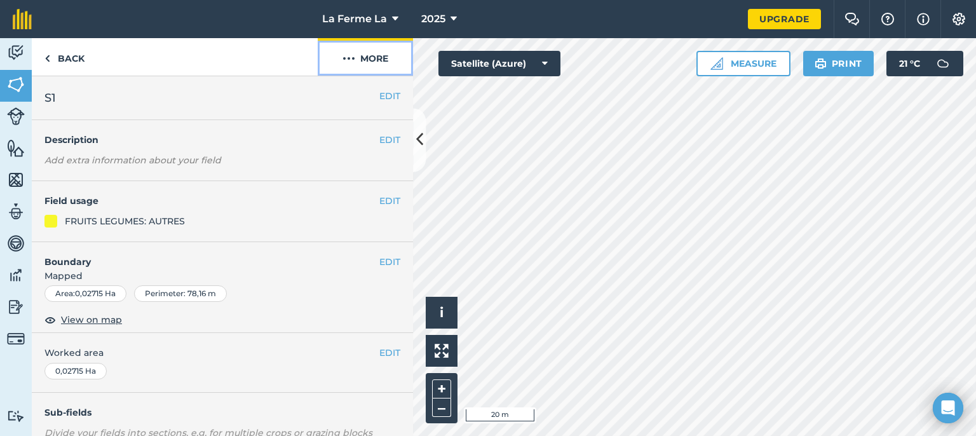
click at [372, 55] on button "More" at bounding box center [365, 56] width 95 height 37
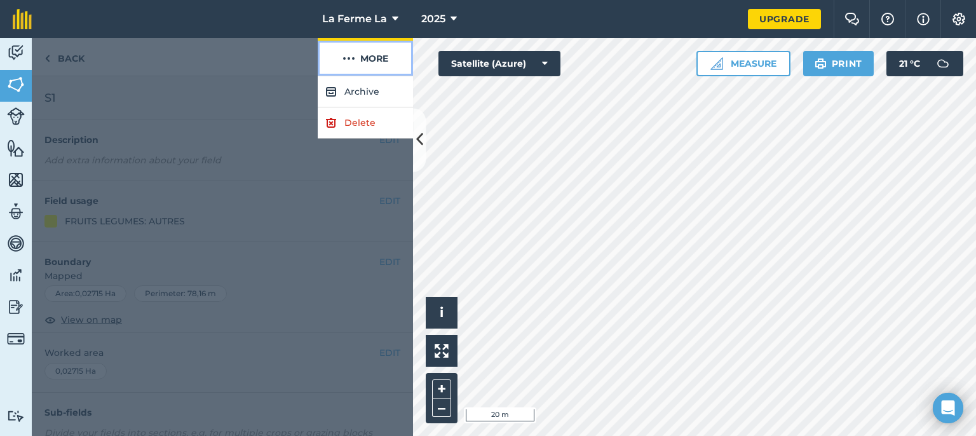
click at [372, 55] on button "More" at bounding box center [365, 56] width 95 height 37
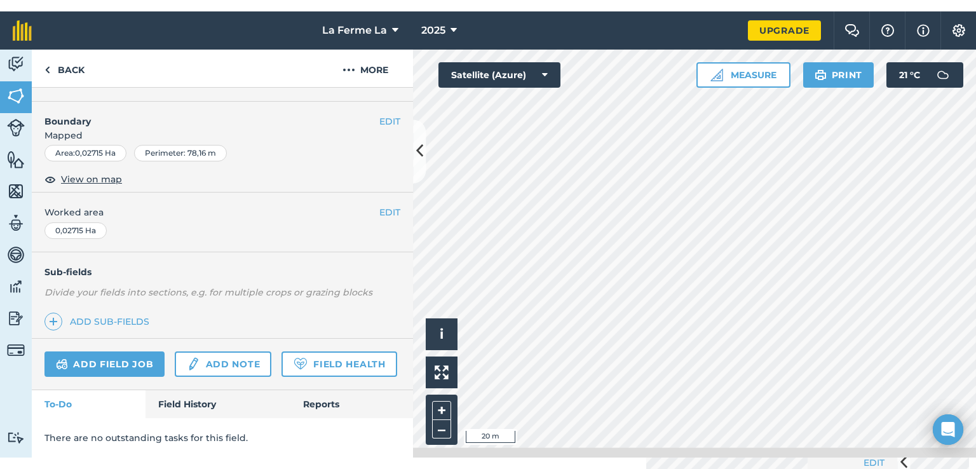
scroll to position [163, 0]
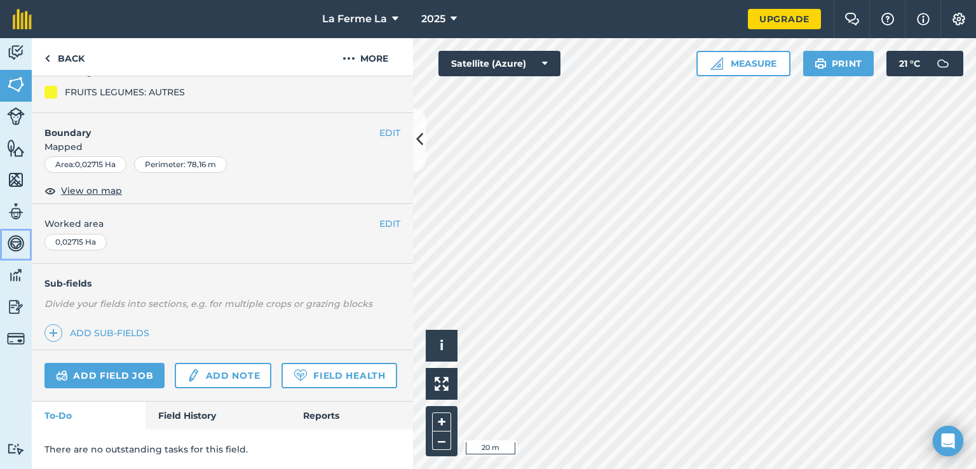
click at [10, 244] on img at bounding box center [16, 243] width 18 height 19
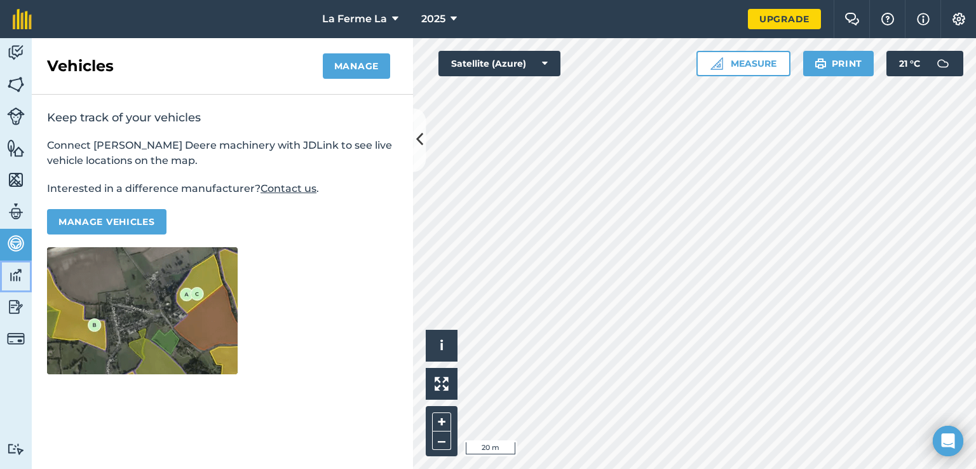
click at [15, 270] on img at bounding box center [16, 274] width 18 height 19
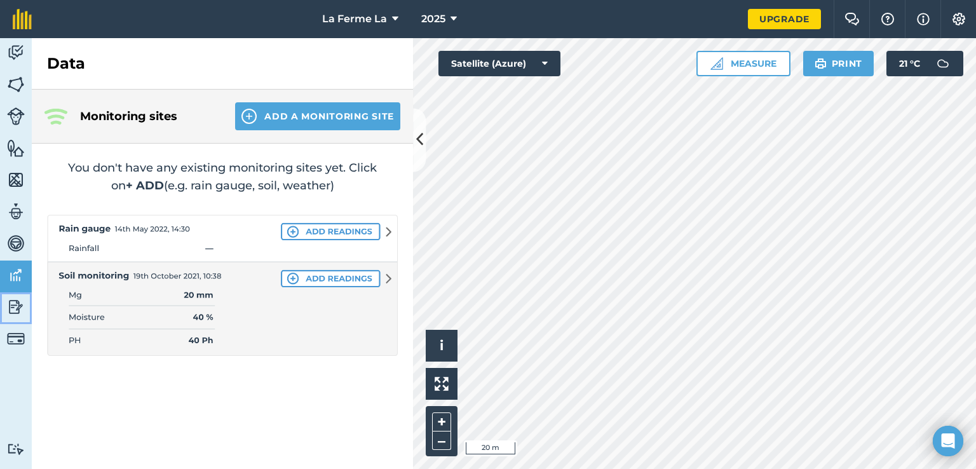
click at [11, 297] on img at bounding box center [16, 306] width 18 height 19
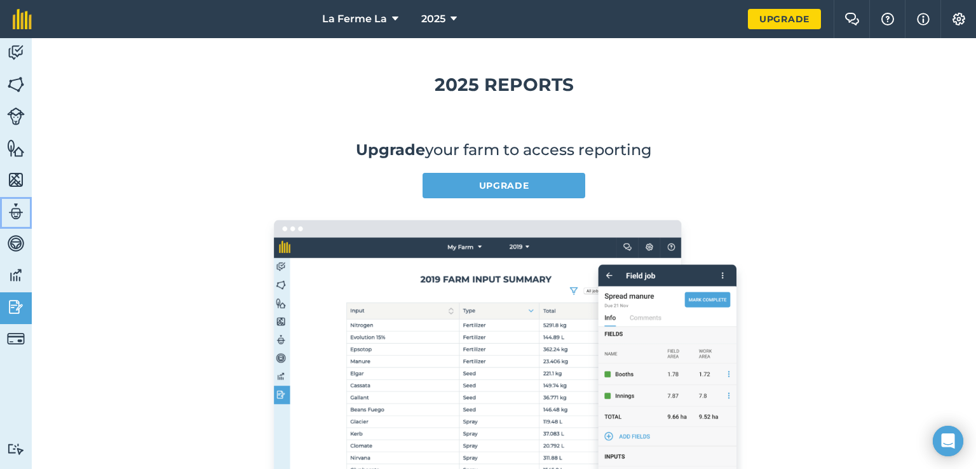
click at [17, 222] on link "Team" at bounding box center [16, 213] width 32 height 32
select select "MEMBER"
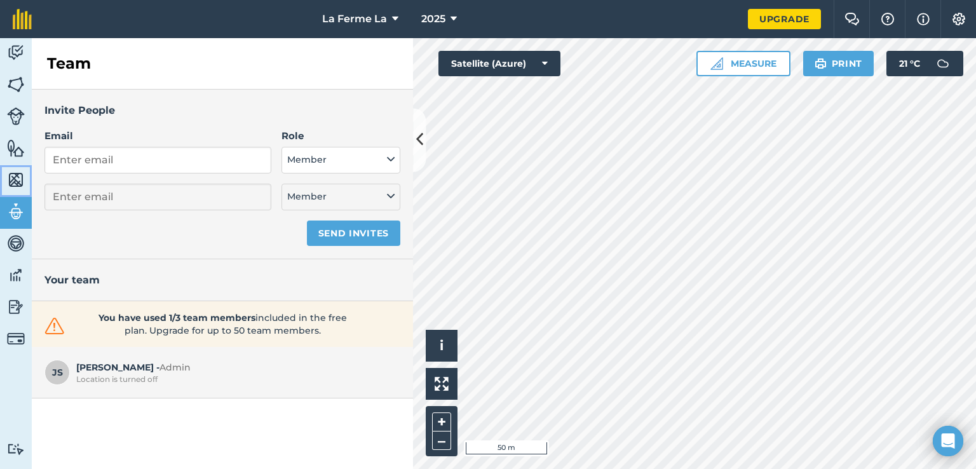
click at [18, 180] on img at bounding box center [16, 179] width 18 height 19
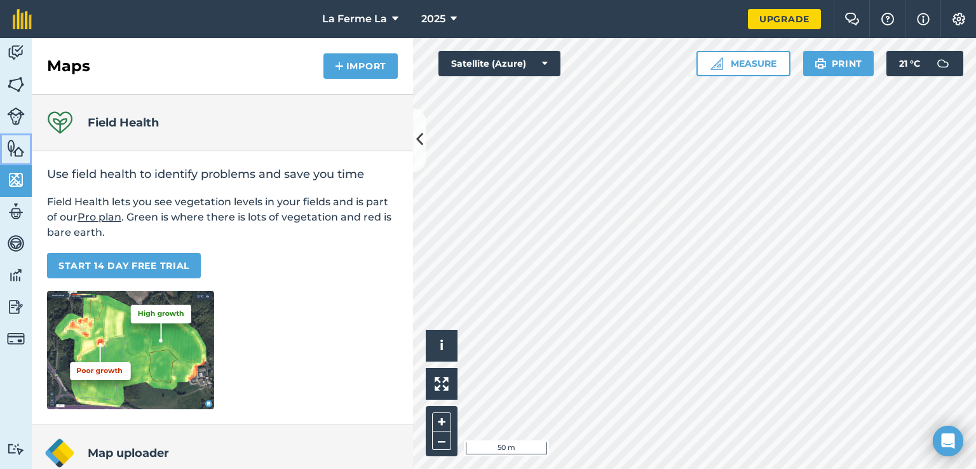
click at [20, 154] on img at bounding box center [16, 147] width 18 height 19
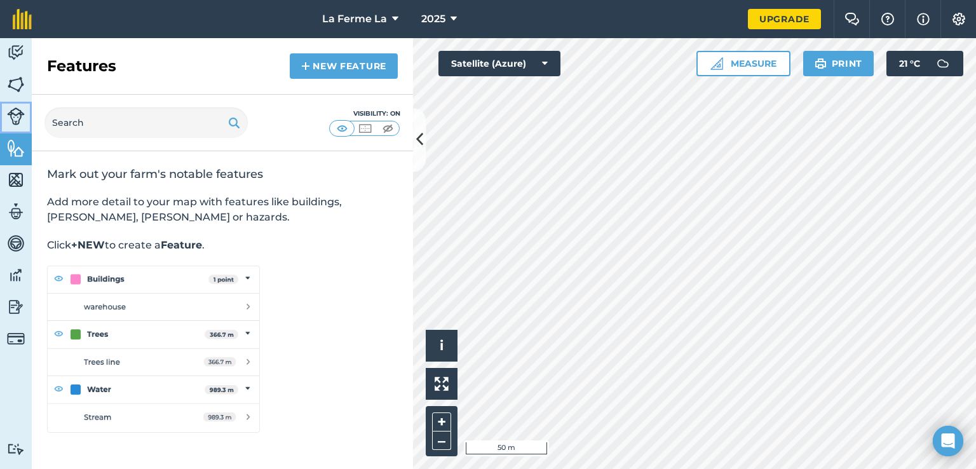
click at [20, 123] on img at bounding box center [16, 116] width 18 height 18
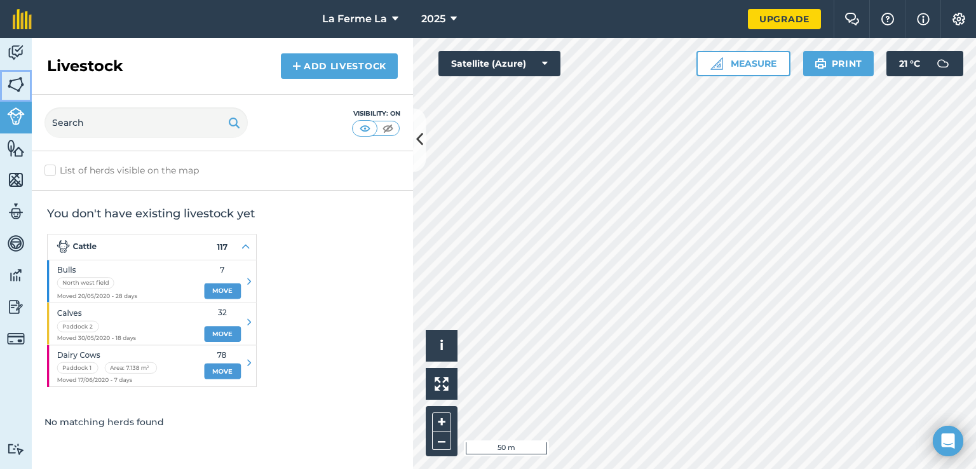
click at [18, 94] on link "Fields" at bounding box center [16, 86] width 32 height 32
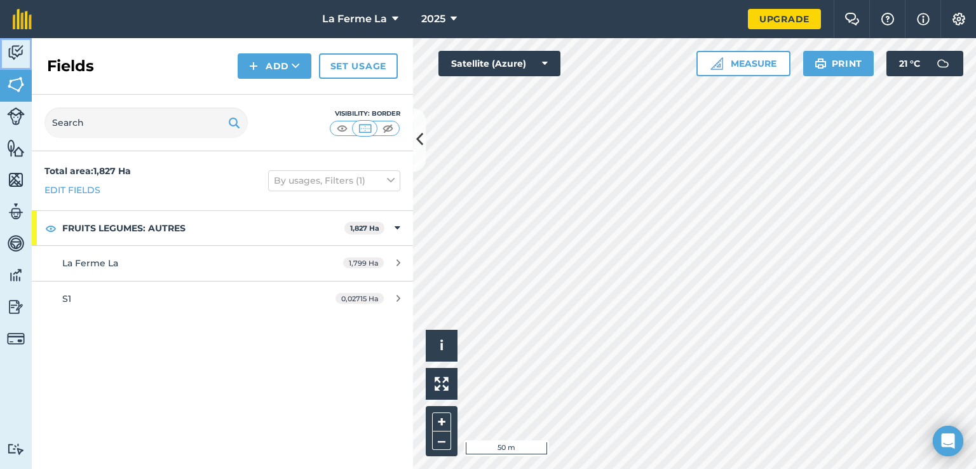
click at [15, 55] on img at bounding box center [16, 52] width 18 height 19
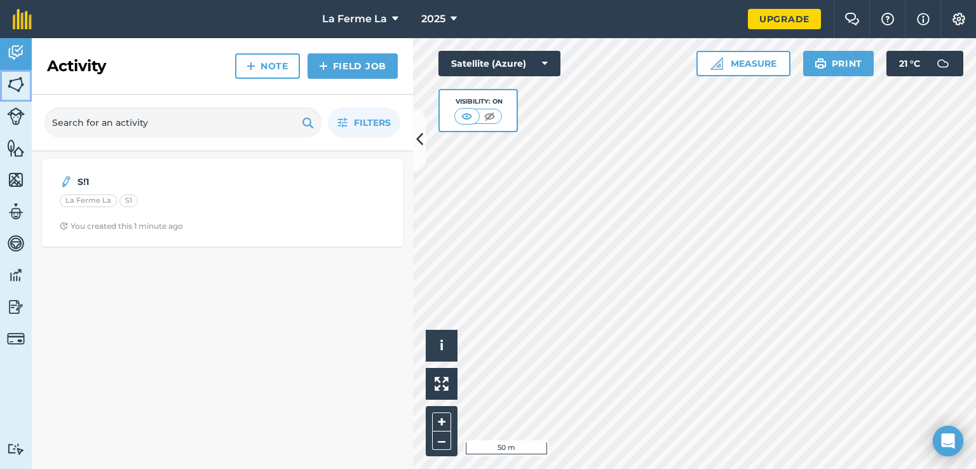
click at [16, 88] on img at bounding box center [16, 84] width 18 height 19
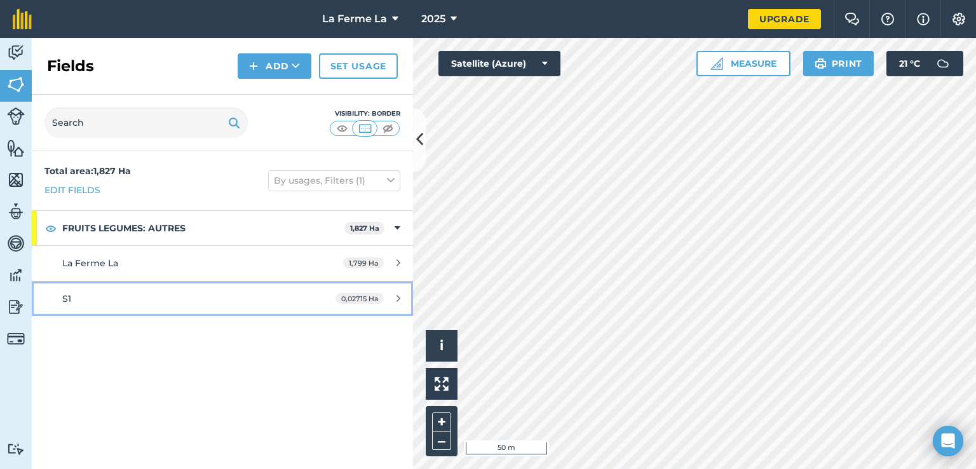
drag, startPoint x: 232, startPoint y: 296, endPoint x: 184, endPoint y: 296, distance: 48.9
click at [184, 296] on div "S1" at bounding box center [181, 299] width 239 height 14
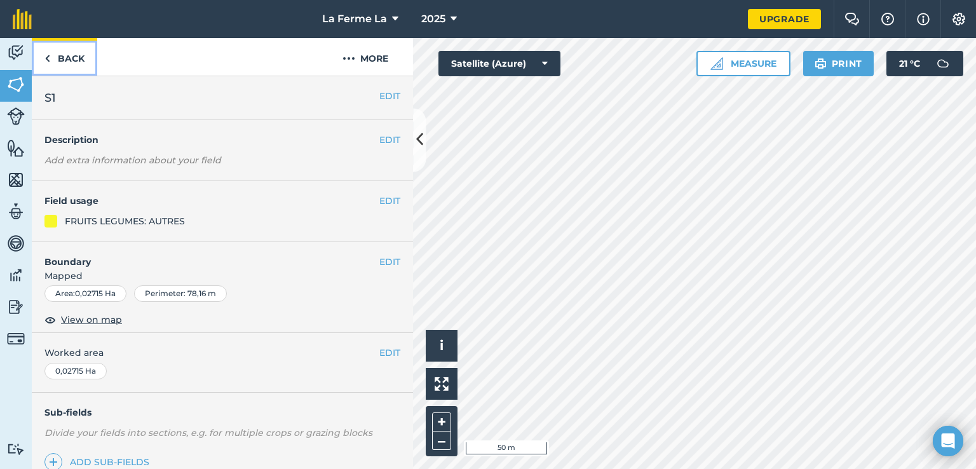
click at [62, 45] on link "Back" at bounding box center [64, 56] width 65 height 37
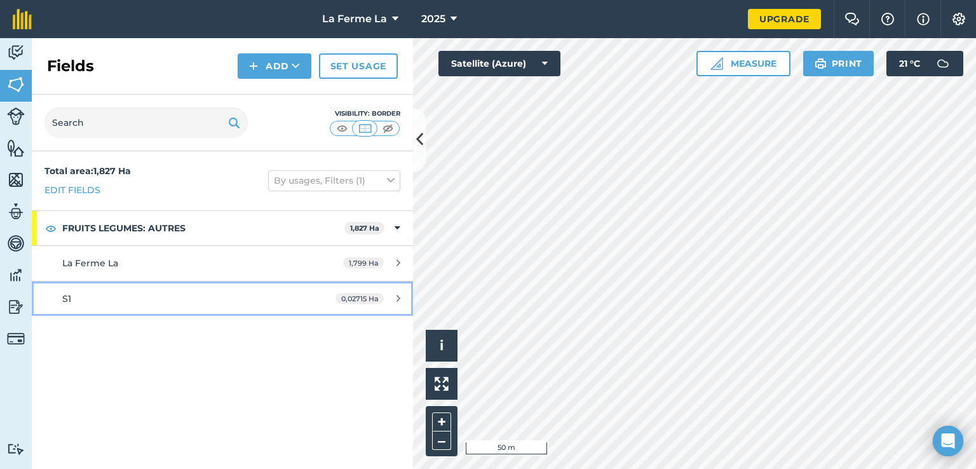
click at [231, 293] on div "S1" at bounding box center [181, 299] width 239 height 14
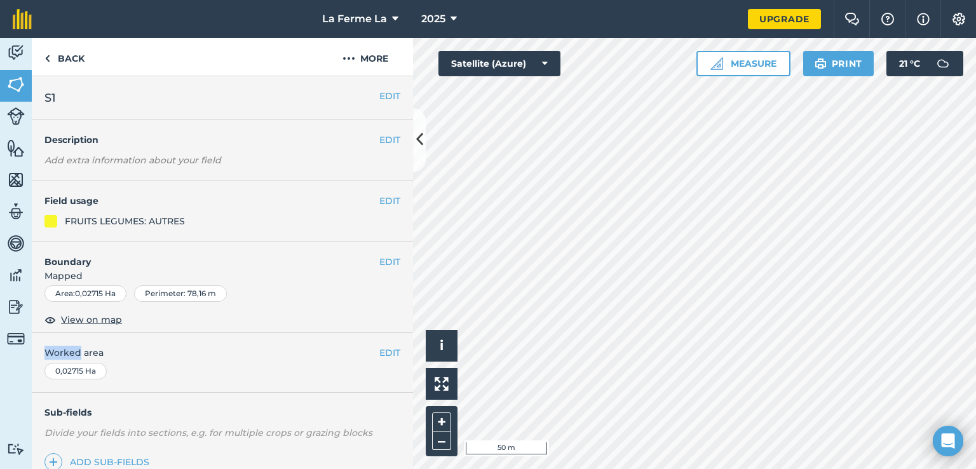
click at [236, 326] on div "EDIT Boundary Mapped Area : 0,02715 Ha Perimeter : 78,16 m View on map" at bounding box center [222, 287] width 381 height 91
click at [229, 276] on span "Mapped" at bounding box center [222, 276] width 381 height 14
click at [71, 267] on h4 "Boundary" at bounding box center [205, 255] width 347 height 27
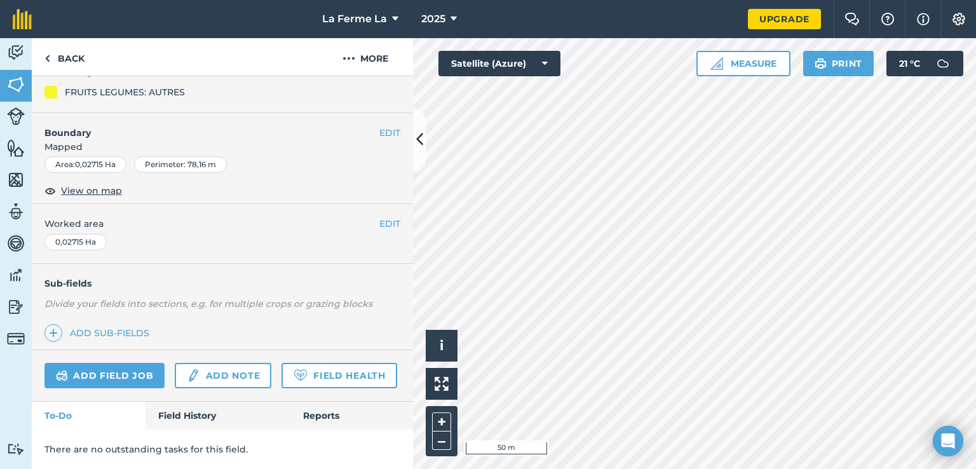
scroll to position [163, 0]
click at [22, 55] on img at bounding box center [16, 52] width 18 height 19
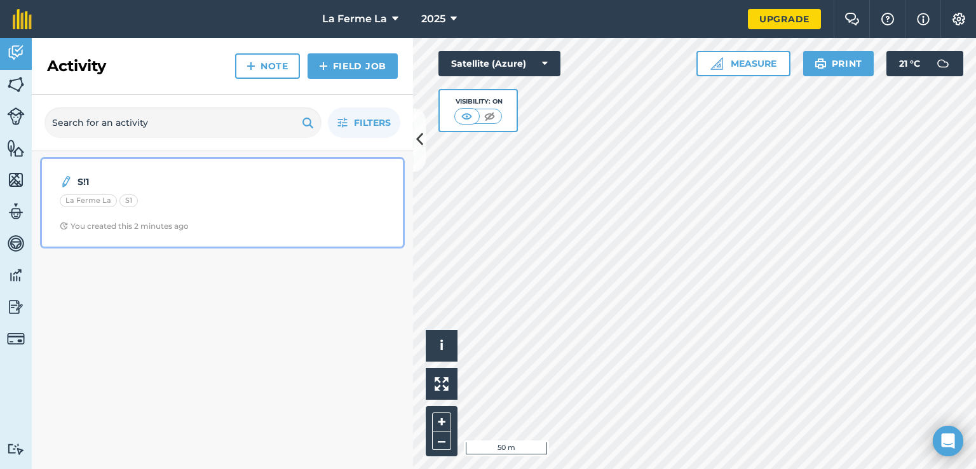
click at [97, 187] on strong "S!1" at bounding box center [177, 182] width 201 height 14
